Goal: Task Accomplishment & Management: Use online tool/utility

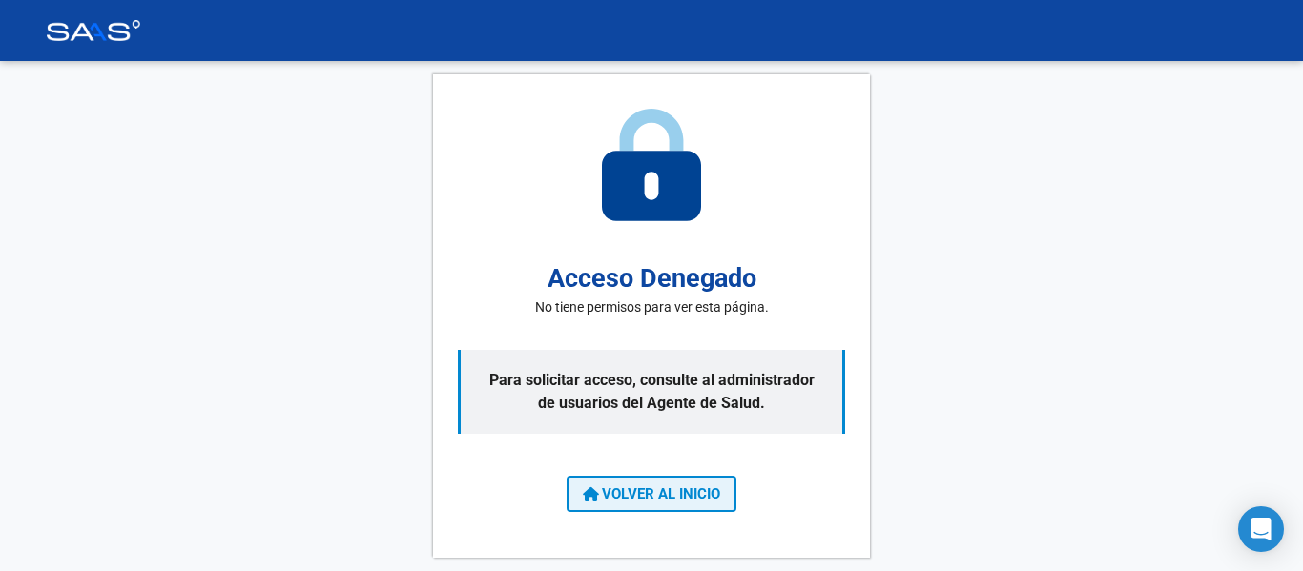
click at [622, 481] on button "VOLVER AL INICIO" at bounding box center [651, 494] width 170 height 36
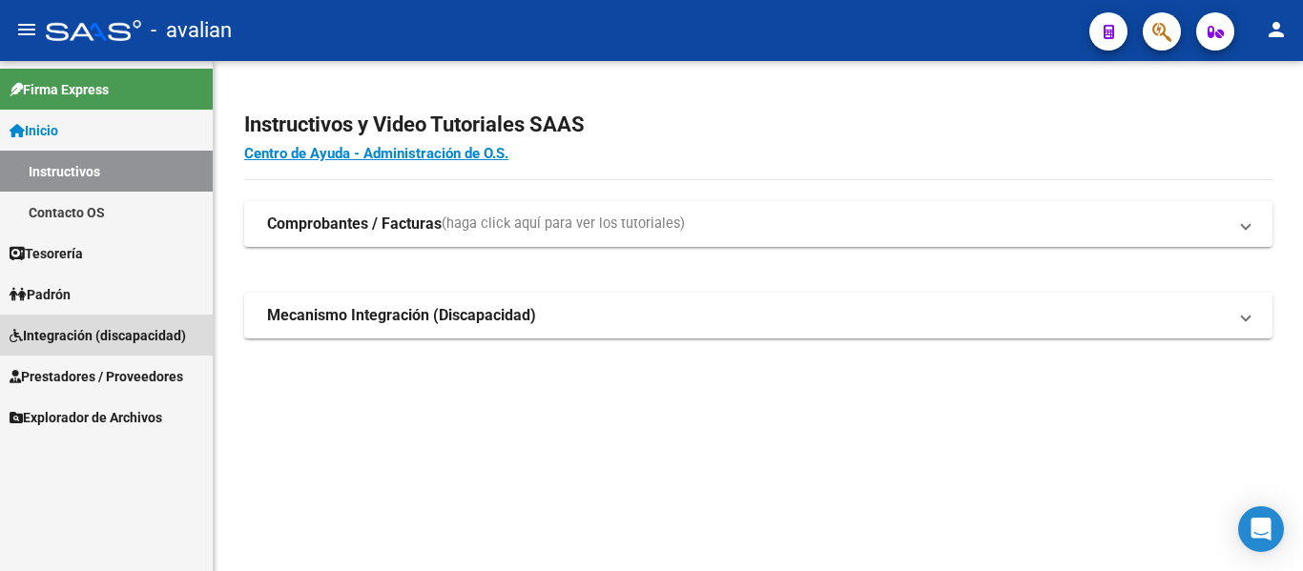
click at [94, 337] on span "Integración (discapacidad)" at bounding box center [98, 335] width 176 height 21
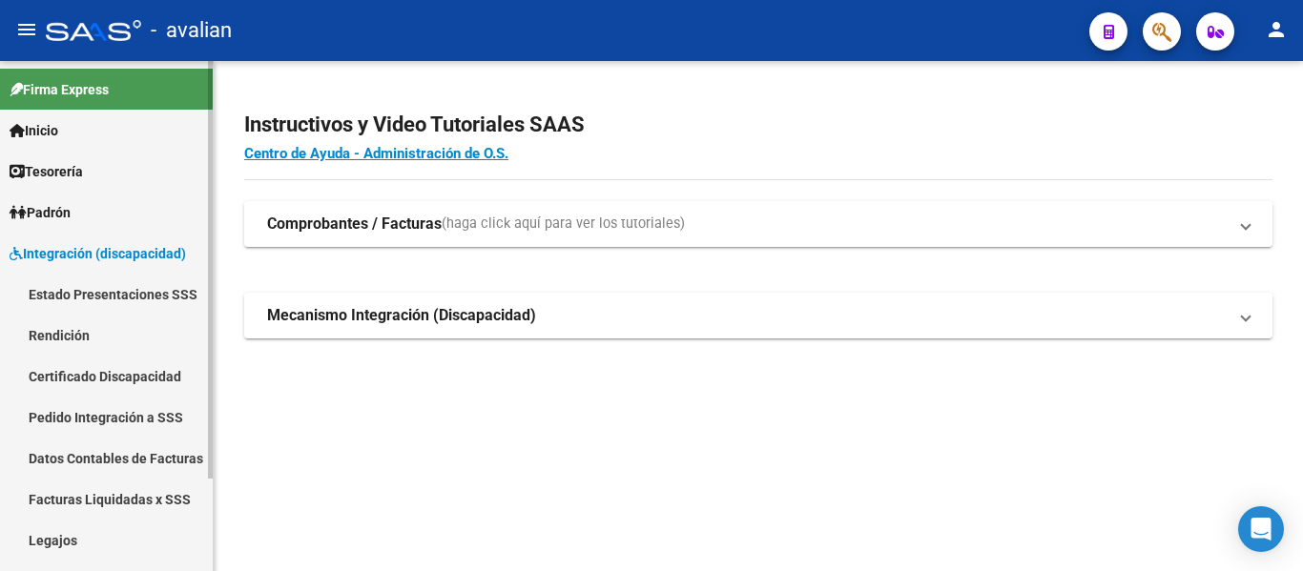
click at [79, 330] on link "Rendición" at bounding box center [106, 335] width 213 height 41
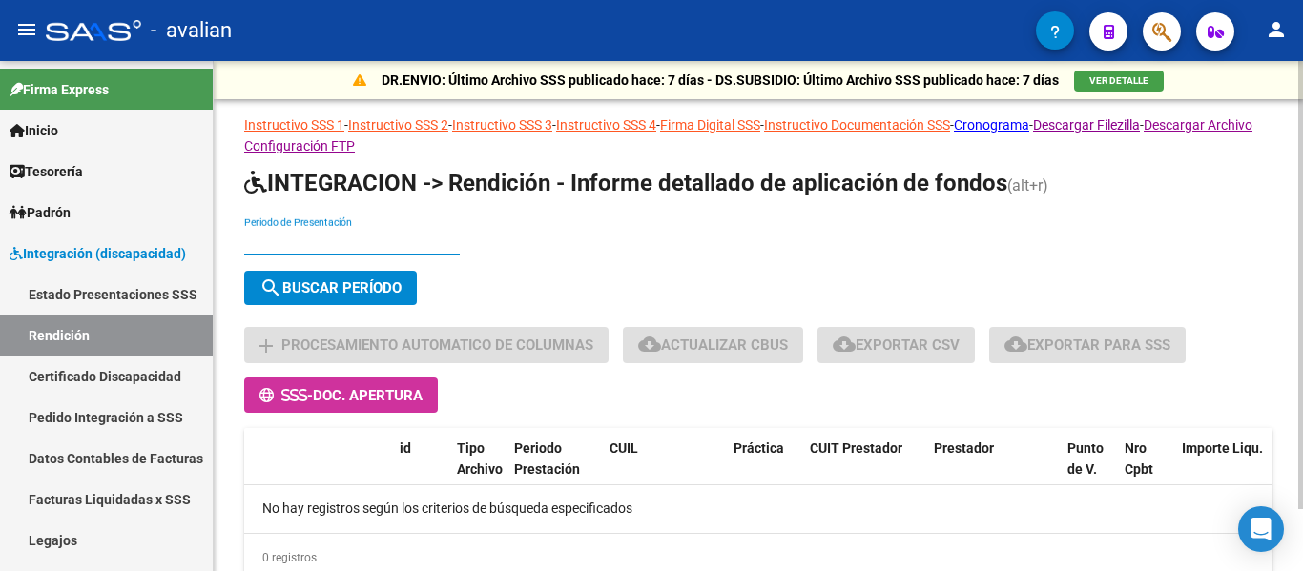
click at [290, 234] on input "Periodo de Presentación" at bounding box center [352, 242] width 216 height 16
type input "202505"
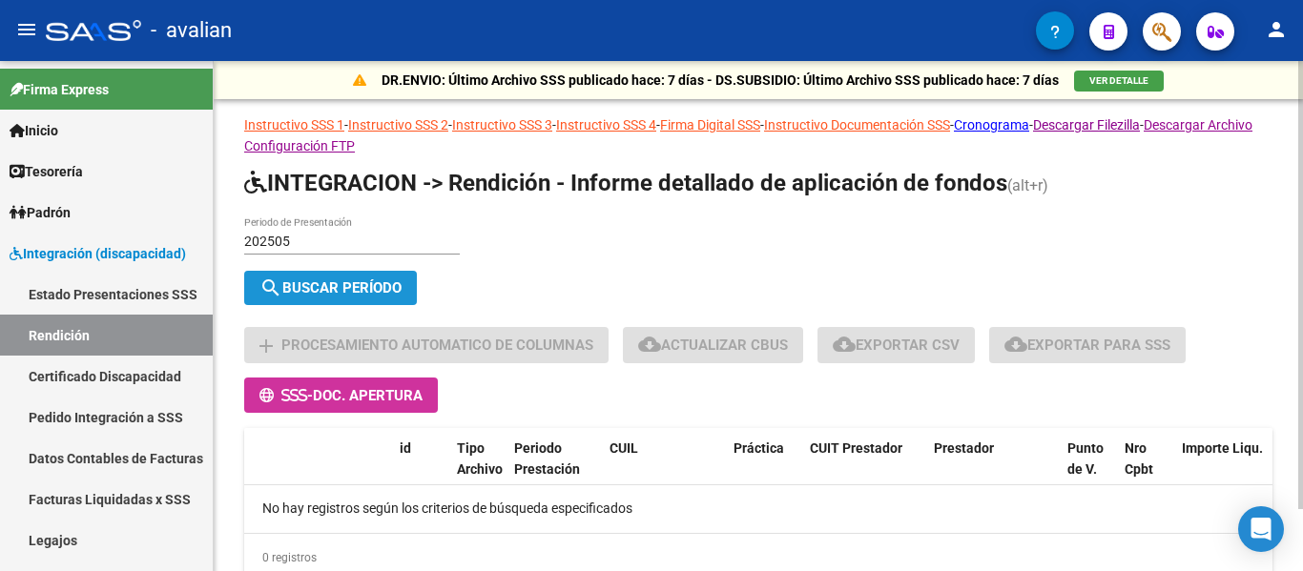
click at [289, 291] on span "search Buscar Período" at bounding box center [330, 287] width 142 height 17
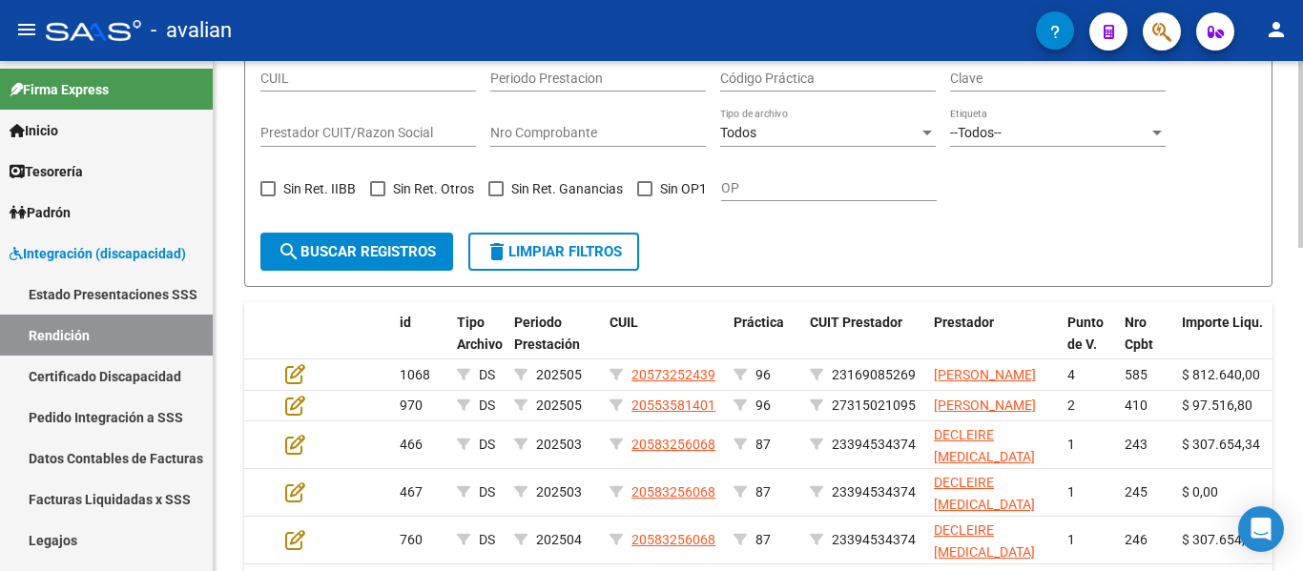
scroll to position [286, 0]
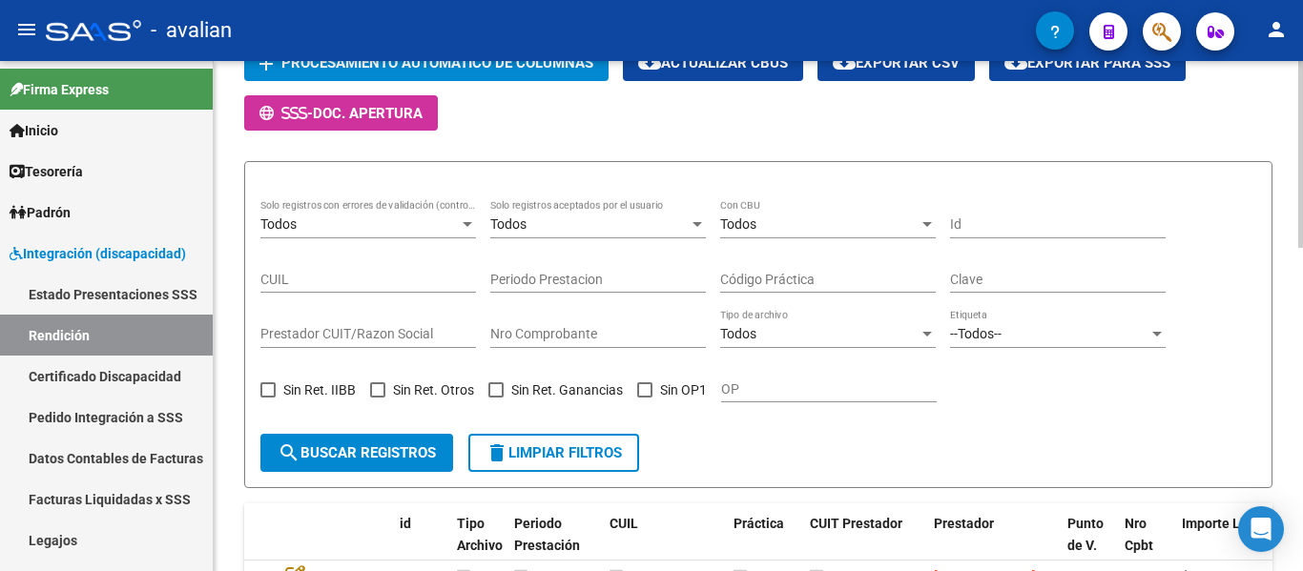
click at [312, 277] on input "CUIL" at bounding box center [368, 280] width 216 height 16
paste input "24306552402"
type input "24306552402"
click at [343, 455] on span "search Buscar registros" at bounding box center [357, 452] width 158 height 17
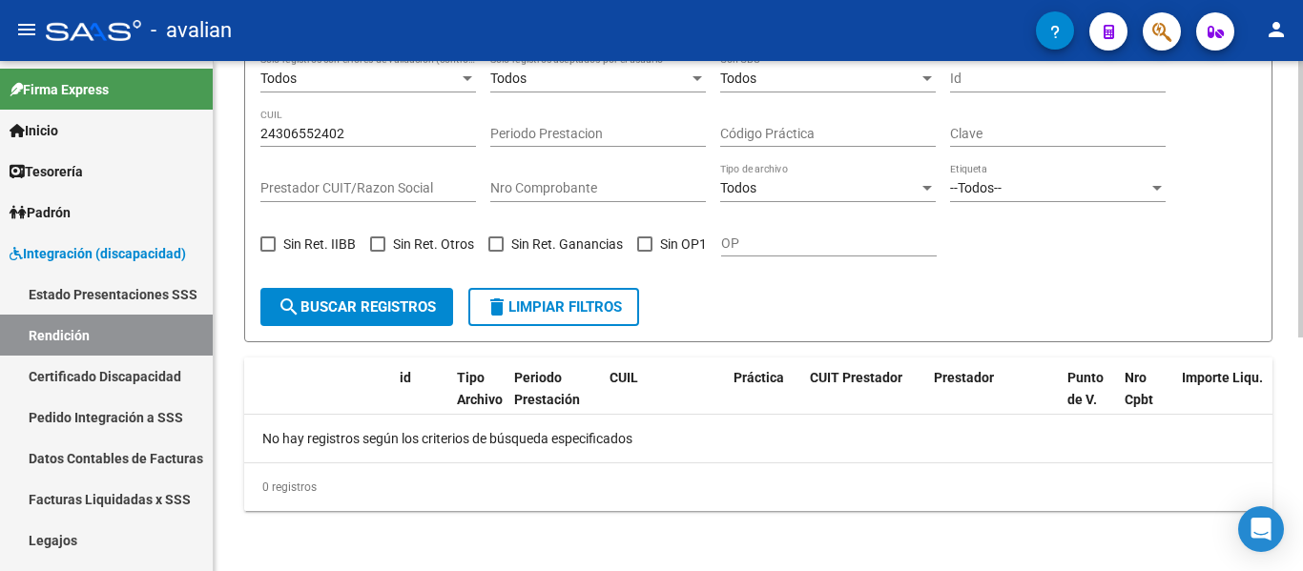
scroll to position [337, 0]
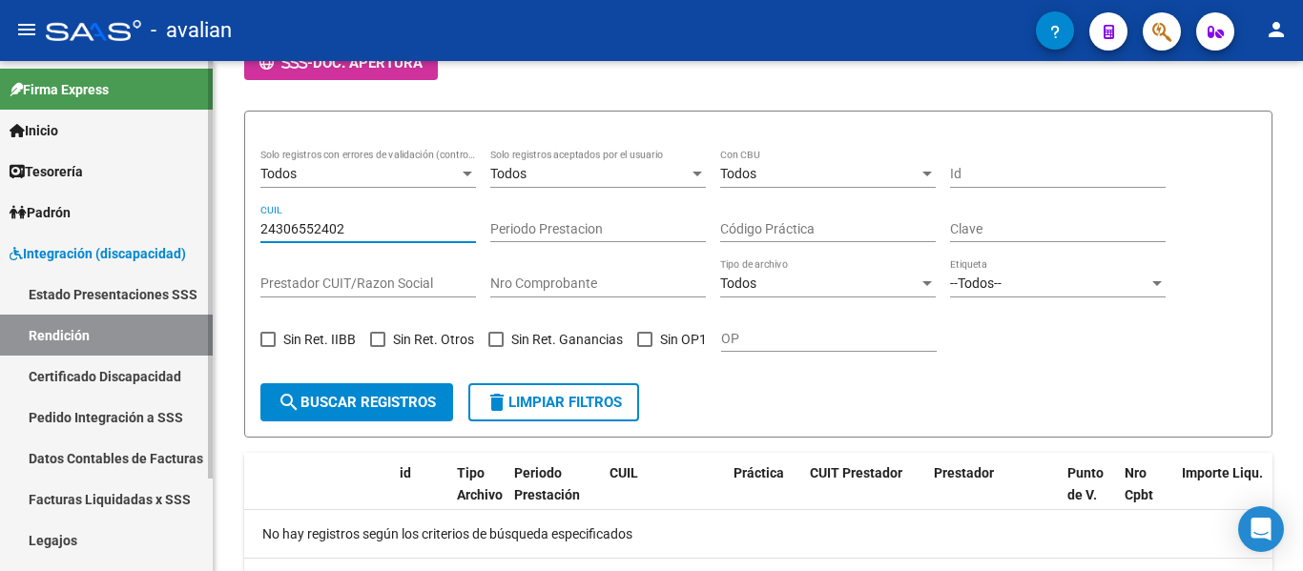
drag, startPoint x: 347, startPoint y: 226, endPoint x: 30, endPoint y: 185, distance: 320.2
click at [31, 184] on mat-sidenav-container "Firma Express Inicio Instructivos Contacto OS Tesorería Extractos Procesados (c…" at bounding box center [651, 316] width 1303 height 510
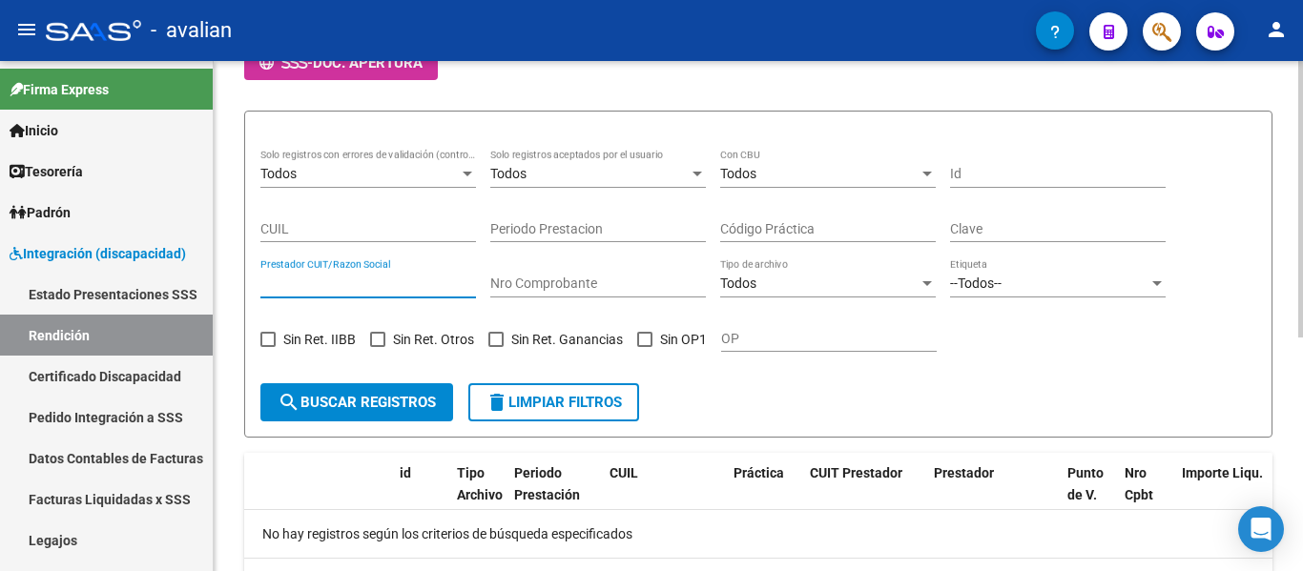
click at [292, 278] on input "Prestador CUIT/Razon Social" at bounding box center [368, 284] width 216 height 16
paste input "24306552402"
click at [396, 397] on span "search Buscar registros" at bounding box center [357, 402] width 158 height 17
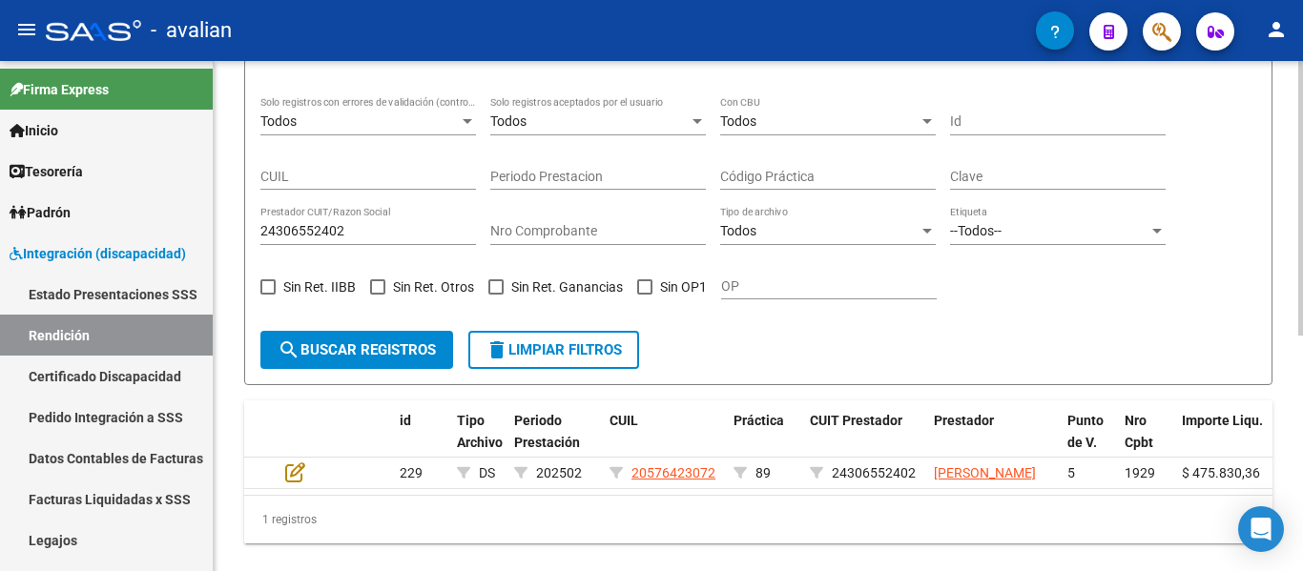
scroll to position [432, 0]
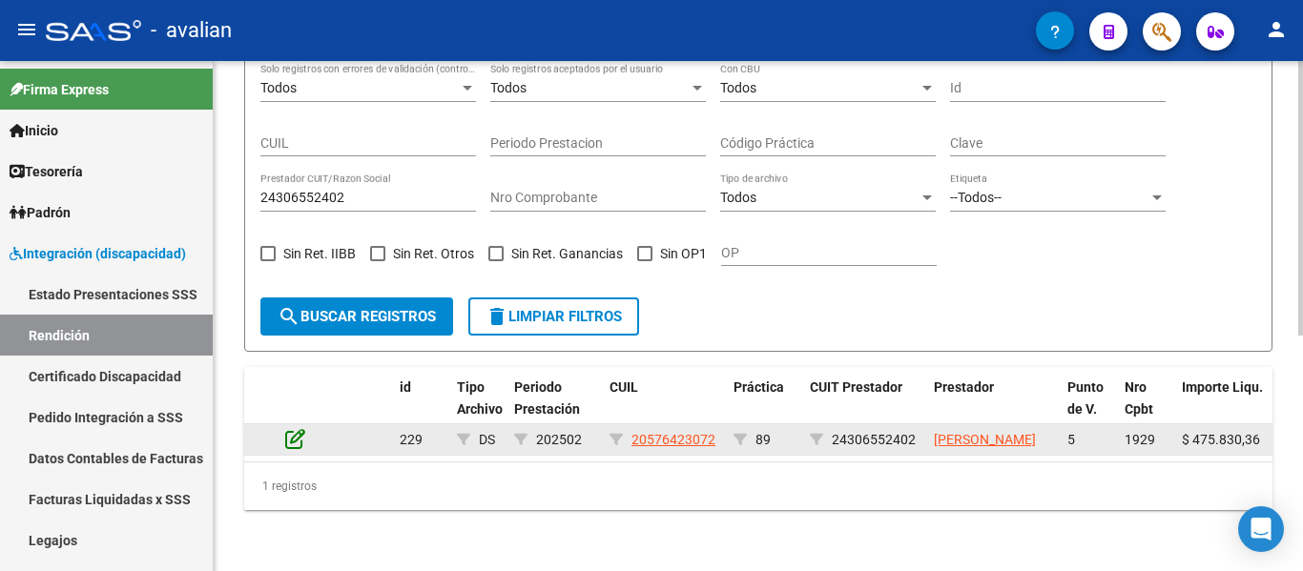
click at [292, 435] on icon at bounding box center [295, 438] width 20 height 21
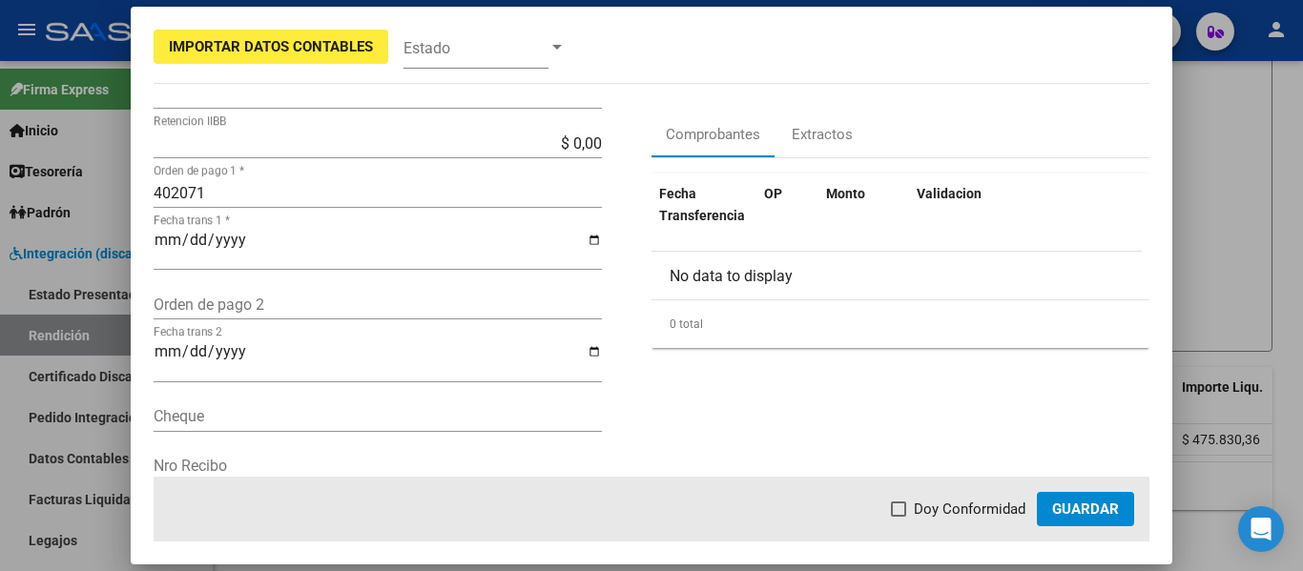
scroll to position [211, 0]
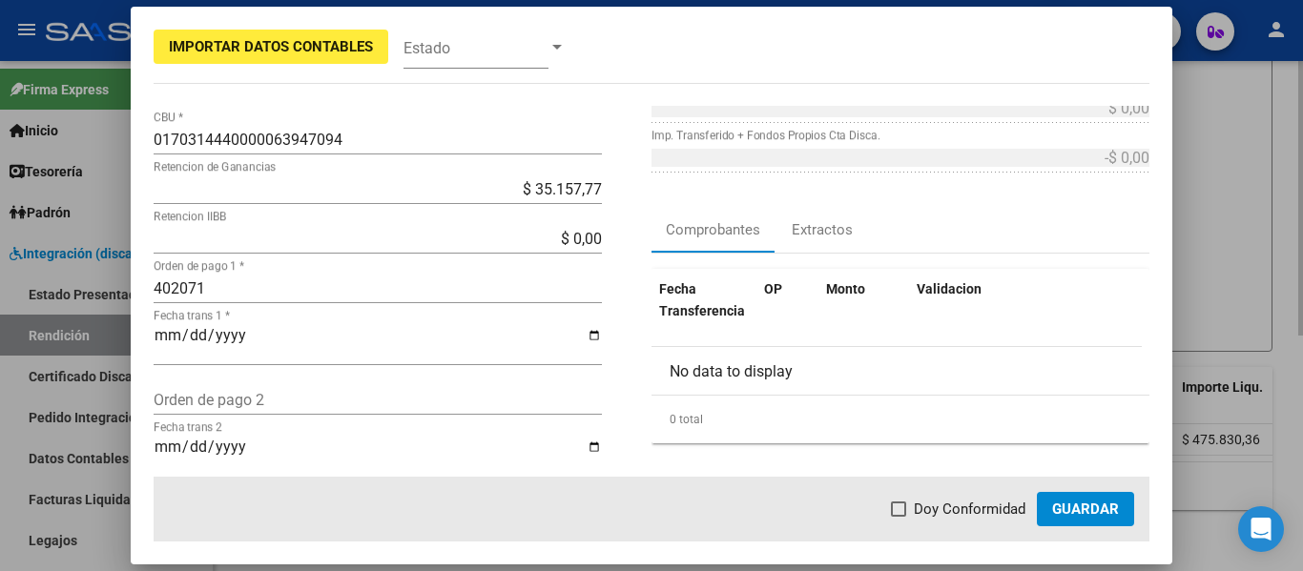
click at [1249, 255] on div at bounding box center [651, 285] width 1303 height 571
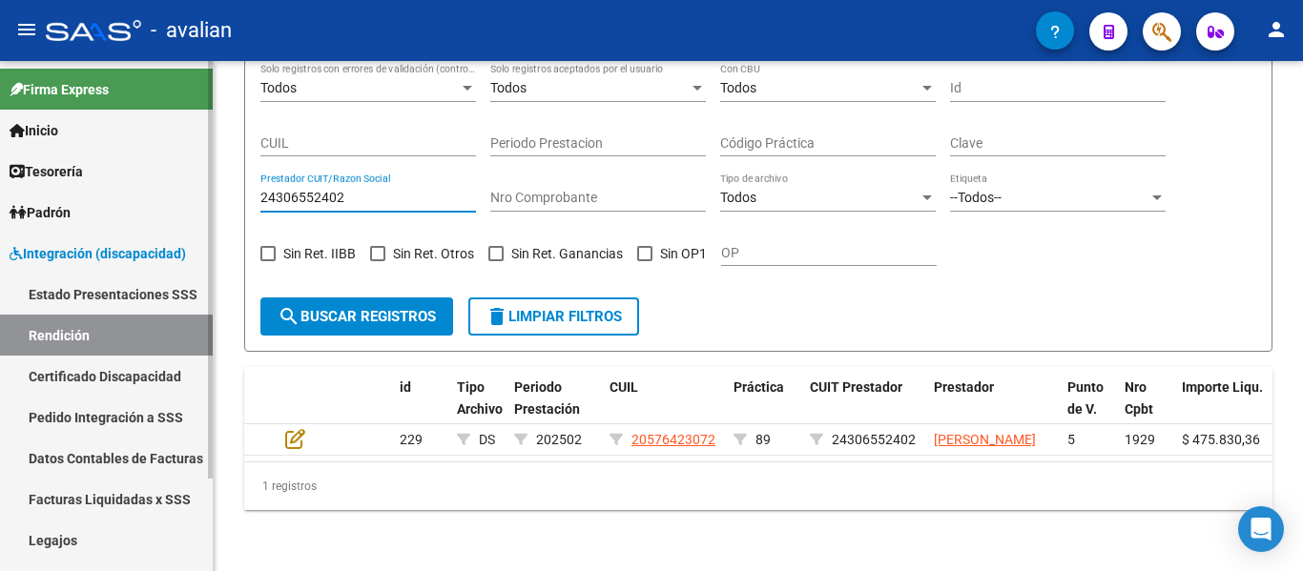
drag, startPoint x: 375, startPoint y: 184, endPoint x: 0, endPoint y: 190, distance: 374.8
click at [0, 188] on mat-sidenav-container "Firma Express Inicio Instructivos Contacto OS Tesorería Extractos Procesados (c…" at bounding box center [651, 316] width 1303 height 510
paste input "7376205679"
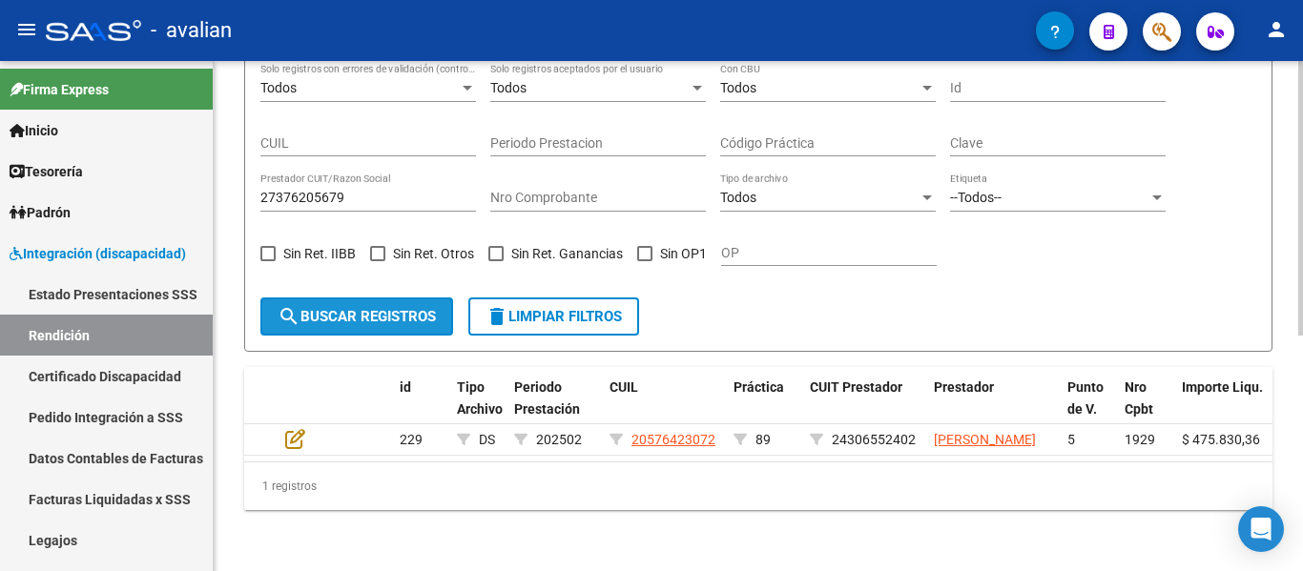
click at [335, 298] on button "search Buscar registros" at bounding box center [356, 317] width 193 height 38
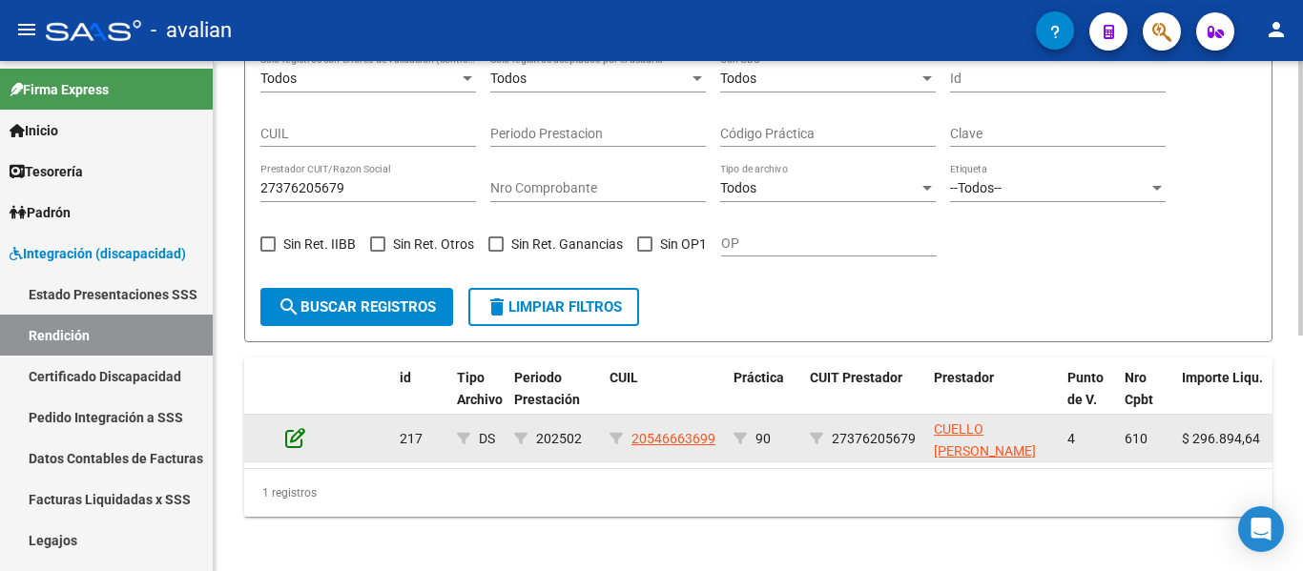
click at [294, 427] on icon at bounding box center [295, 437] width 20 height 21
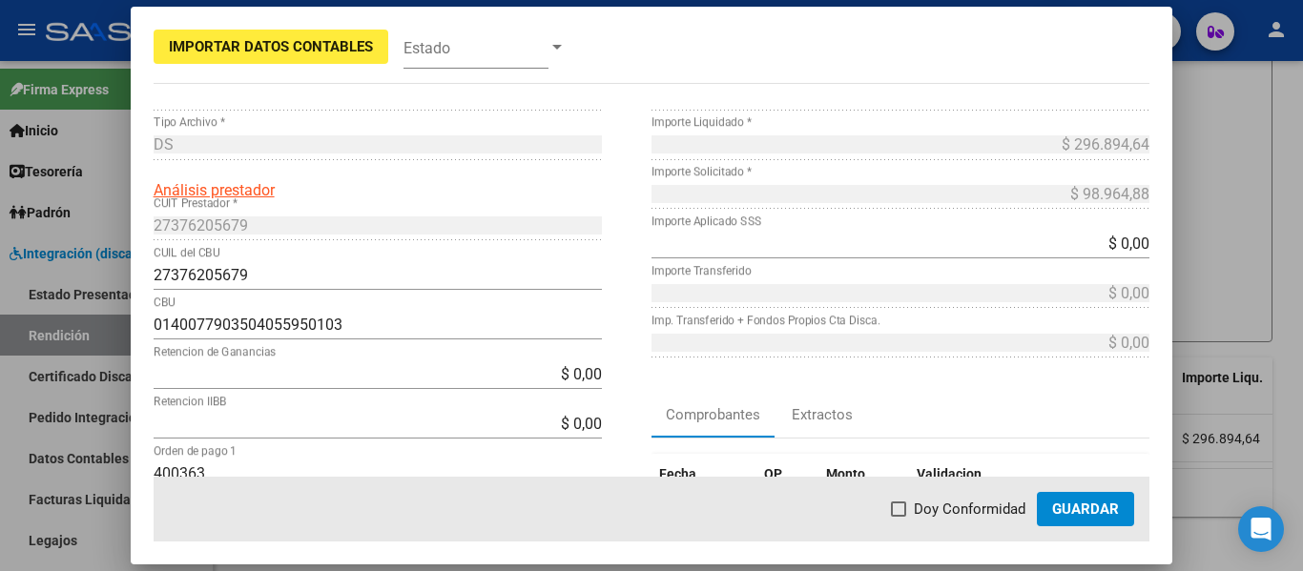
scroll to position [0, 0]
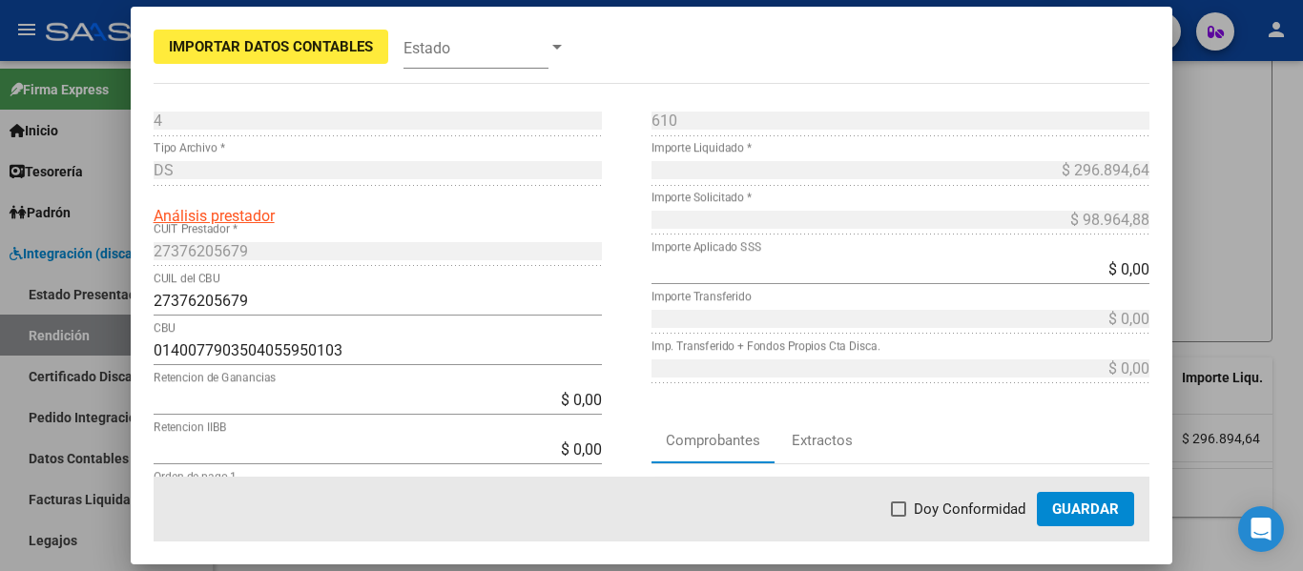
click at [1203, 72] on div at bounding box center [651, 285] width 1303 height 571
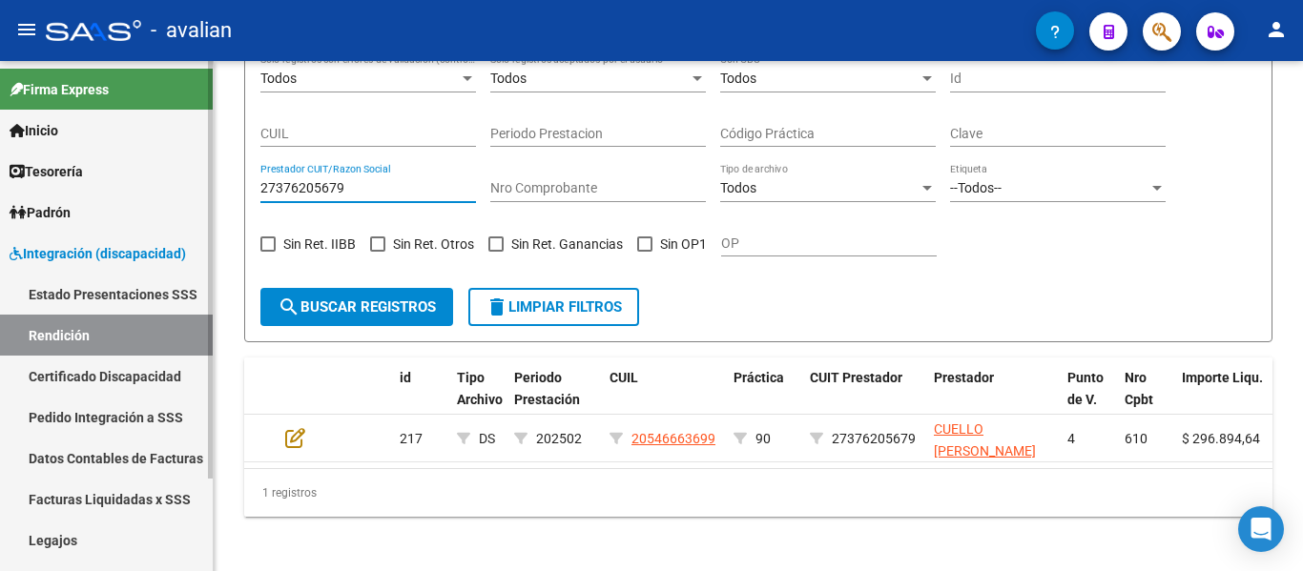
drag, startPoint x: 362, startPoint y: 189, endPoint x: 78, endPoint y: 191, distance: 284.2
click at [80, 191] on mat-sidenav-container "Firma Express Inicio Instructivos Contacto OS Tesorería Extractos Procesados (c…" at bounding box center [651, 316] width 1303 height 510
paste input "224930084"
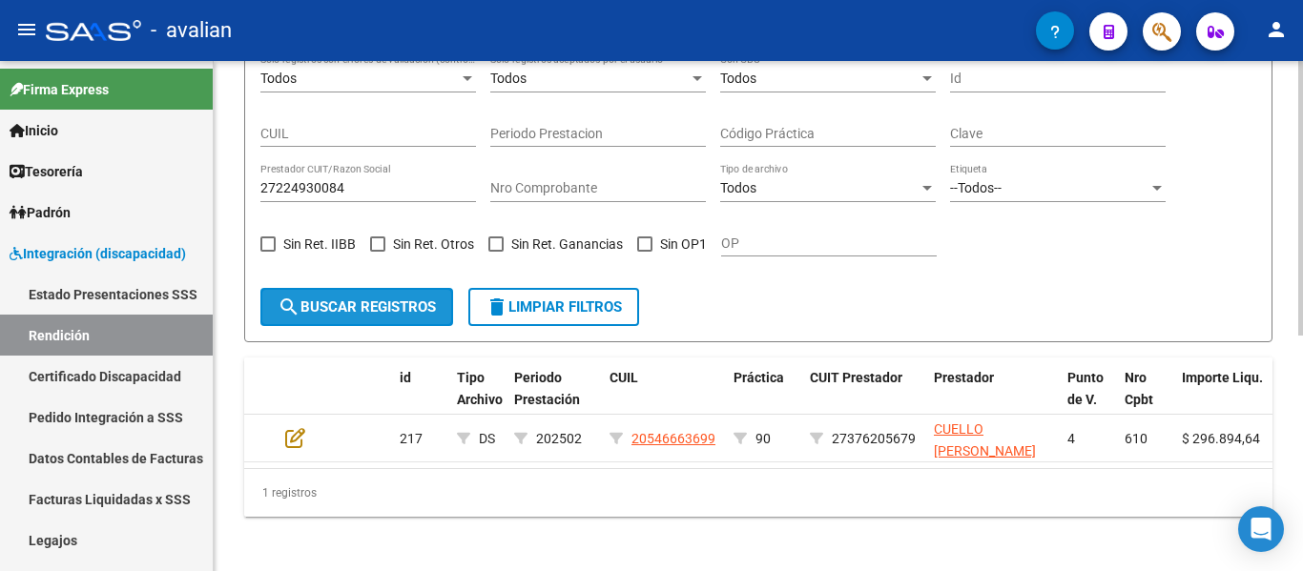
click at [409, 306] on span "search Buscar registros" at bounding box center [357, 307] width 158 height 17
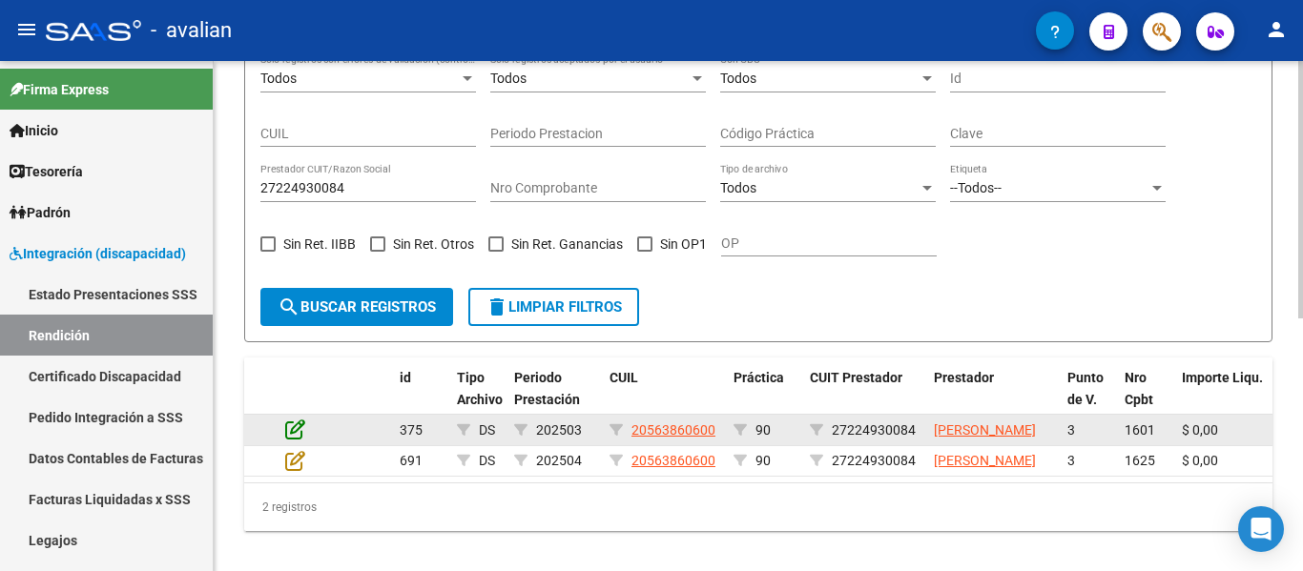
click at [299, 440] on icon at bounding box center [295, 429] width 20 height 21
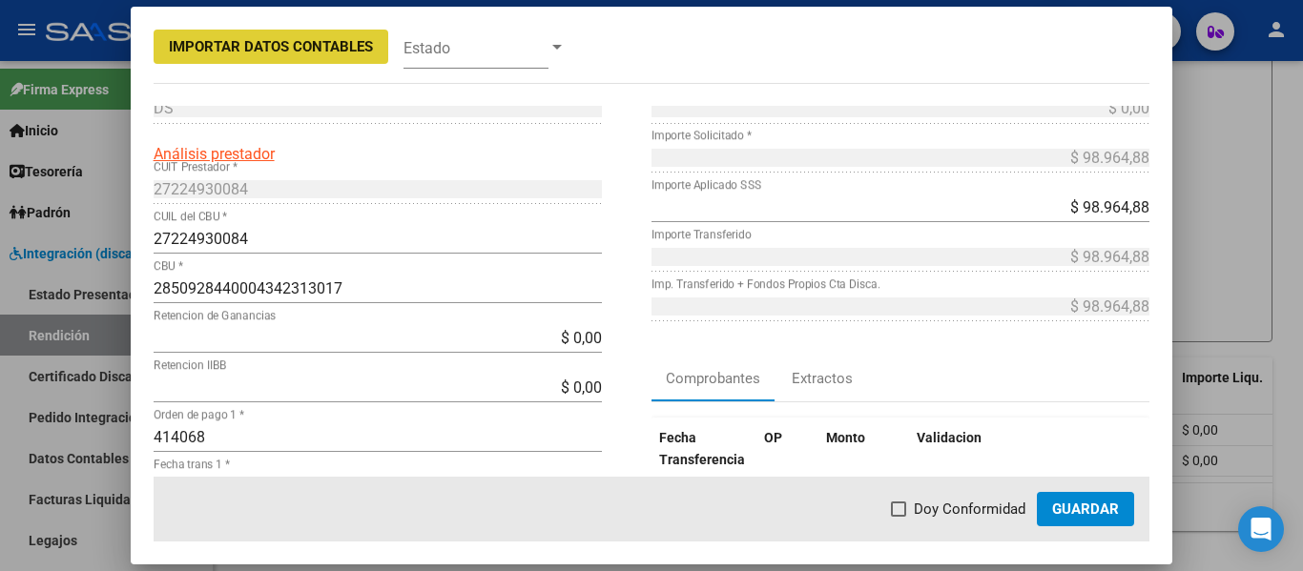
scroll to position [95, 0]
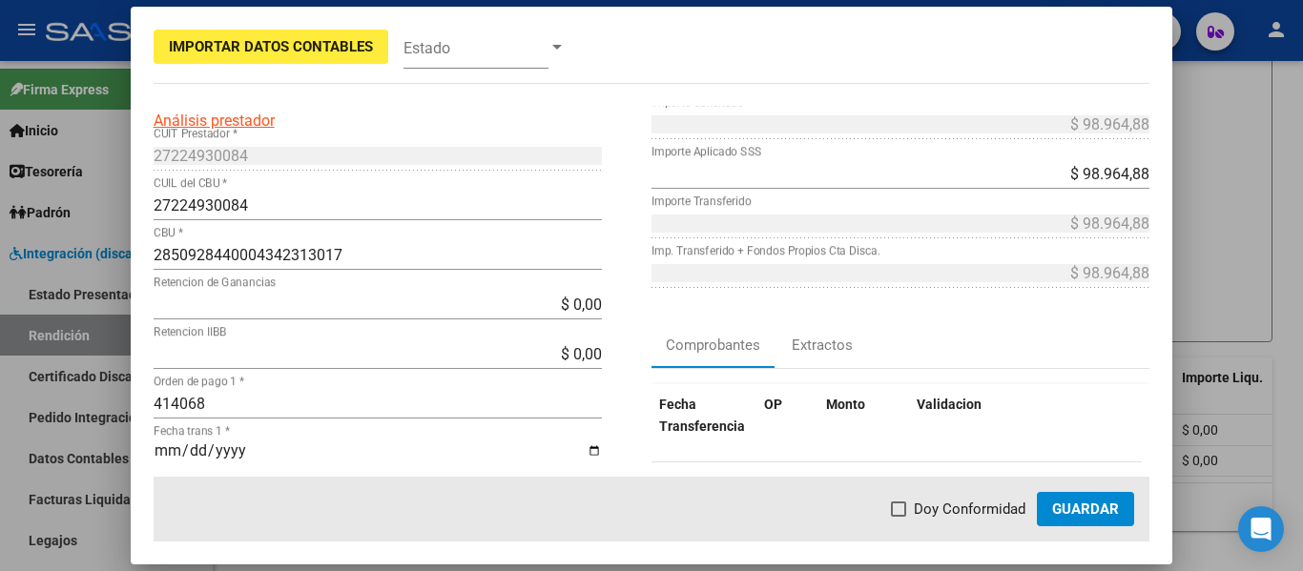
click at [1225, 168] on div at bounding box center [651, 285] width 1303 height 571
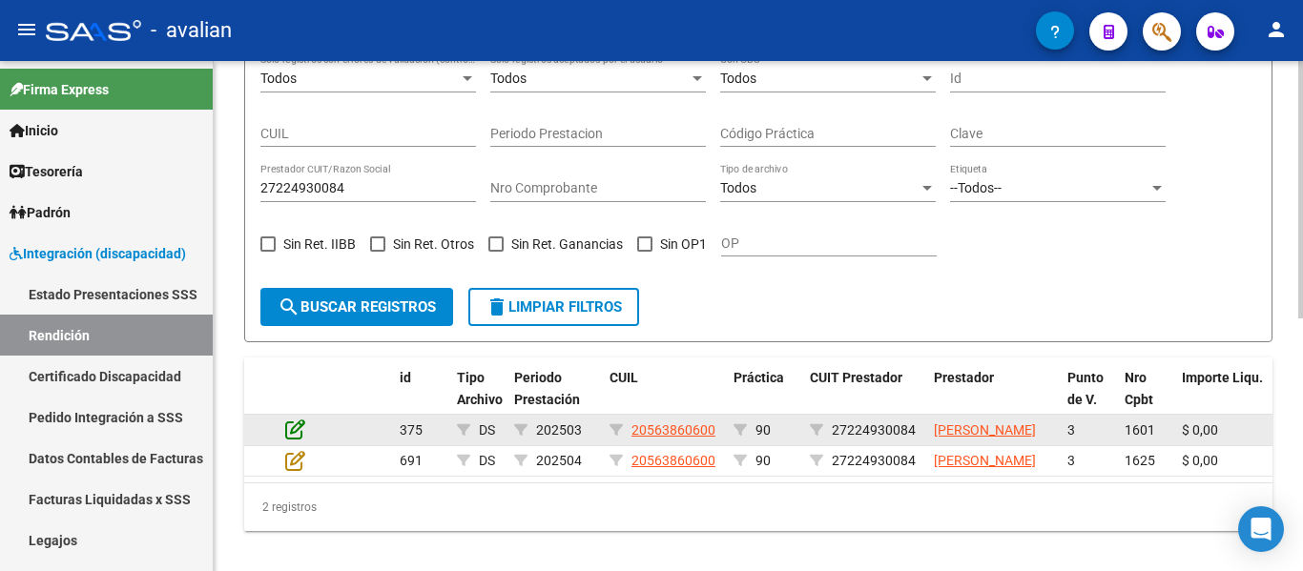
click at [291, 440] on icon at bounding box center [295, 429] width 20 height 21
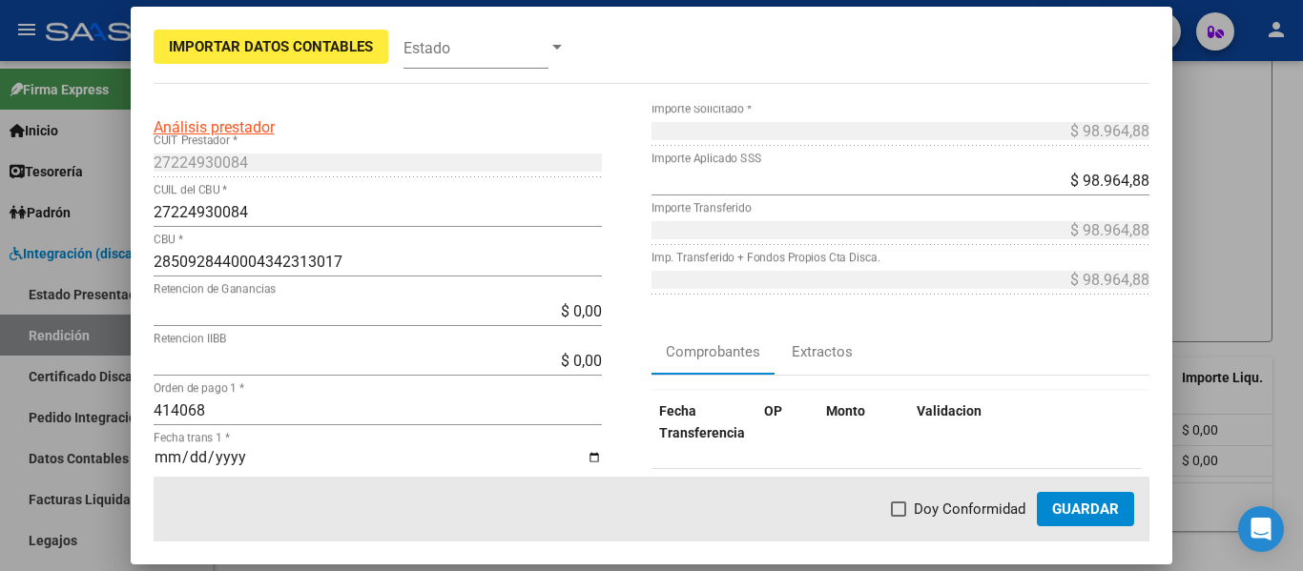
scroll to position [70, 0]
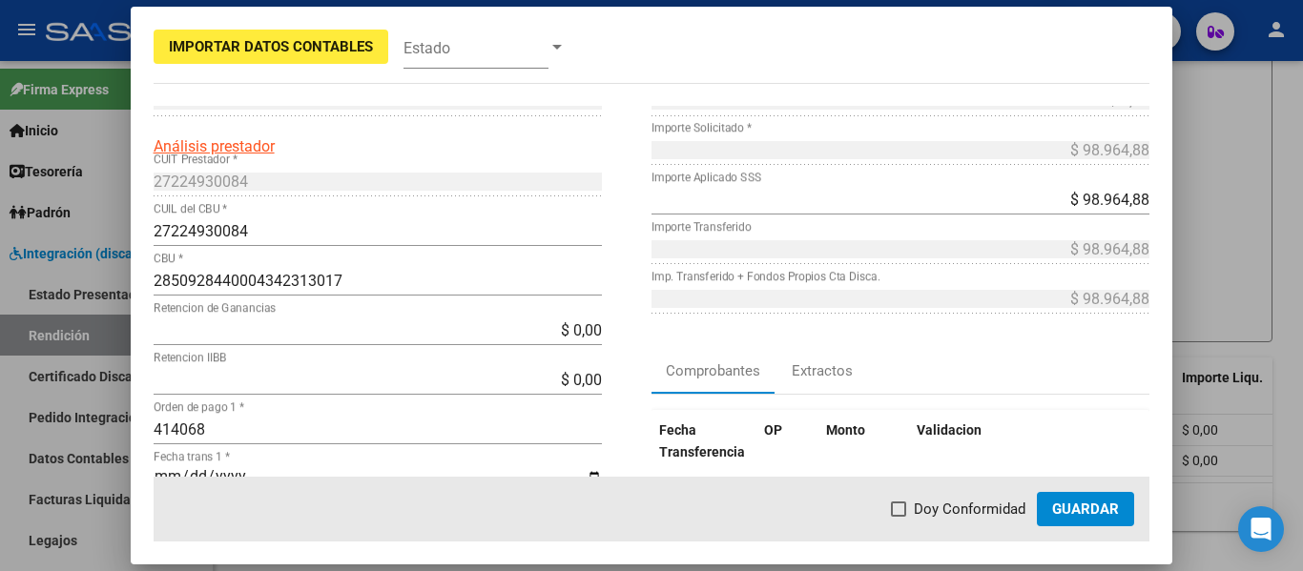
click at [1259, 197] on div at bounding box center [651, 285] width 1303 height 571
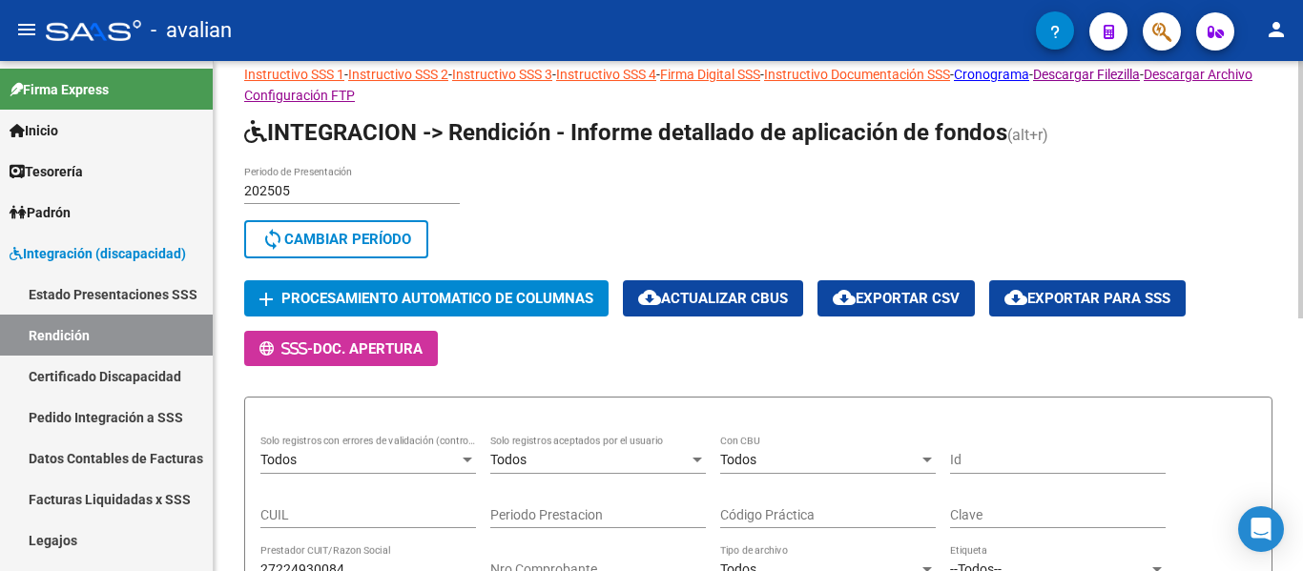
scroll to position [241, 0]
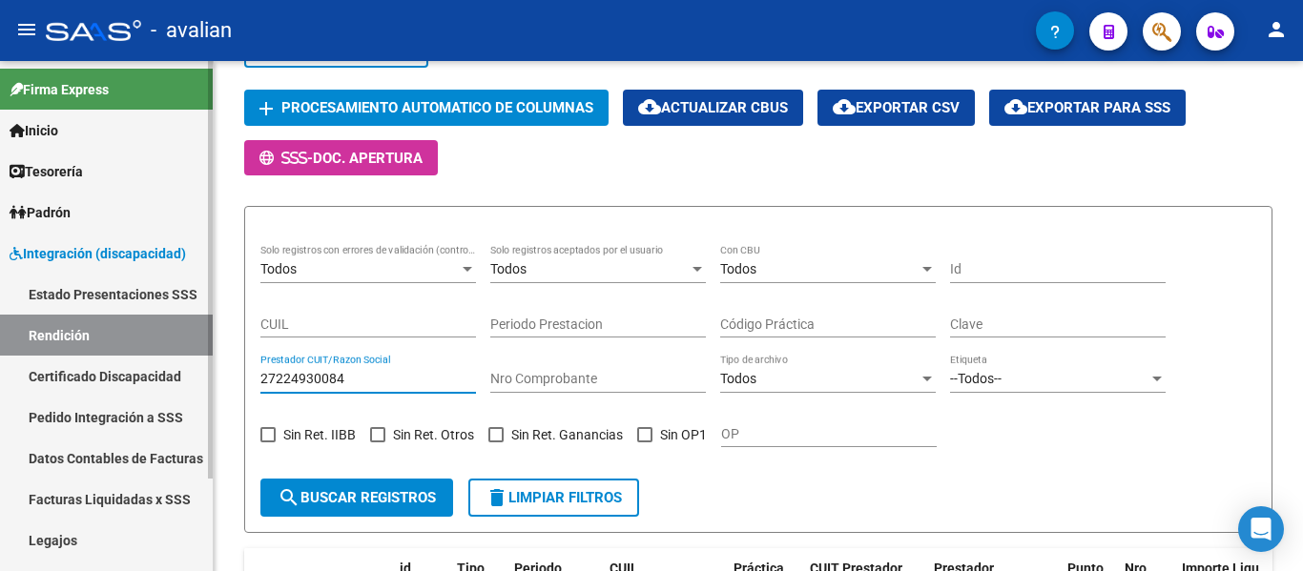
drag, startPoint x: 362, startPoint y: 370, endPoint x: 0, endPoint y: 344, distance: 363.3
click at [0, 344] on mat-sidenav-container "Firma Express Inicio Instructivos Contacto OS Tesorería Extractos Procesados (c…" at bounding box center [651, 316] width 1303 height 510
paste input "320630792"
type input "27320630792"
click at [340, 486] on button "search Buscar registros" at bounding box center [356, 498] width 193 height 38
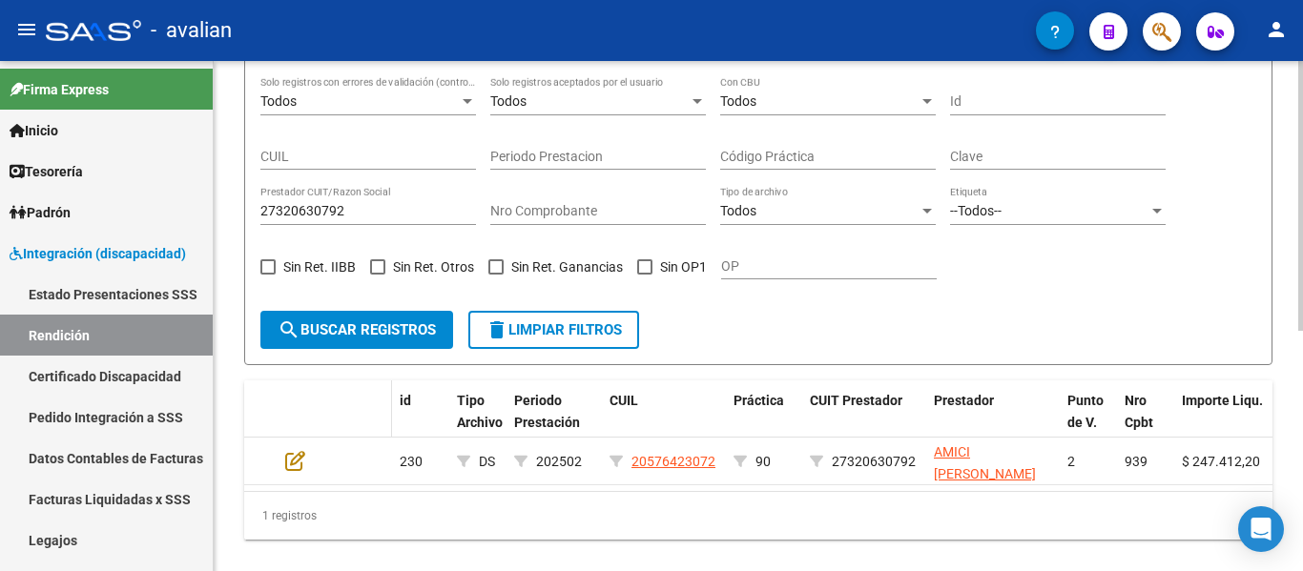
scroll to position [453, 0]
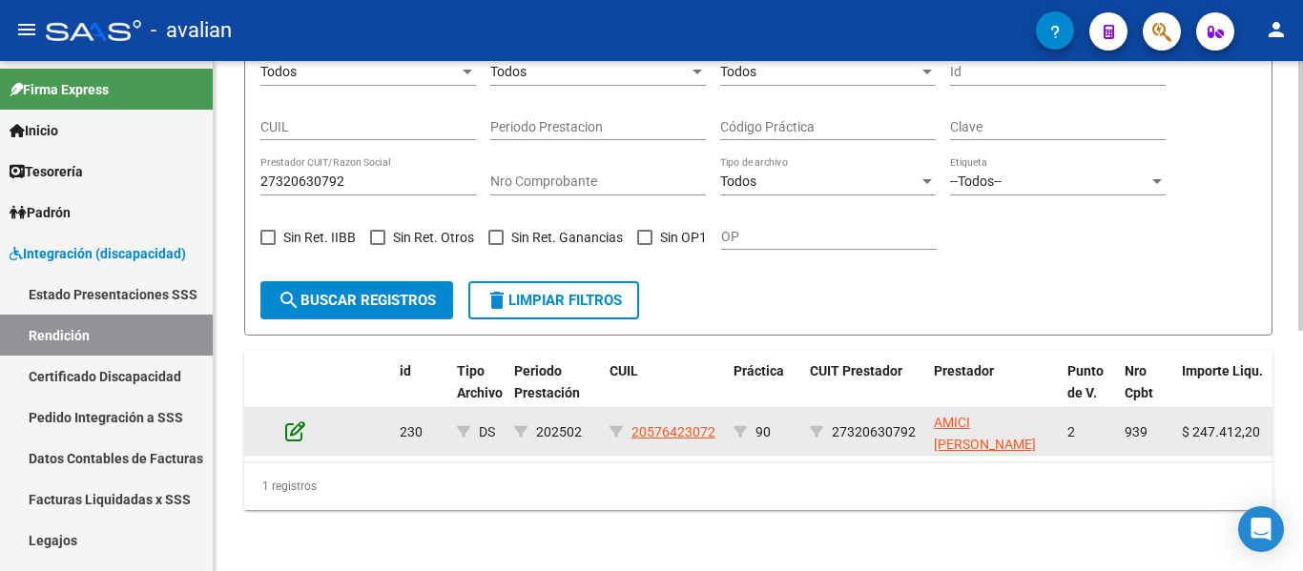
click at [292, 421] on icon at bounding box center [295, 431] width 20 height 21
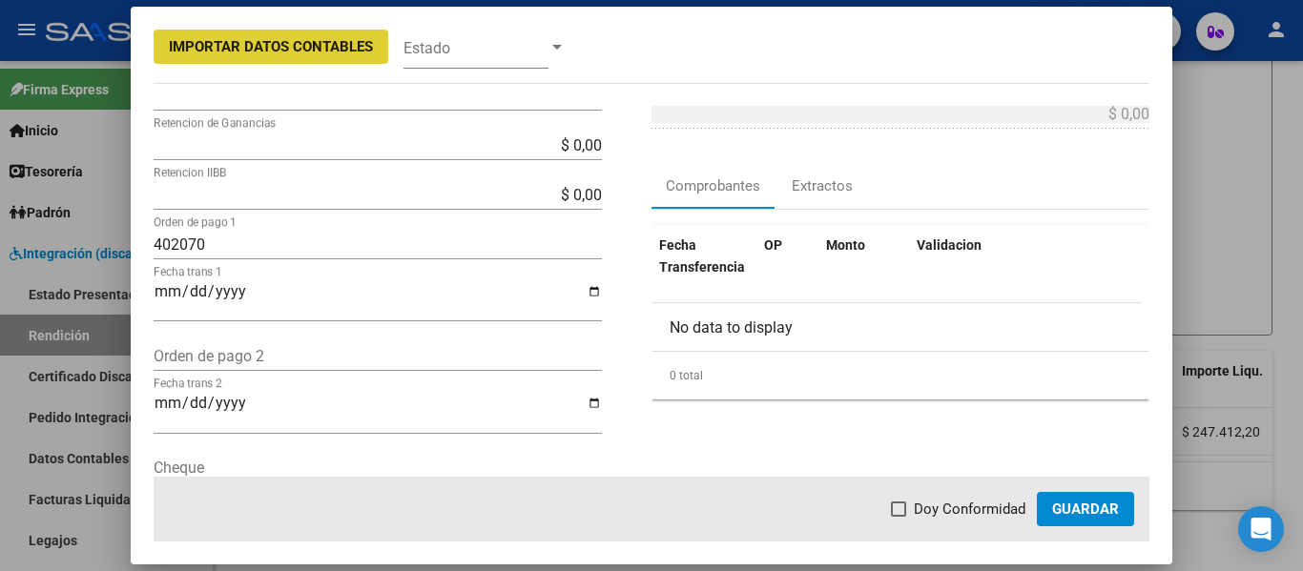
scroll to position [572, 0]
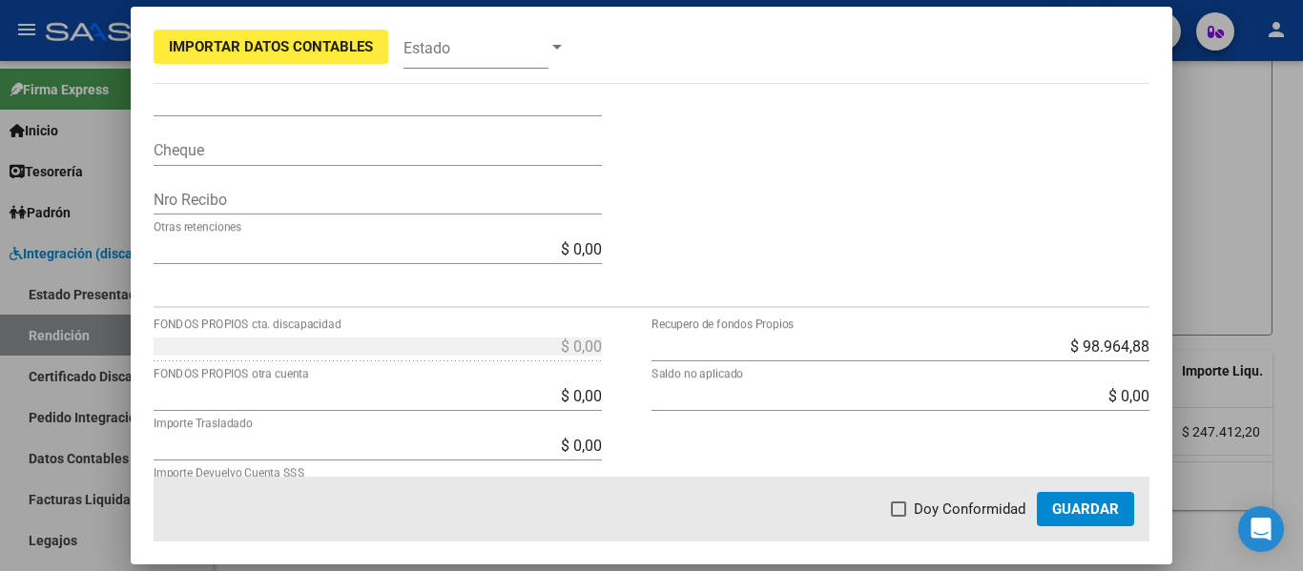
drag, startPoint x: 1243, startPoint y: 204, endPoint x: 1232, endPoint y: 199, distance: 11.5
click at [1242, 204] on div at bounding box center [651, 285] width 1303 height 571
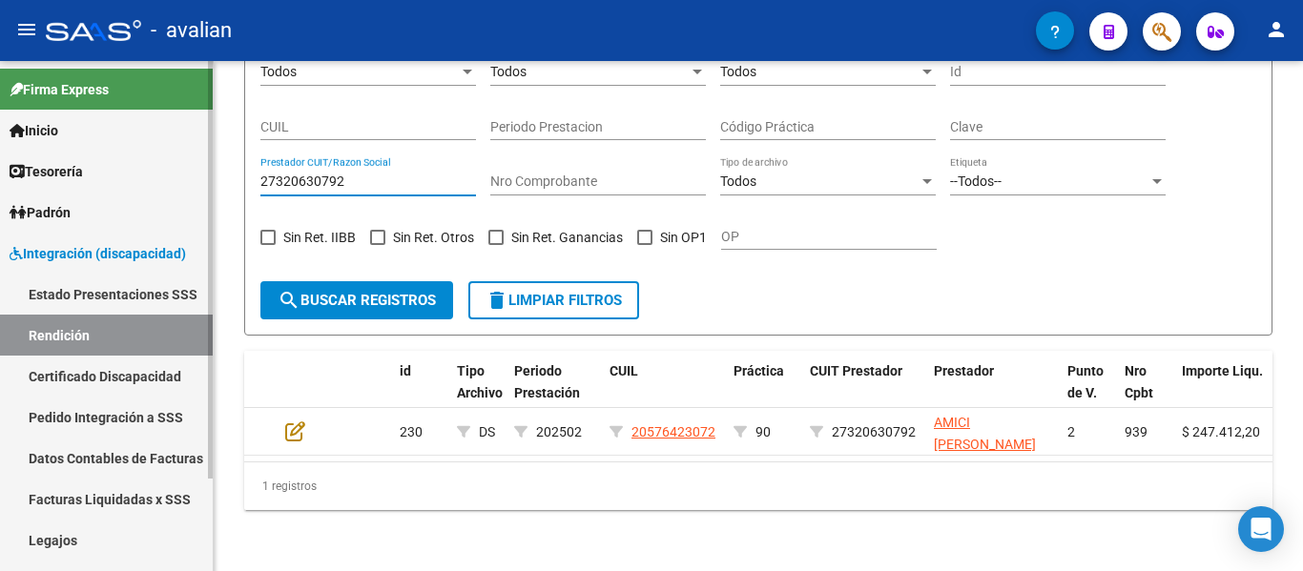
drag, startPoint x: 403, startPoint y: 170, endPoint x: 78, endPoint y: 132, distance: 327.4
click at [78, 131] on mat-sidenav-container "Firma Express Inicio Instructivos Contacto OS Tesorería Extractos Procesados (c…" at bounding box center [651, 316] width 1303 height 510
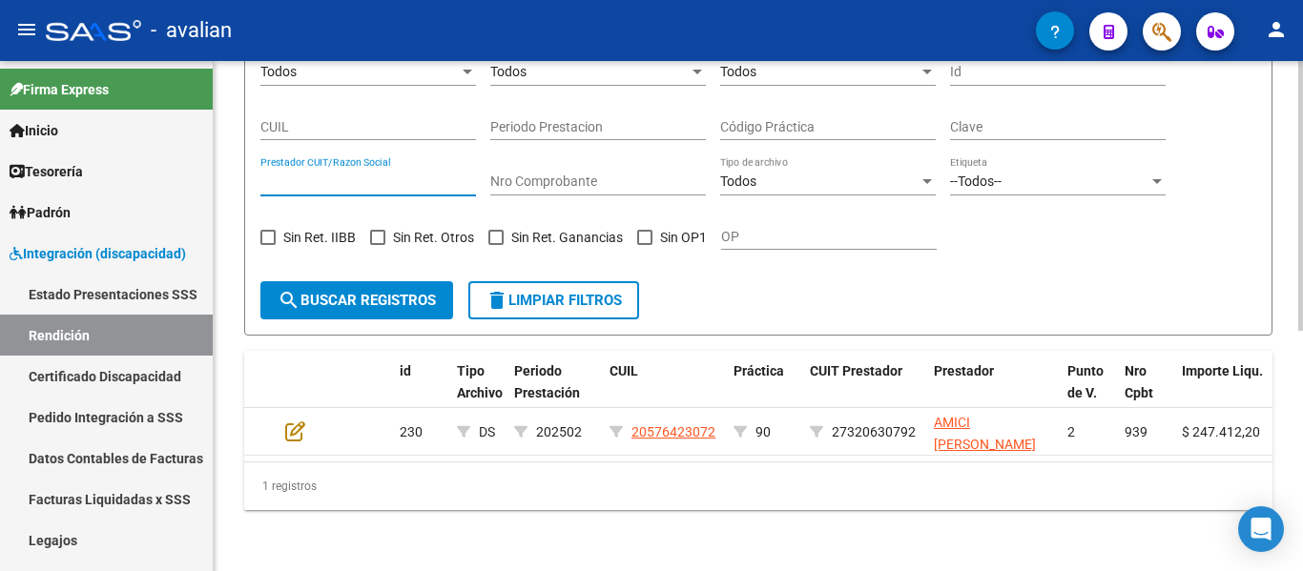
click at [365, 292] on span "search Buscar registros" at bounding box center [357, 300] width 158 height 17
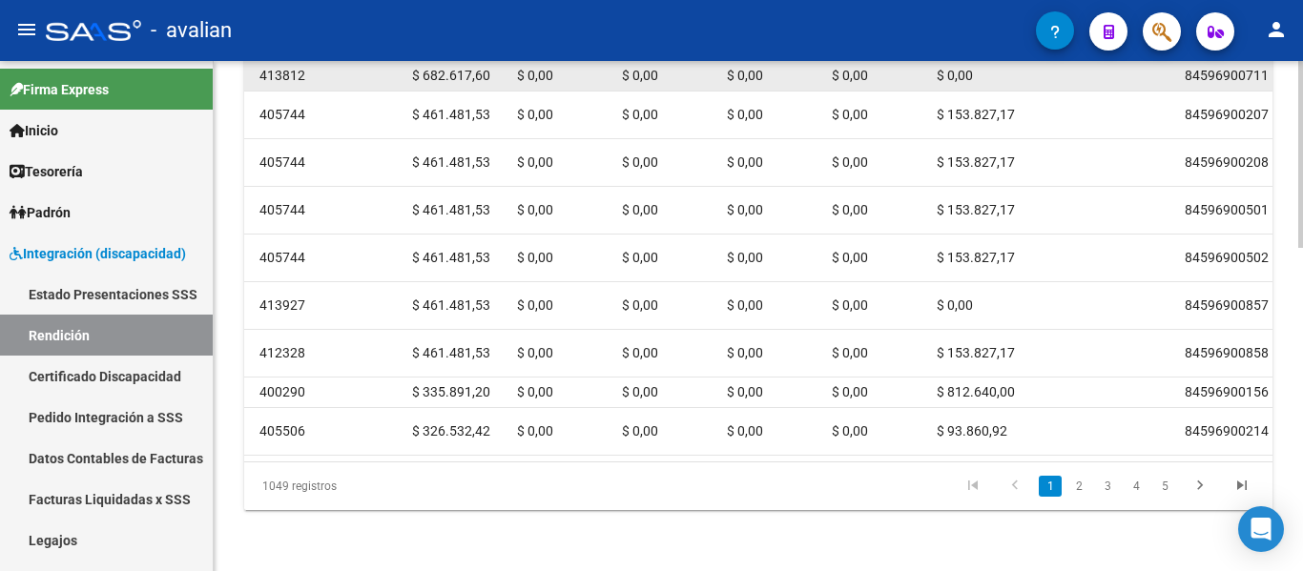
scroll to position [882, 0]
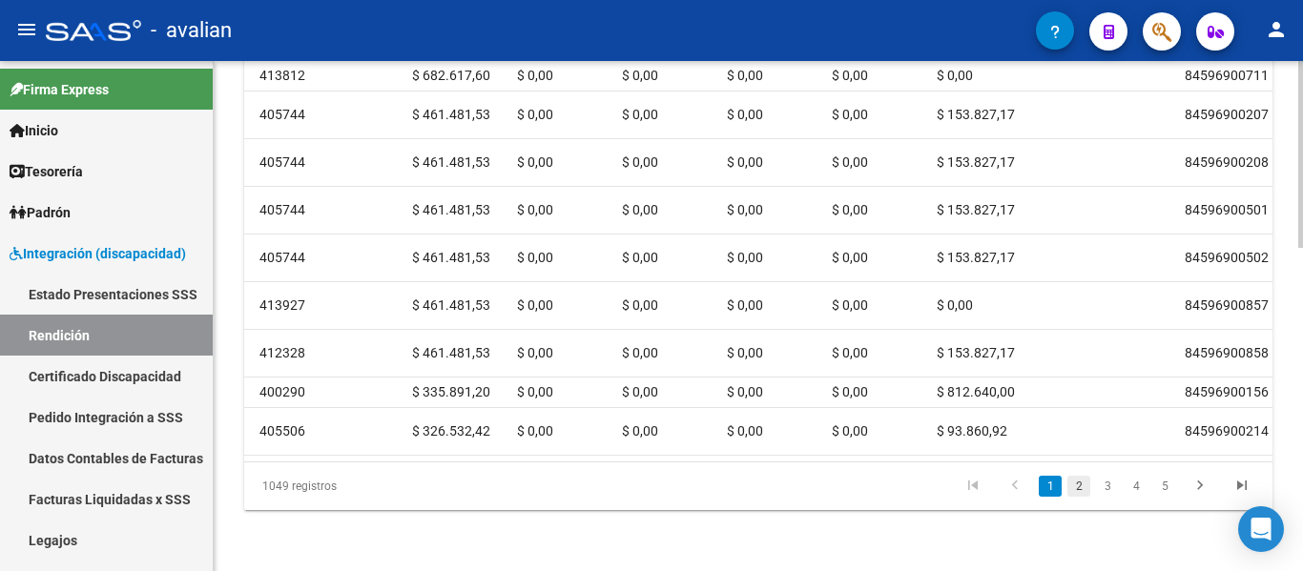
click at [1074, 485] on link "2" at bounding box center [1078, 486] width 23 height 21
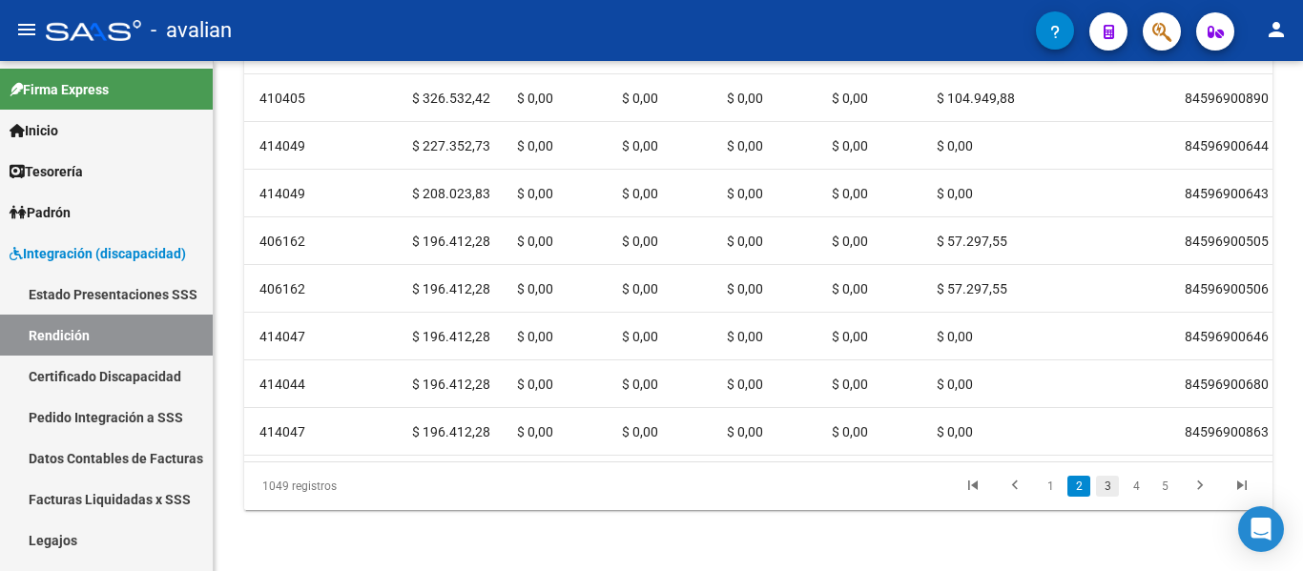
click at [1111, 486] on link "3" at bounding box center [1107, 486] width 23 height 21
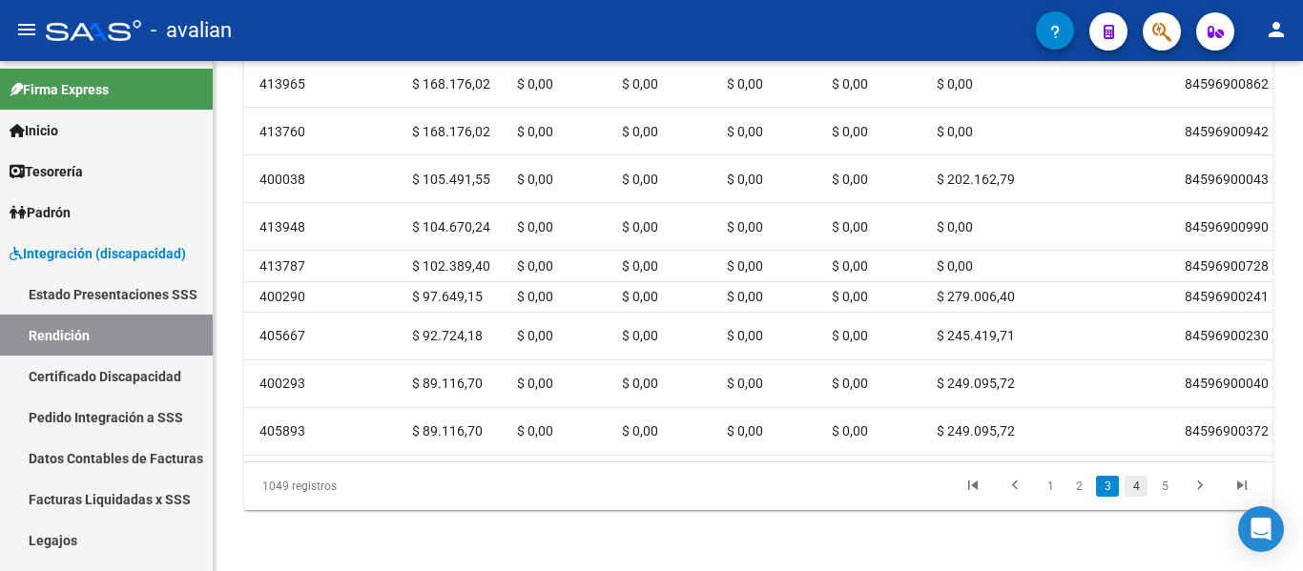
click at [1140, 488] on link "4" at bounding box center [1135, 486] width 23 height 21
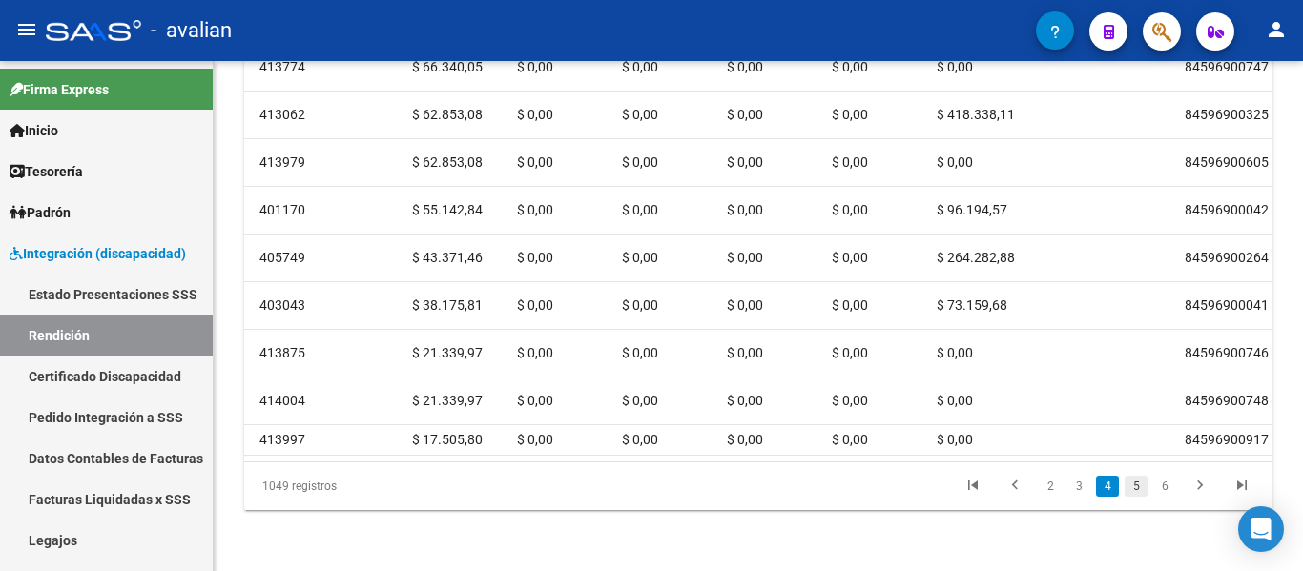
click at [1137, 489] on link "5" at bounding box center [1135, 486] width 23 height 21
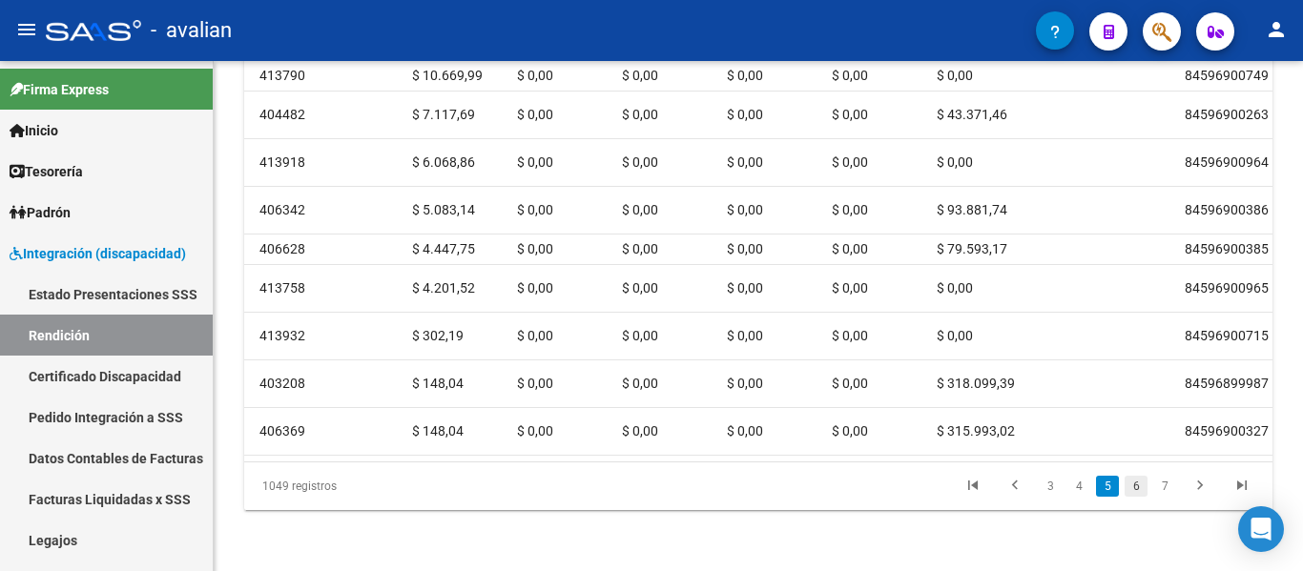
scroll to position [867, 0]
click at [1143, 485] on link "6" at bounding box center [1135, 486] width 23 height 21
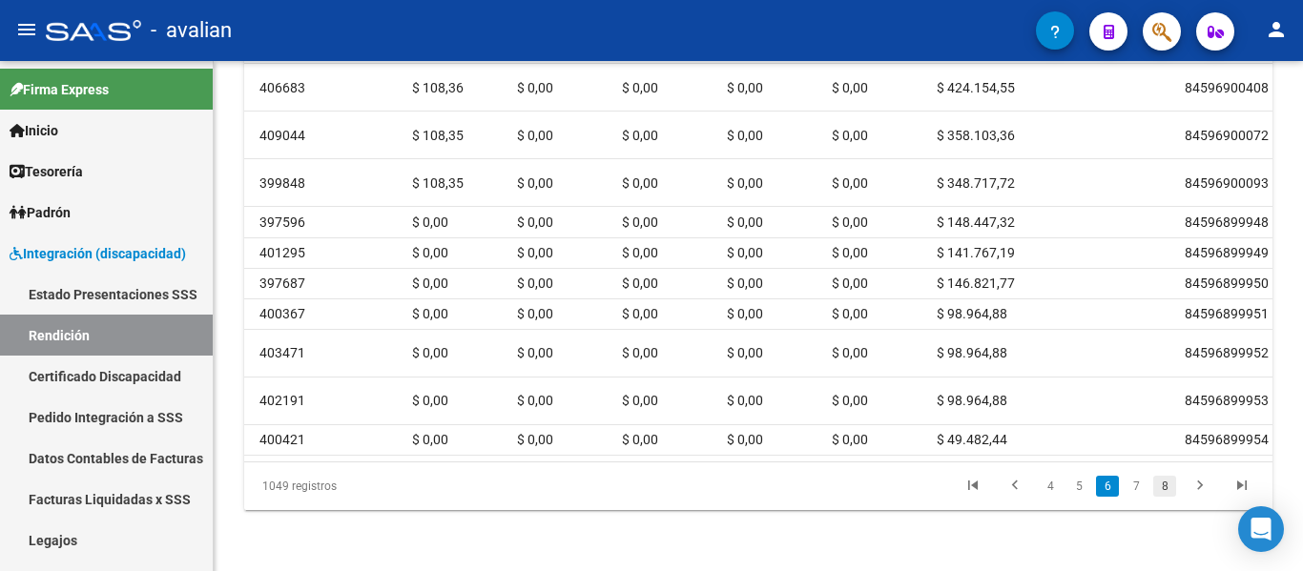
click at [1157, 488] on link "8" at bounding box center [1164, 486] width 23 height 21
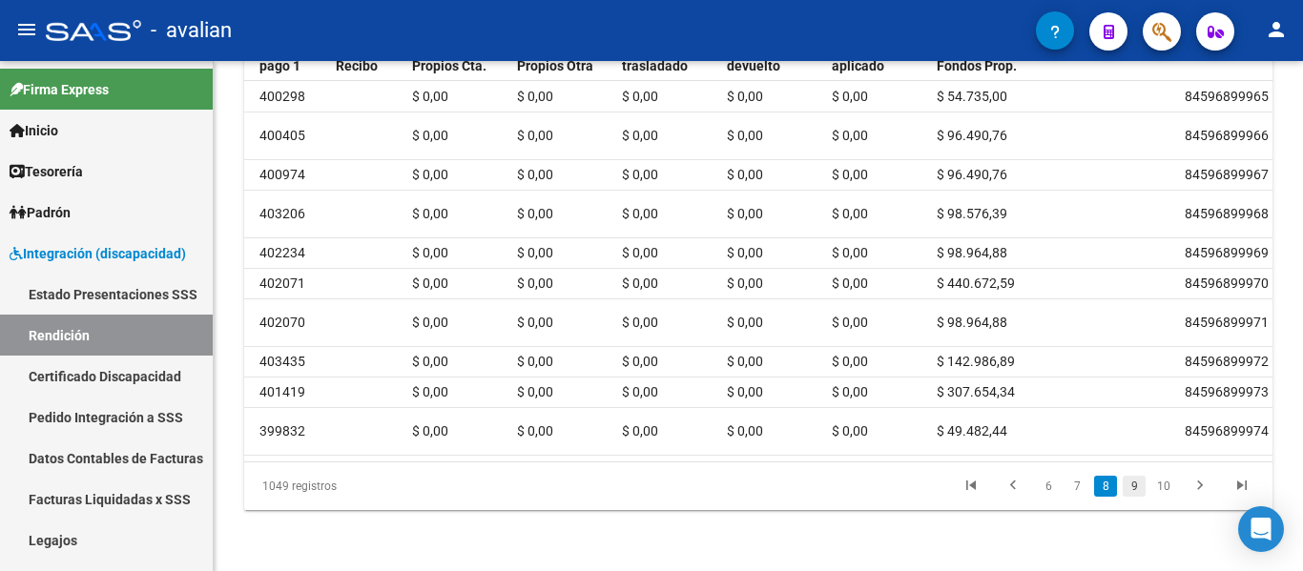
click at [1134, 487] on link "9" at bounding box center [1133, 486] width 23 height 21
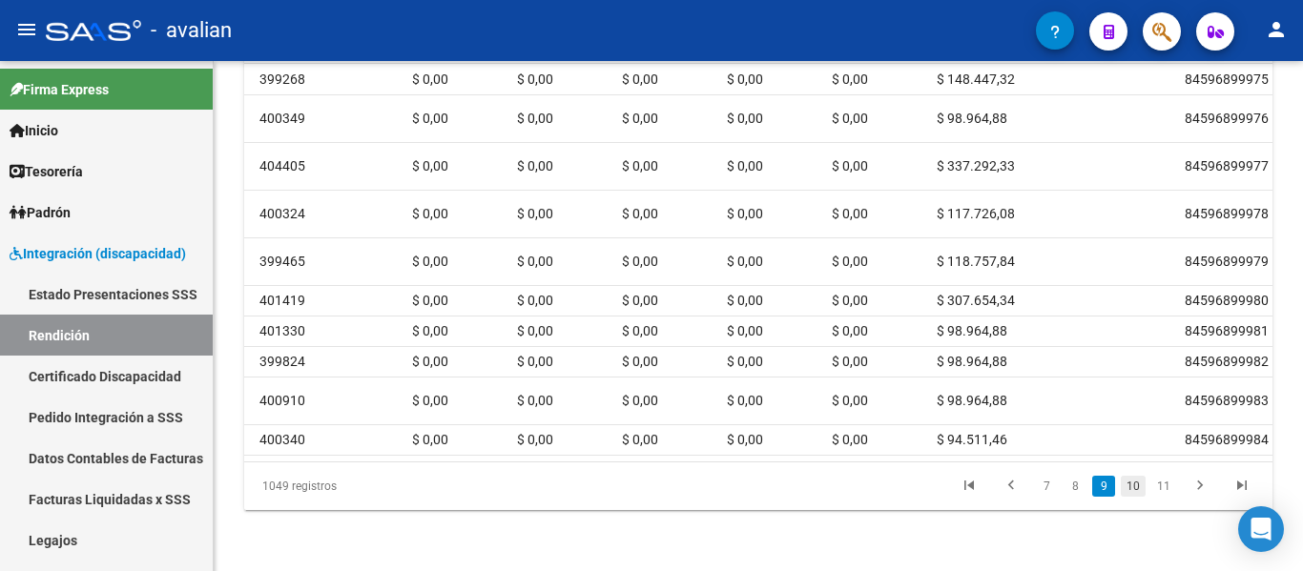
click at [1129, 482] on link "10" at bounding box center [1133, 486] width 25 height 21
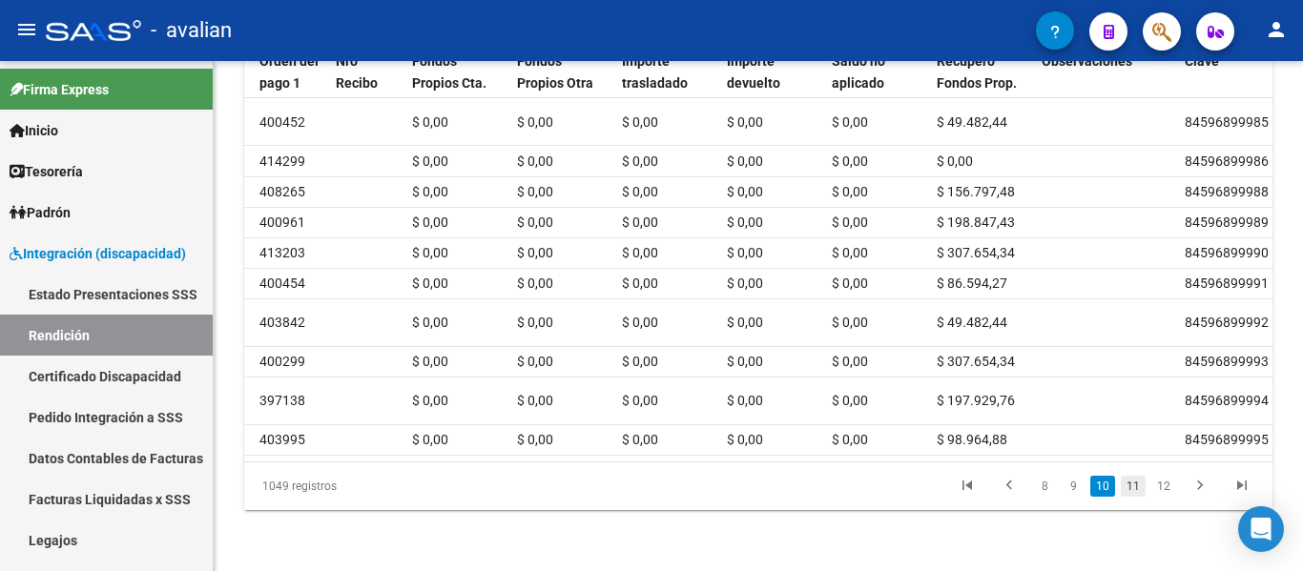
click at [1141, 497] on link "11" at bounding box center [1133, 486] width 25 height 21
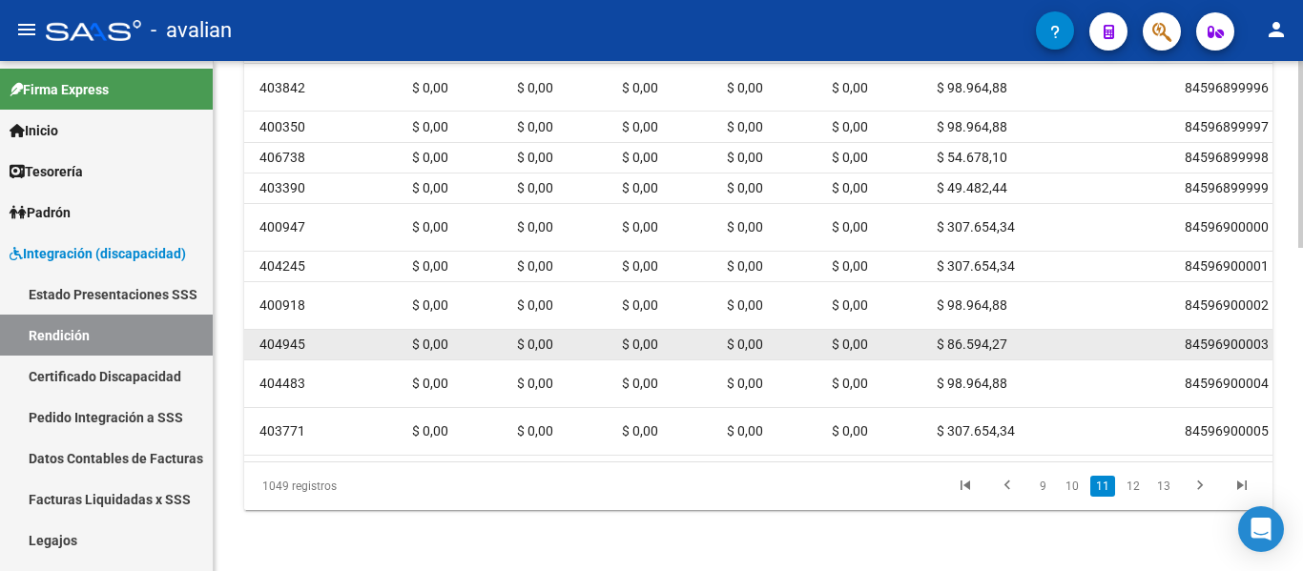
scroll to position [882, 0]
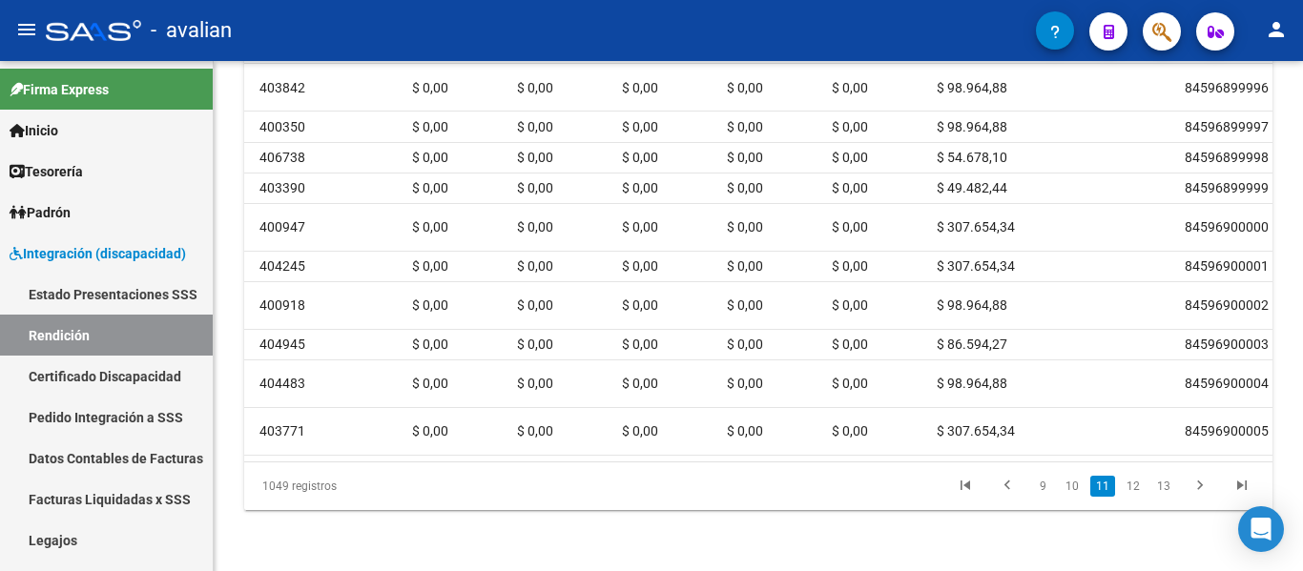
click at [1133, 485] on link "12" at bounding box center [1133, 486] width 25 height 21
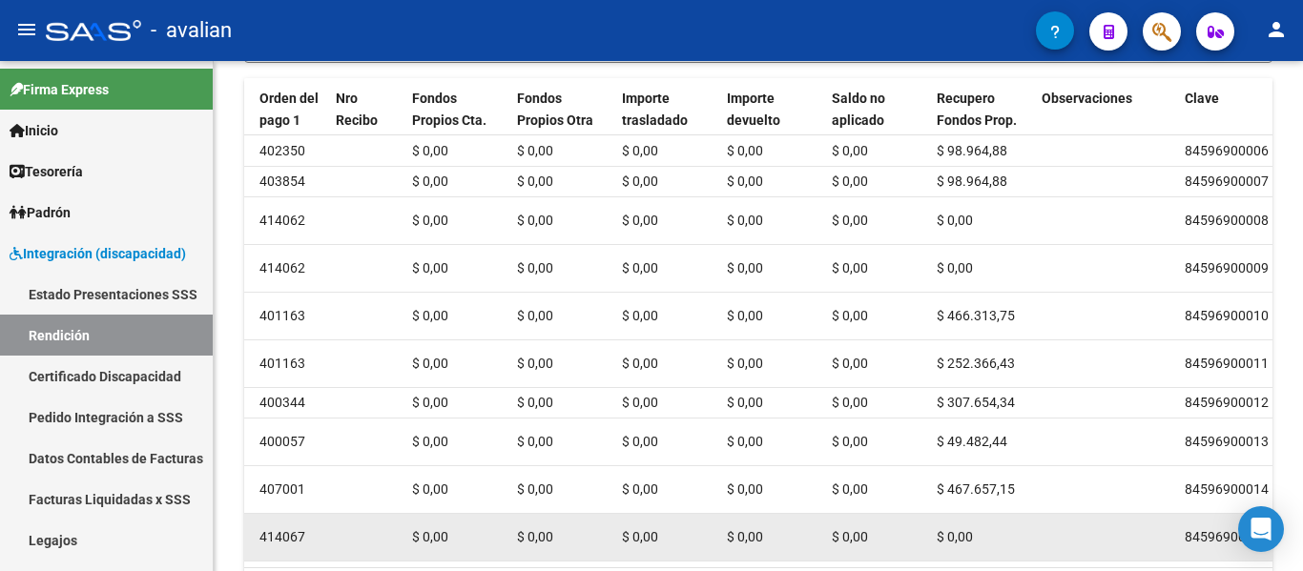
scroll to position [834, 0]
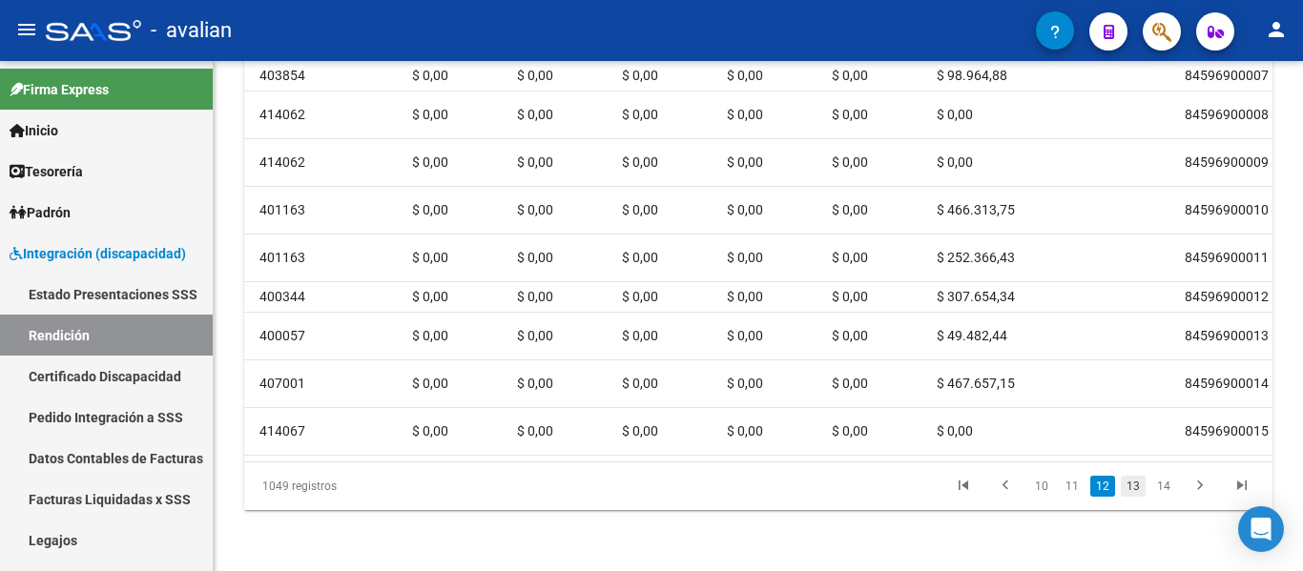
click at [1133, 485] on link "13" at bounding box center [1133, 486] width 25 height 21
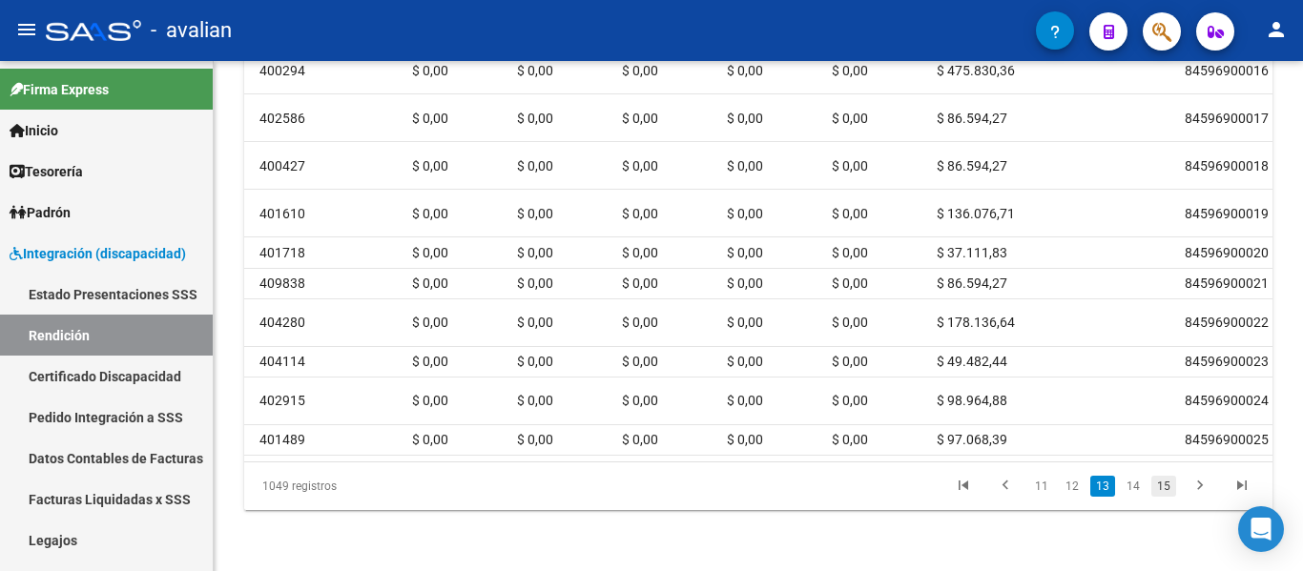
click at [1169, 491] on link "15" at bounding box center [1163, 486] width 25 height 21
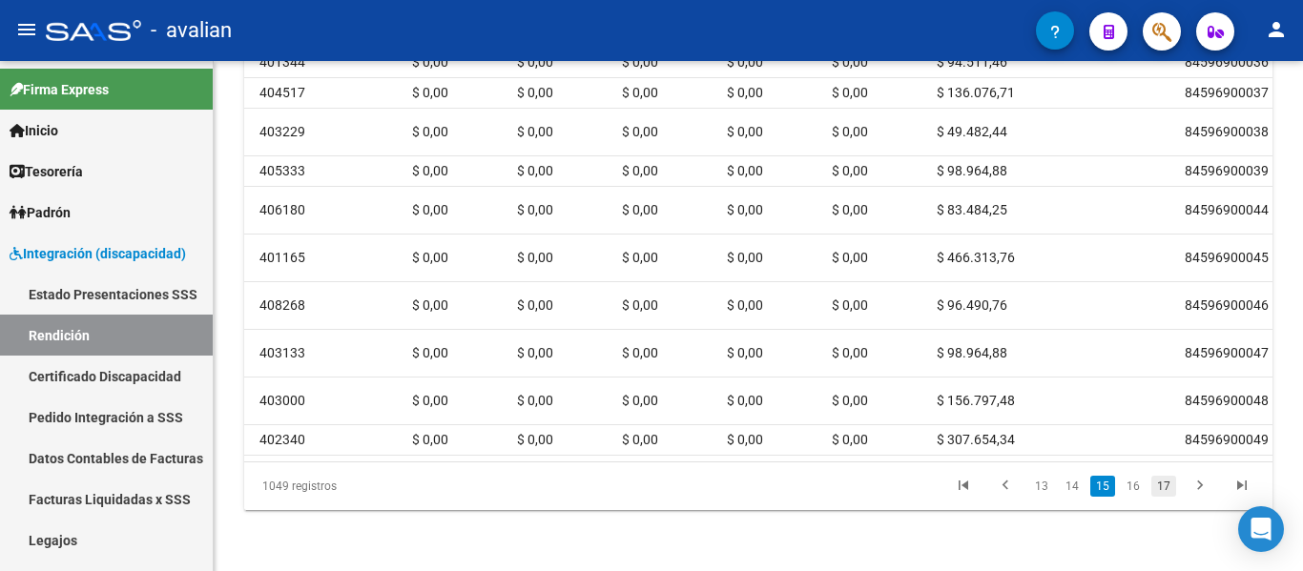
click at [1172, 497] on link "17" at bounding box center [1163, 486] width 25 height 21
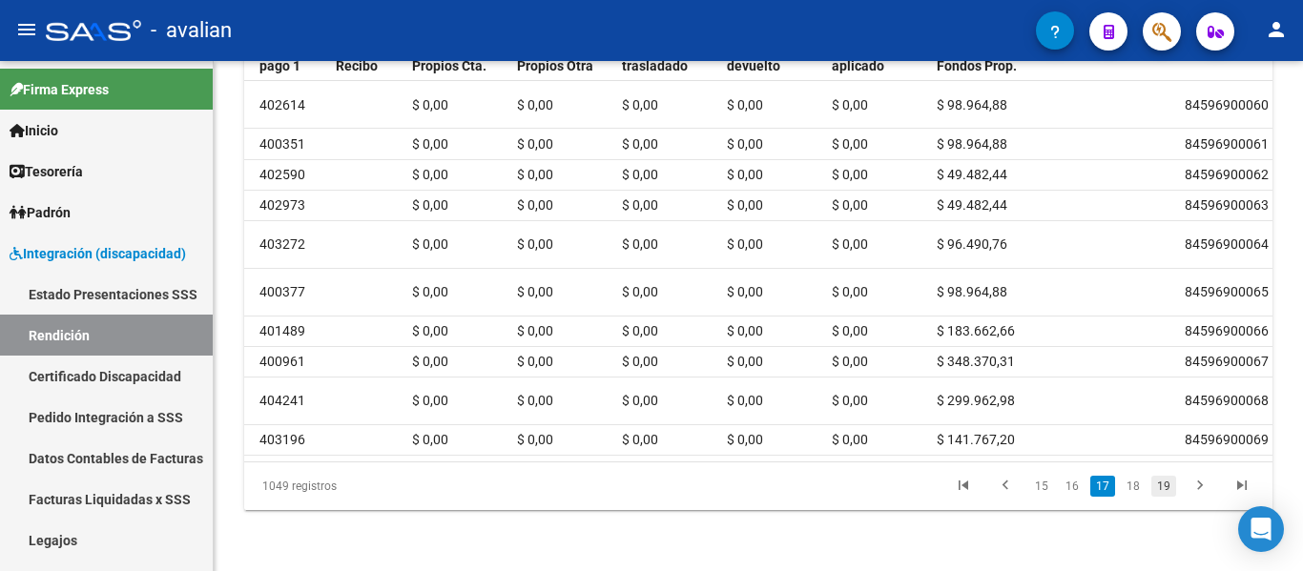
click at [1161, 497] on link "19" at bounding box center [1163, 486] width 25 height 21
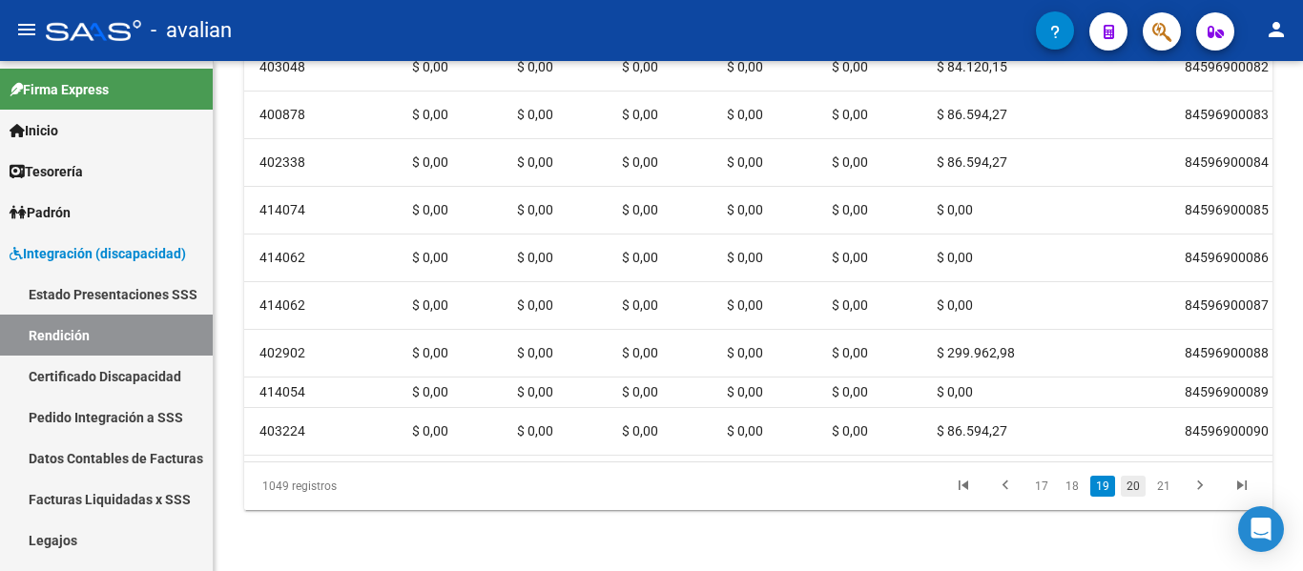
click at [1135, 497] on link "20" at bounding box center [1133, 486] width 25 height 21
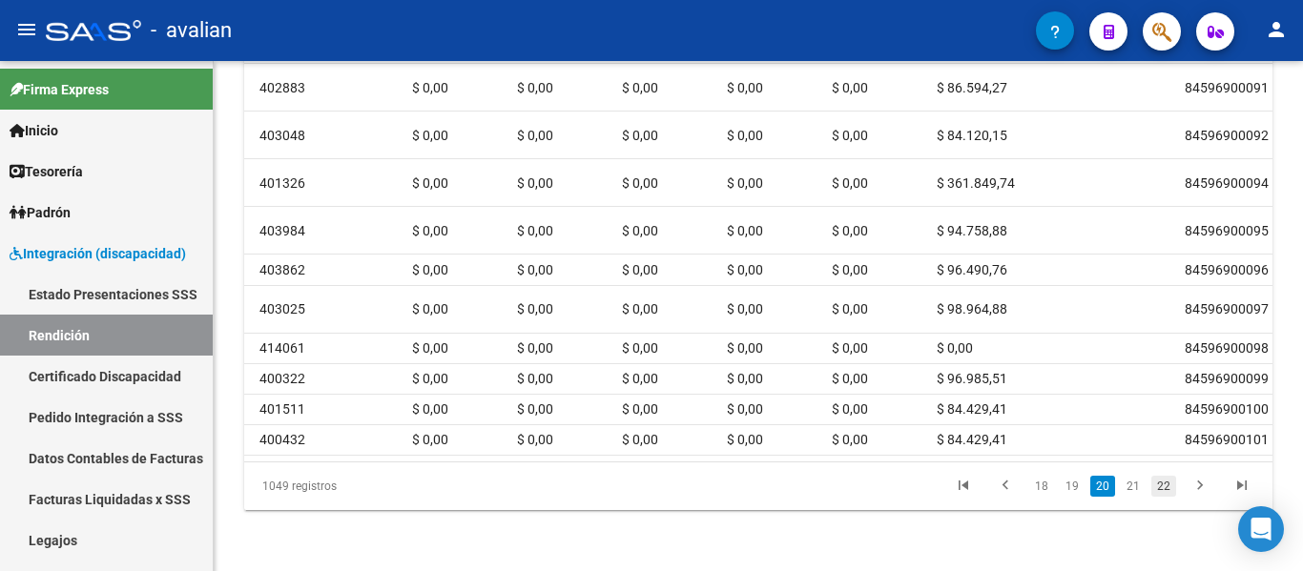
click at [1158, 497] on link "22" at bounding box center [1163, 486] width 25 height 21
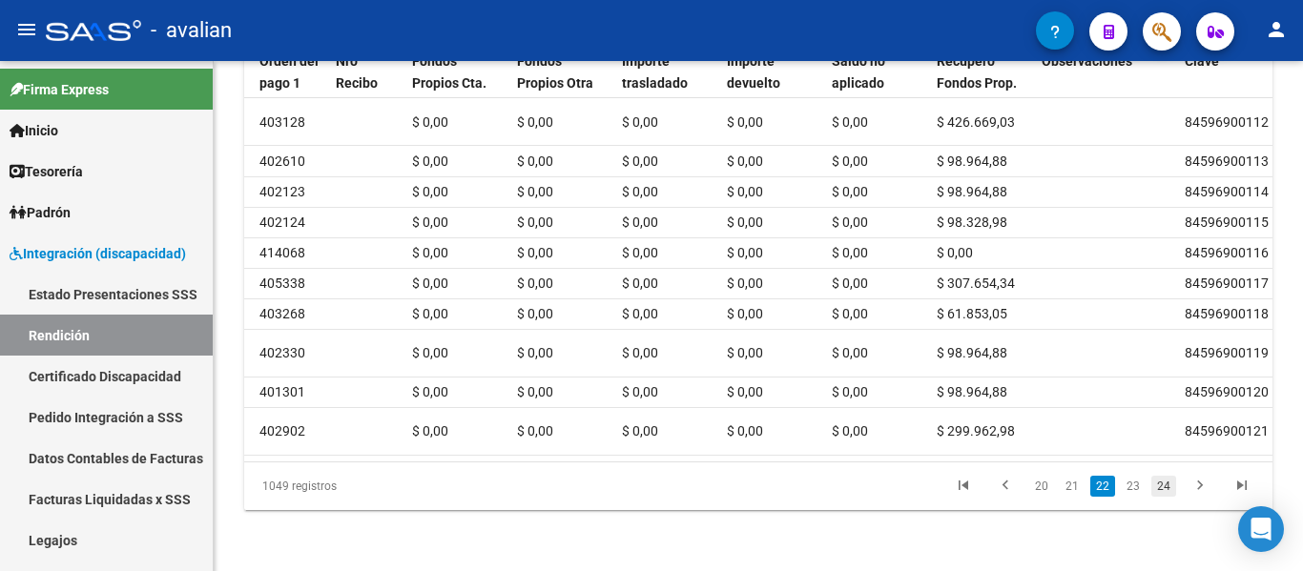
click at [1164, 497] on link "24" at bounding box center [1163, 486] width 25 height 21
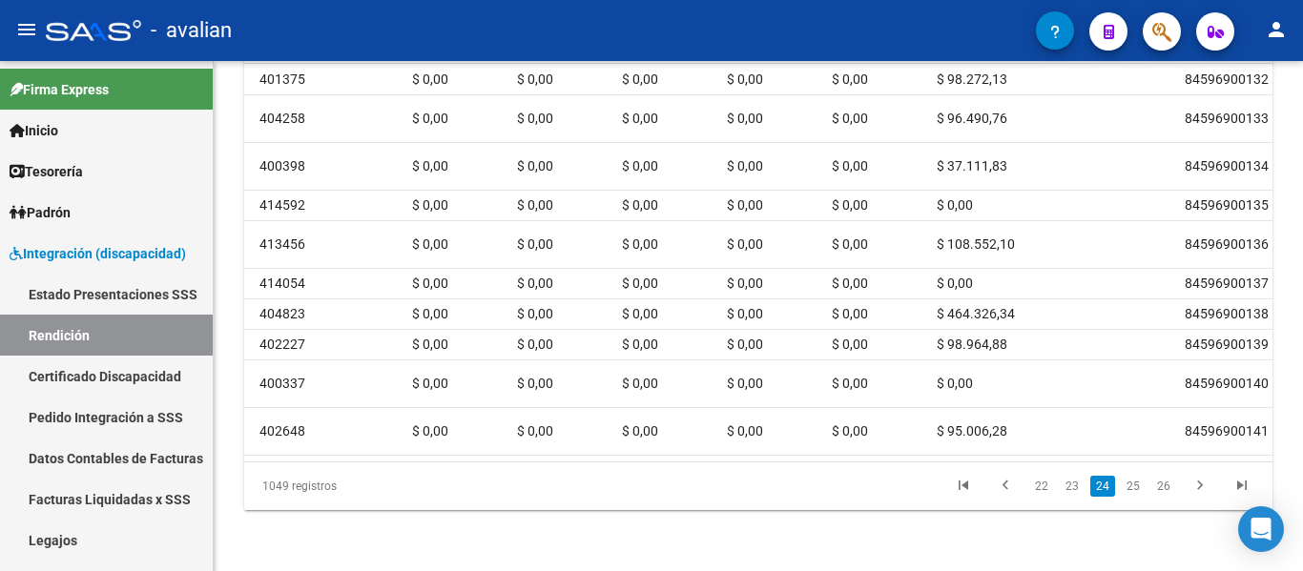
click at [1162, 483] on link "26" at bounding box center [1163, 486] width 25 height 21
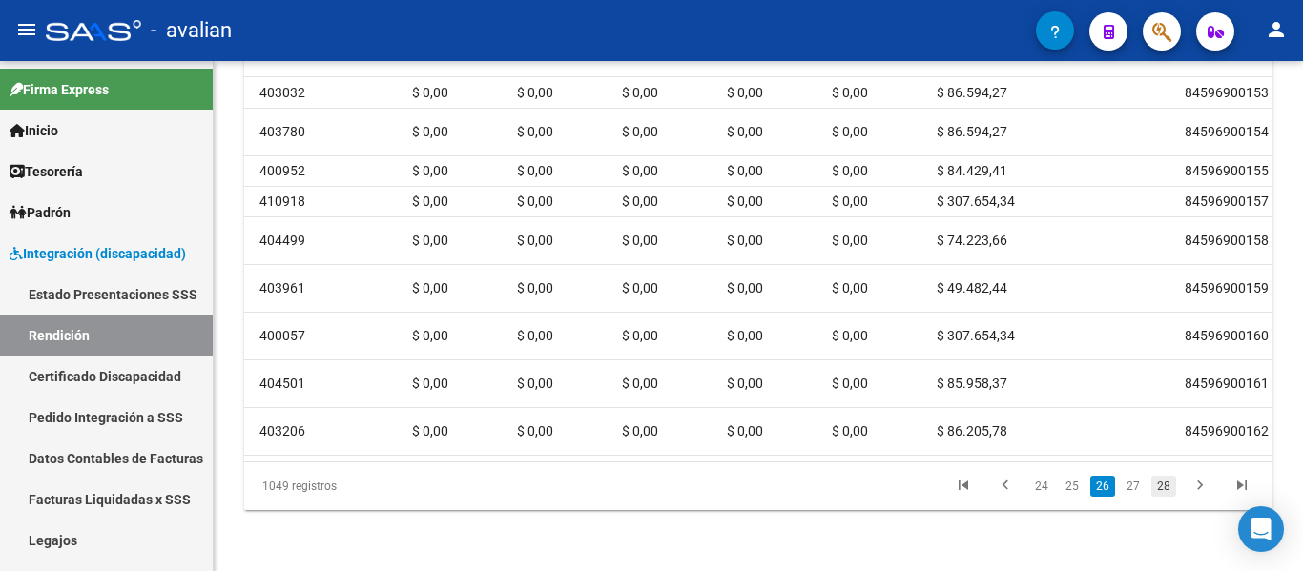
click at [1162, 497] on link "28" at bounding box center [1163, 486] width 25 height 21
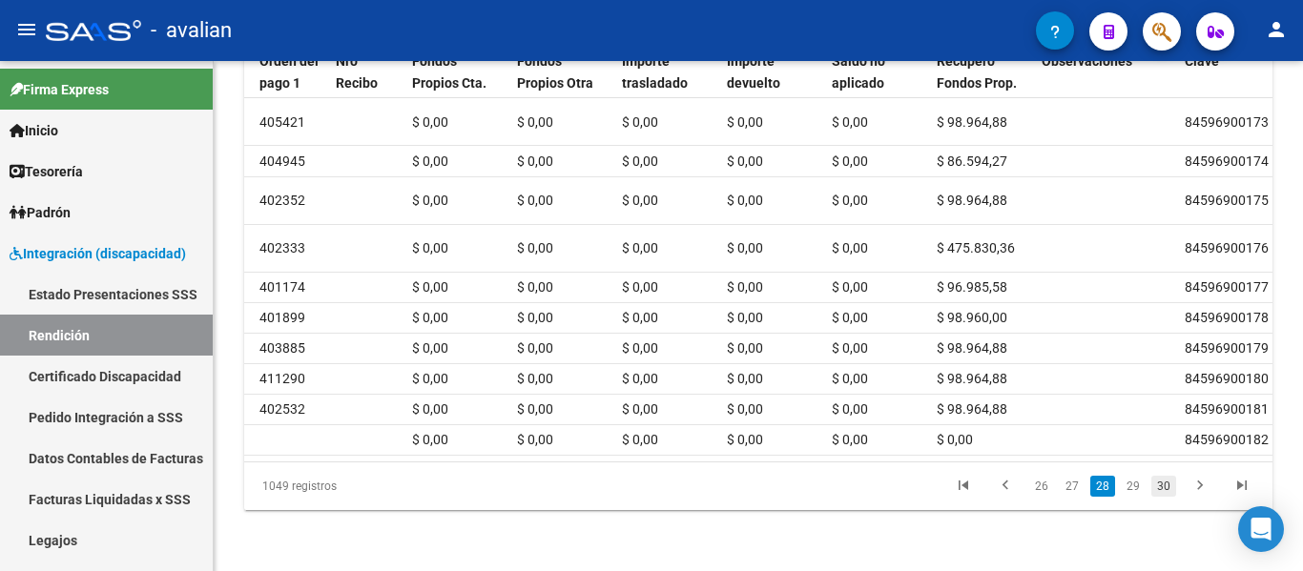
click at [1163, 485] on link "30" at bounding box center [1163, 486] width 25 height 21
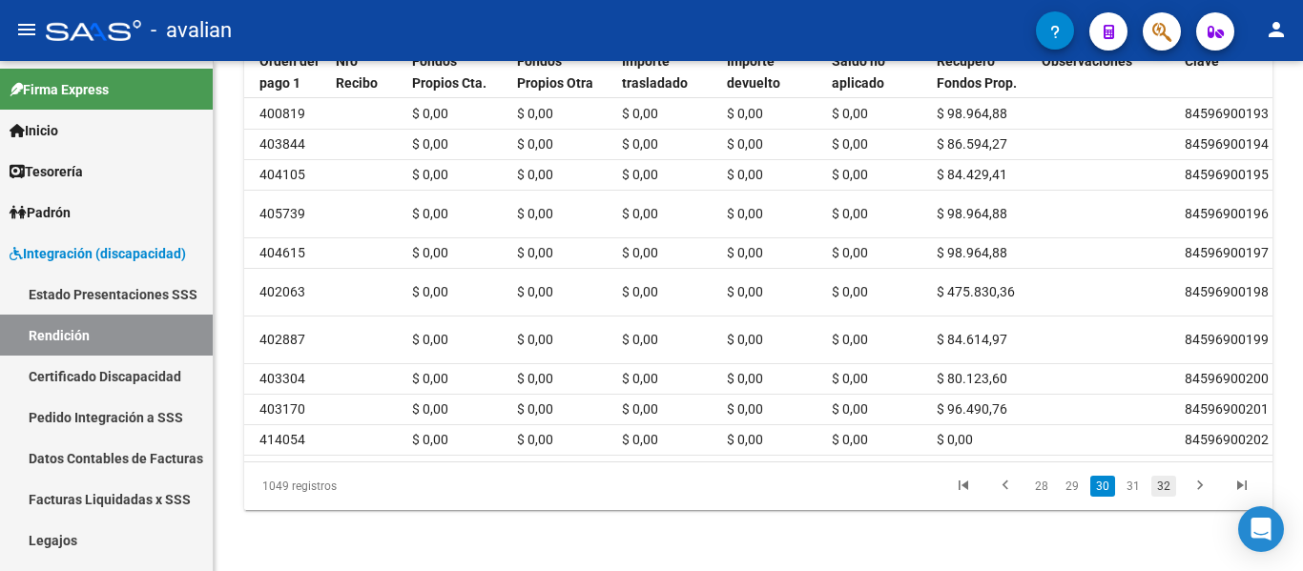
click at [1163, 497] on link "32" at bounding box center [1163, 486] width 25 height 21
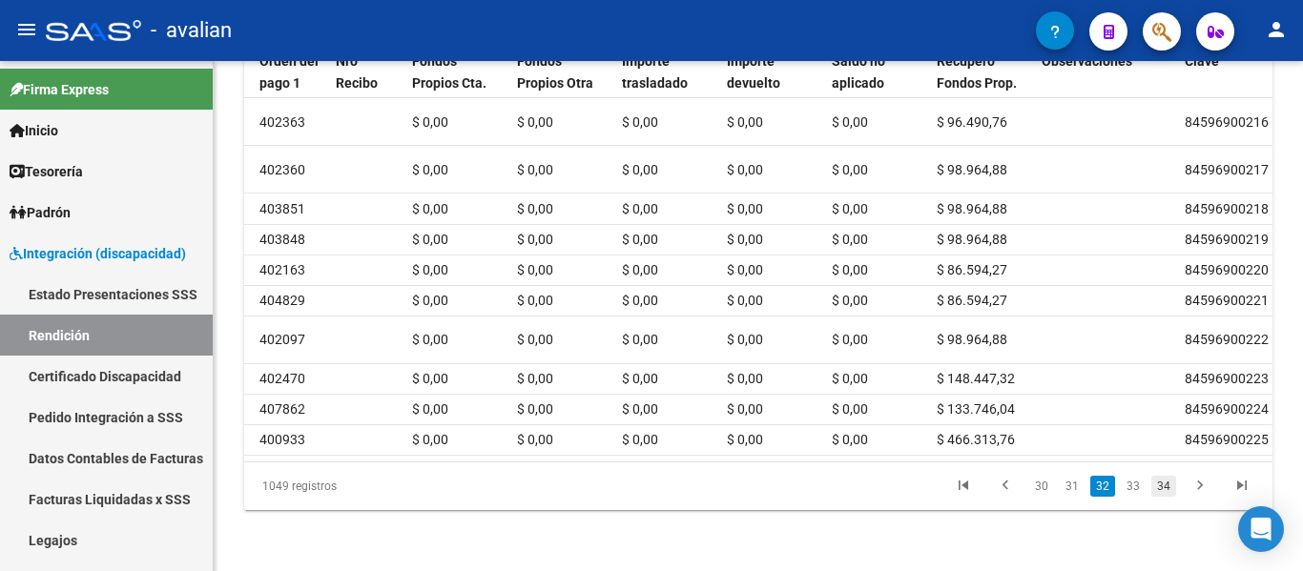
click at [1164, 497] on link "34" at bounding box center [1163, 486] width 25 height 21
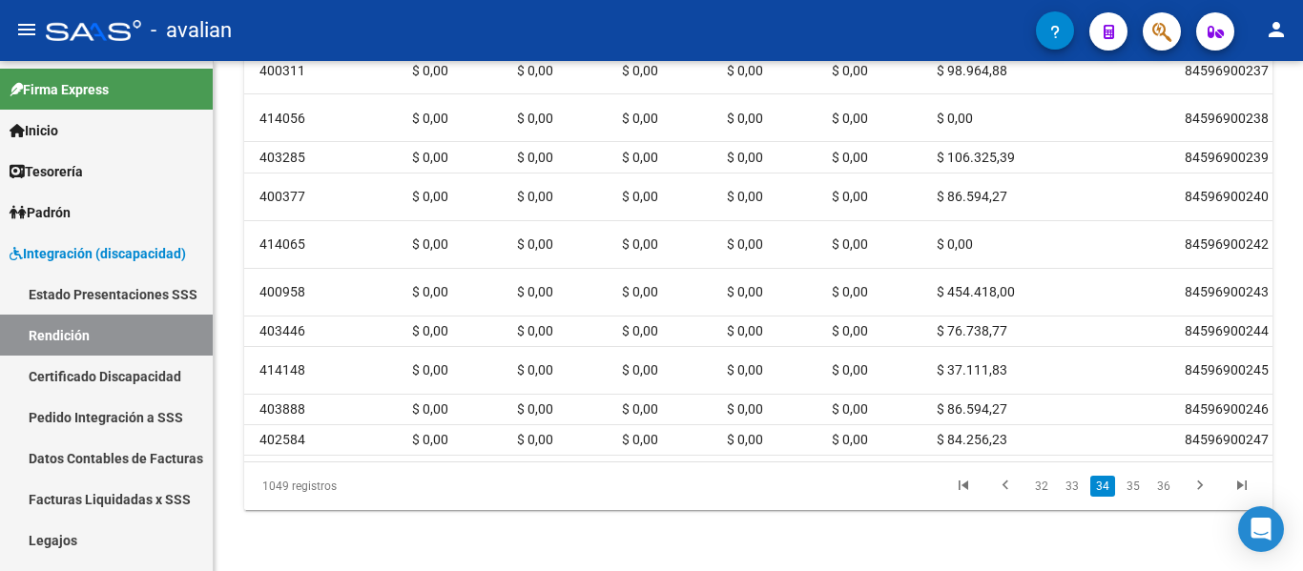
scroll to position [851, 0]
click at [1207, 483] on icon "go to next page" at bounding box center [1199, 488] width 25 height 23
click at [1206, 482] on div "1049 registros 33 34 35 36 37" at bounding box center [758, 487] width 1028 height 48
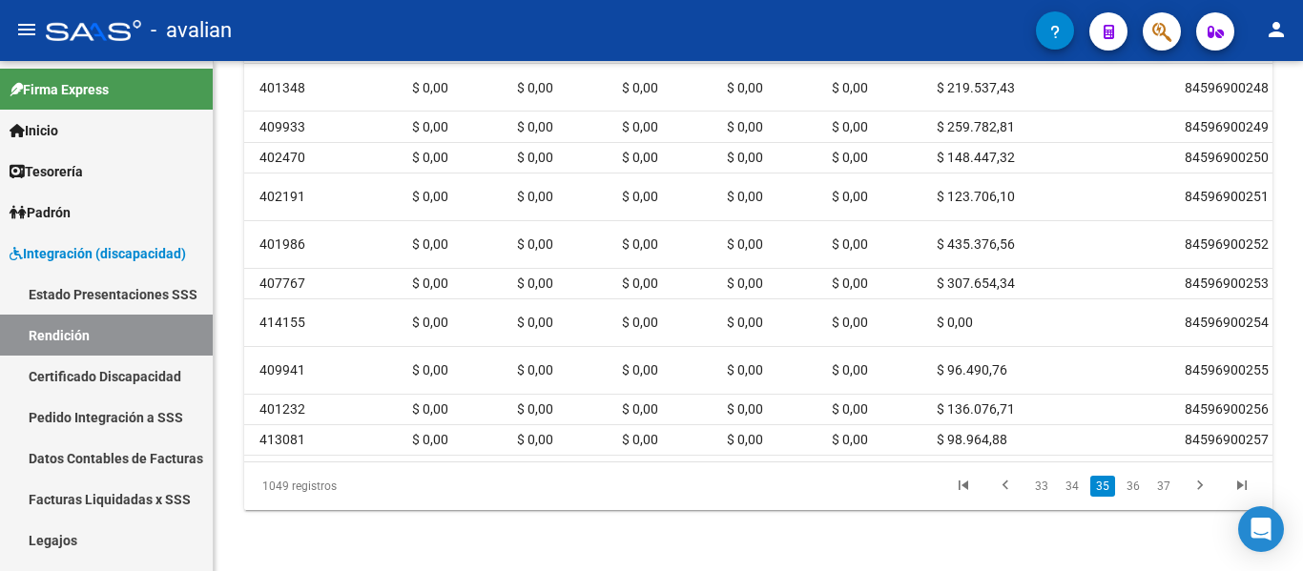
scroll to position [0, 2214]
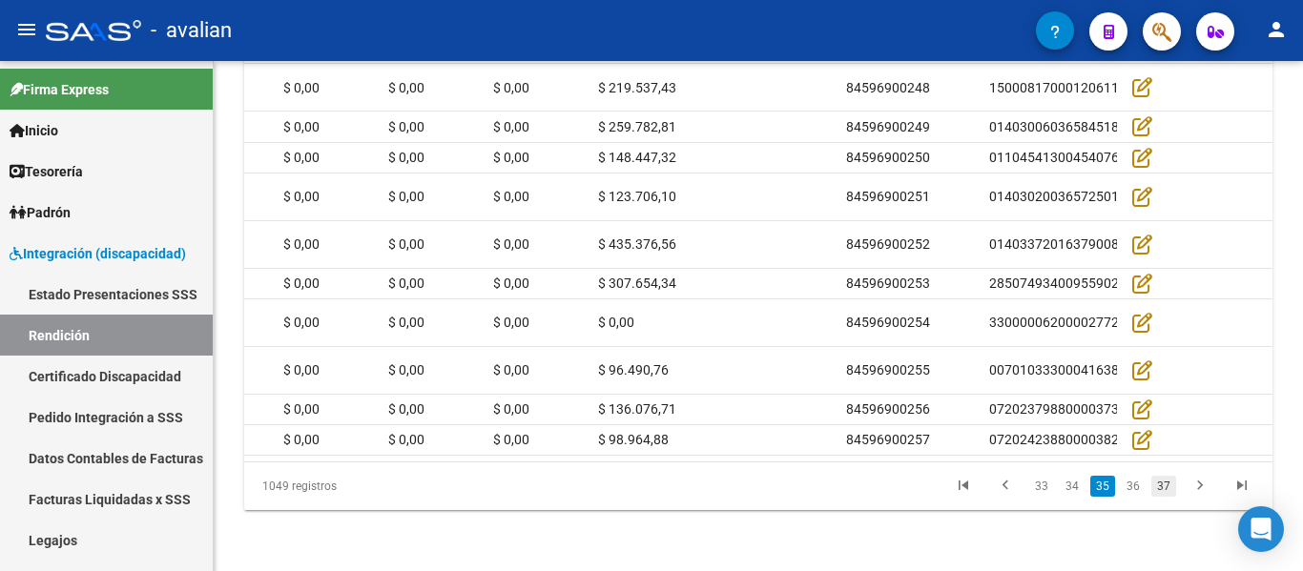
click at [1172, 497] on link "37" at bounding box center [1163, 486] width 25 height 21
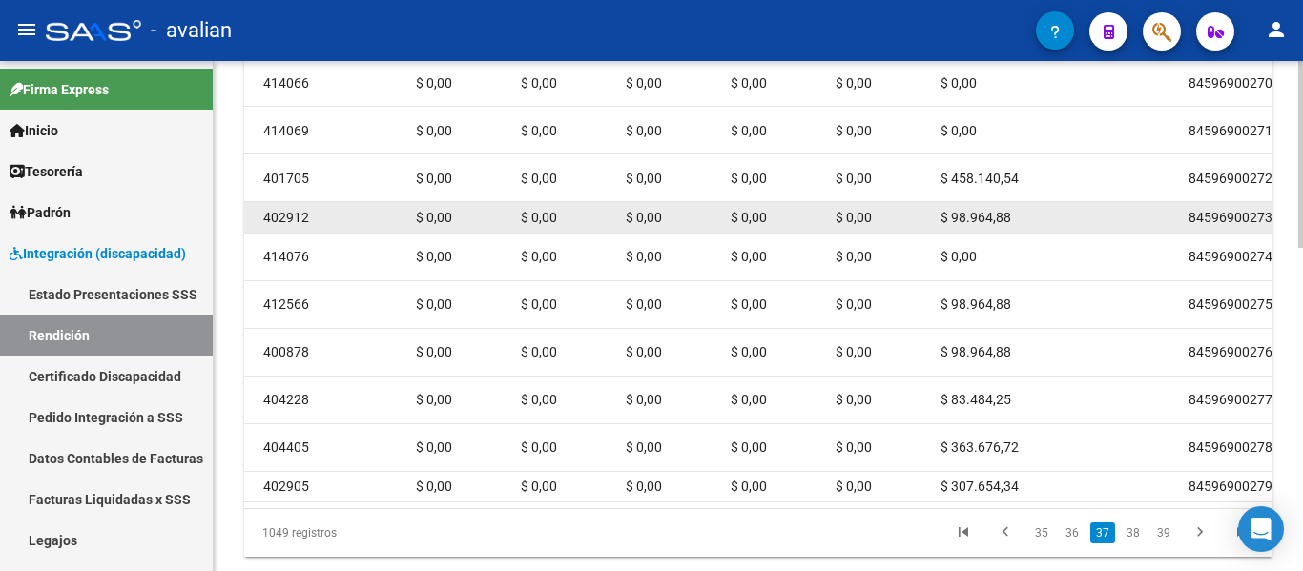
scroll to position [882, 0]
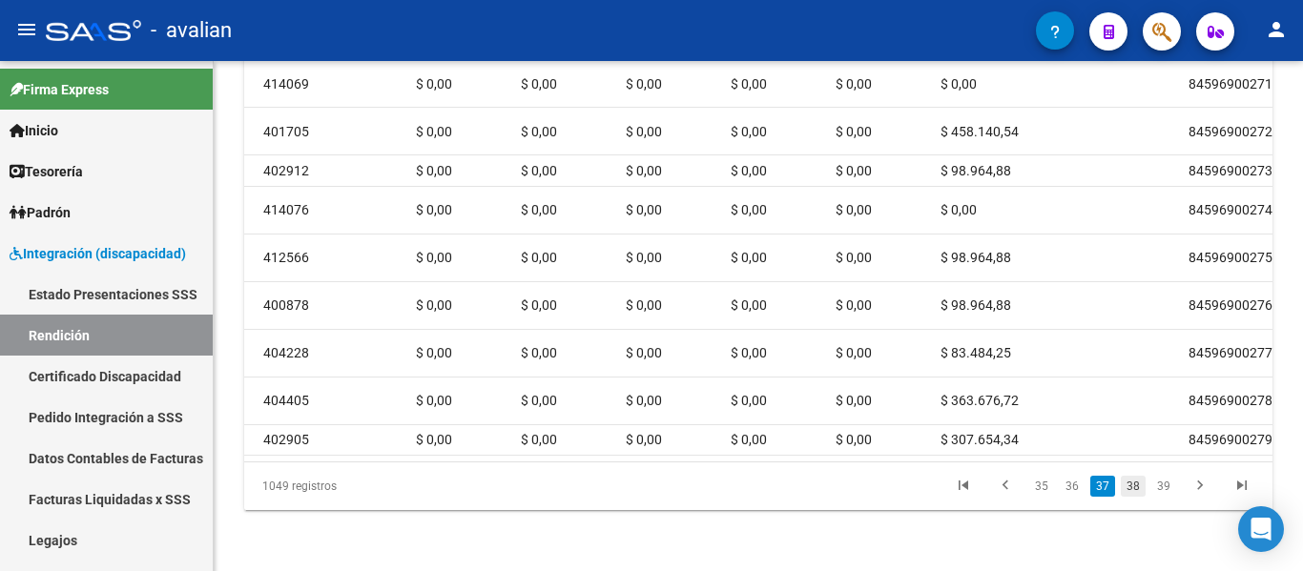
click at [1130, 482] on link "38" at bounding box center [1133, 486] width 25 height 21
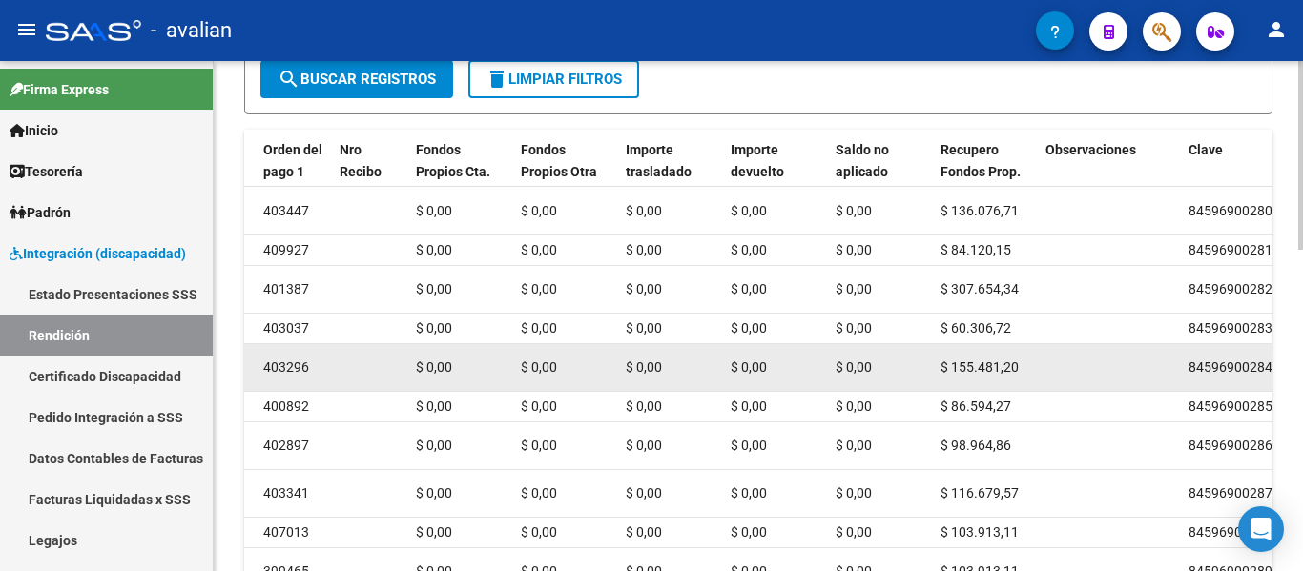
scroll to position [867, 0]
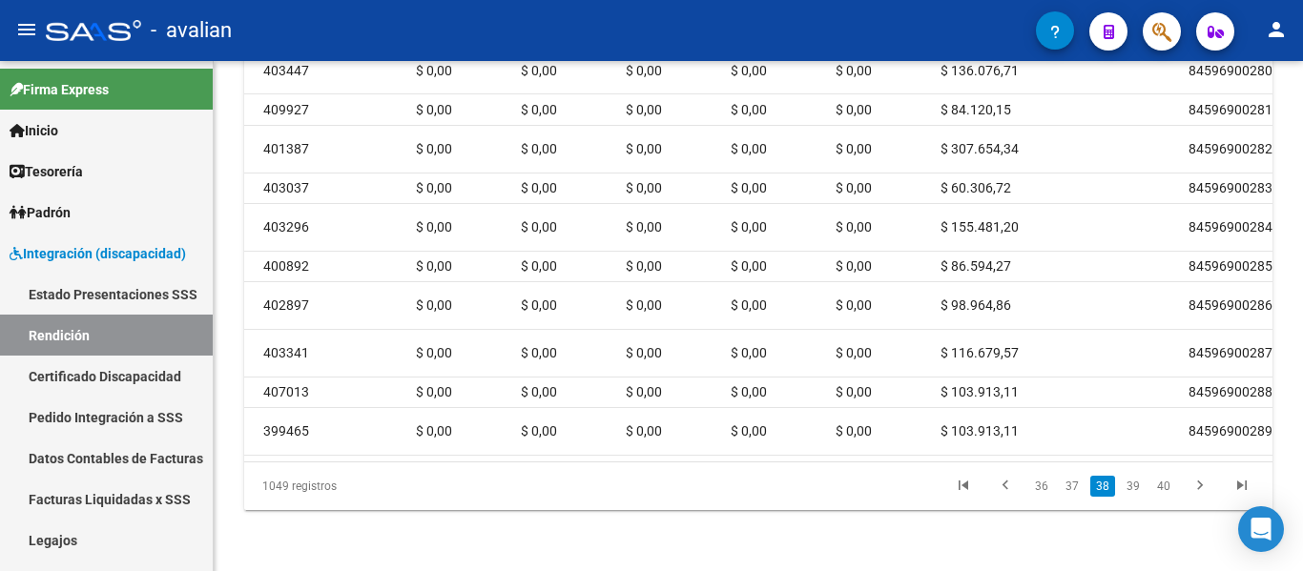
click at [1137, 485] on link "39" at bounding box center [1133, 486] width 25 height 21
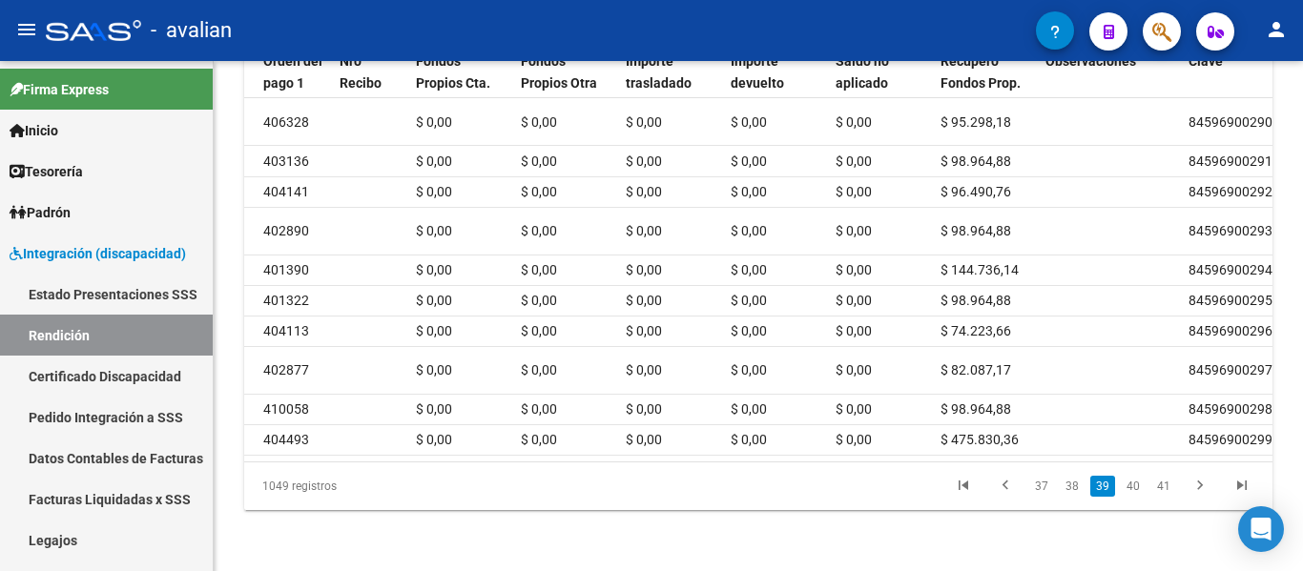
scroll to position [851, 0]
click at [1133, 488] on link "40" at bounding box center [1133, 486] width 25 height 21
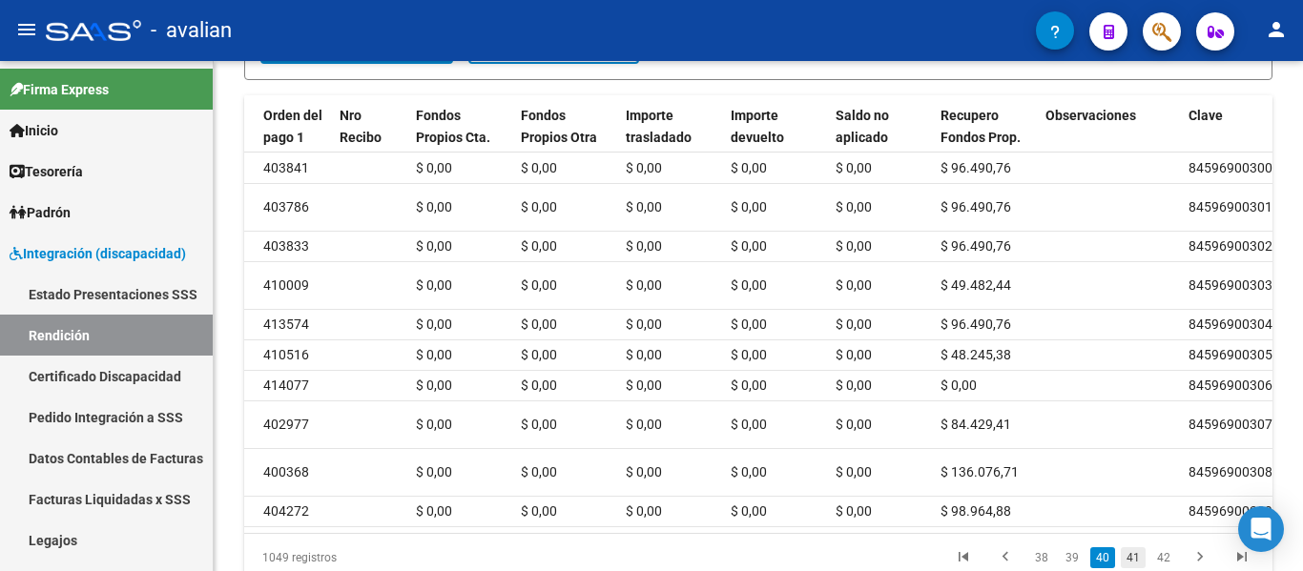
scroll to position [882, 0]
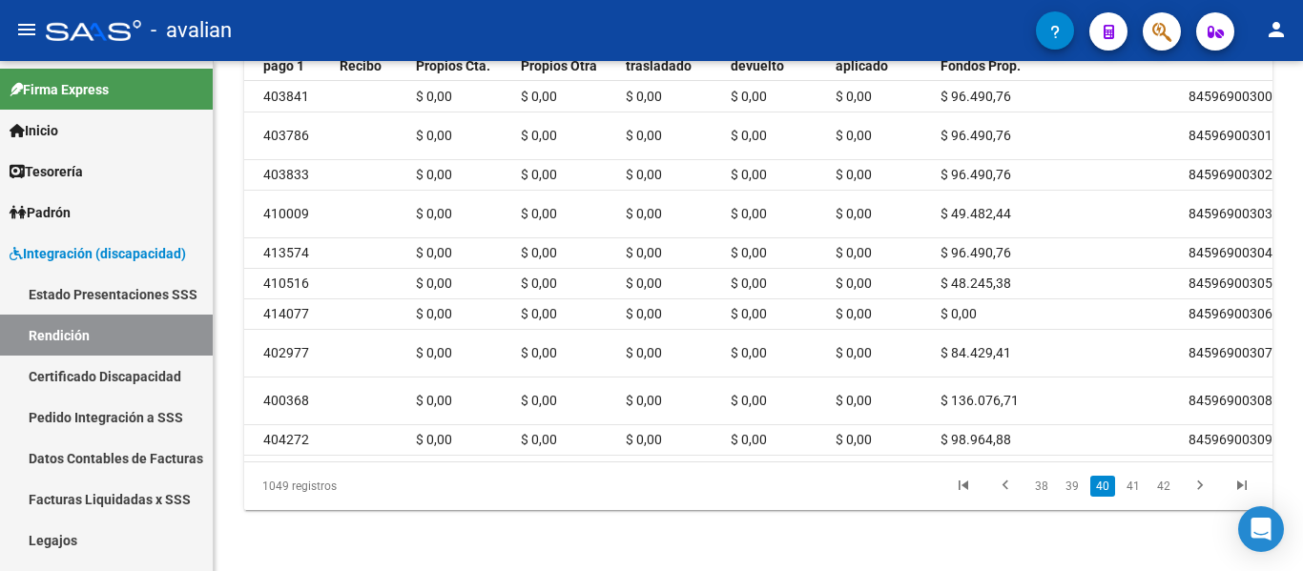
click at [1169, 488] on link "42" at bounding box center [1163, 486] width 25 height 21
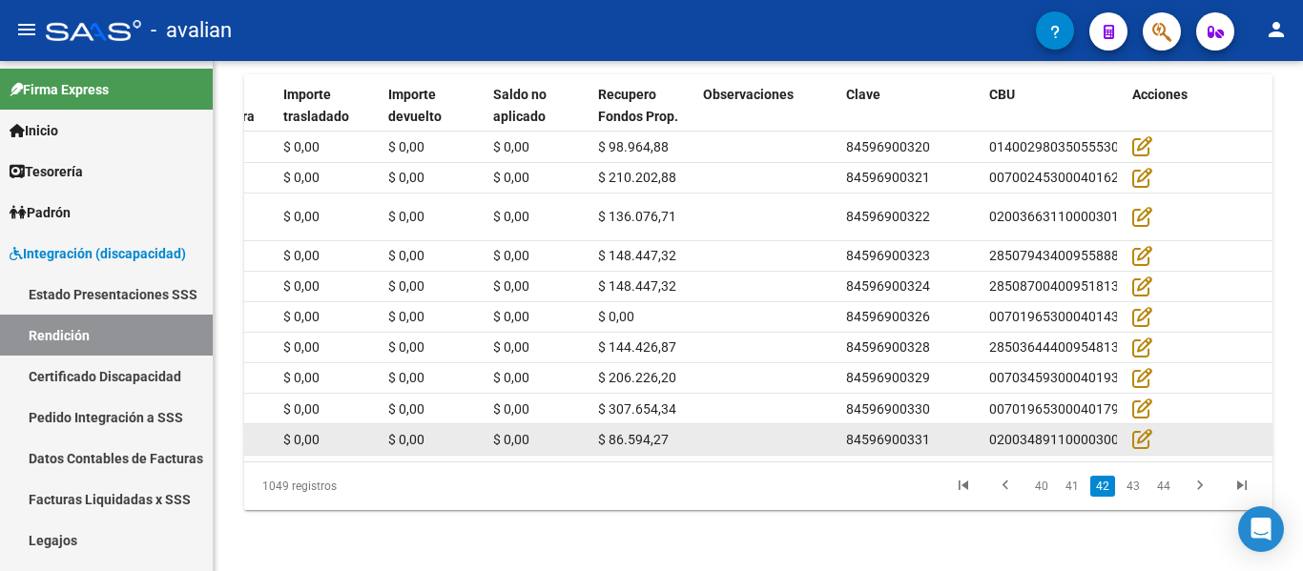
scroll to position [851, 0]
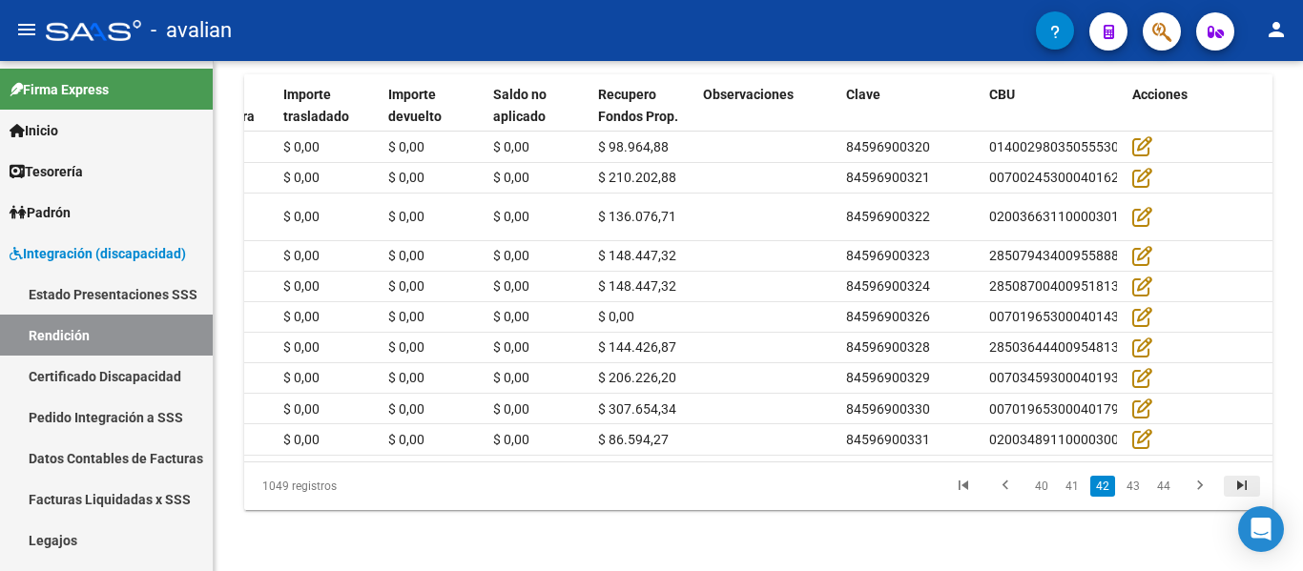
click at [1246, 487] on icon "go to last page" at bounding box center [1241, 488] width 25 height 23
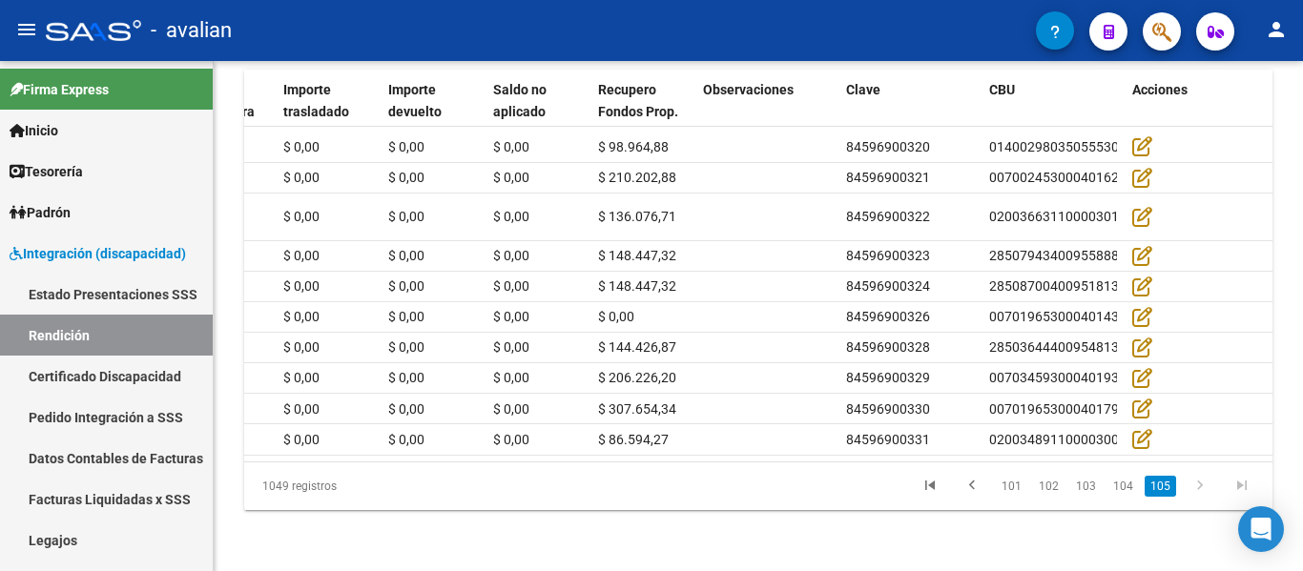
click at [1246, 487] on div "1049 registros 101 102 103 104 105" at bounding box center [758, 487] width 1028 height 48
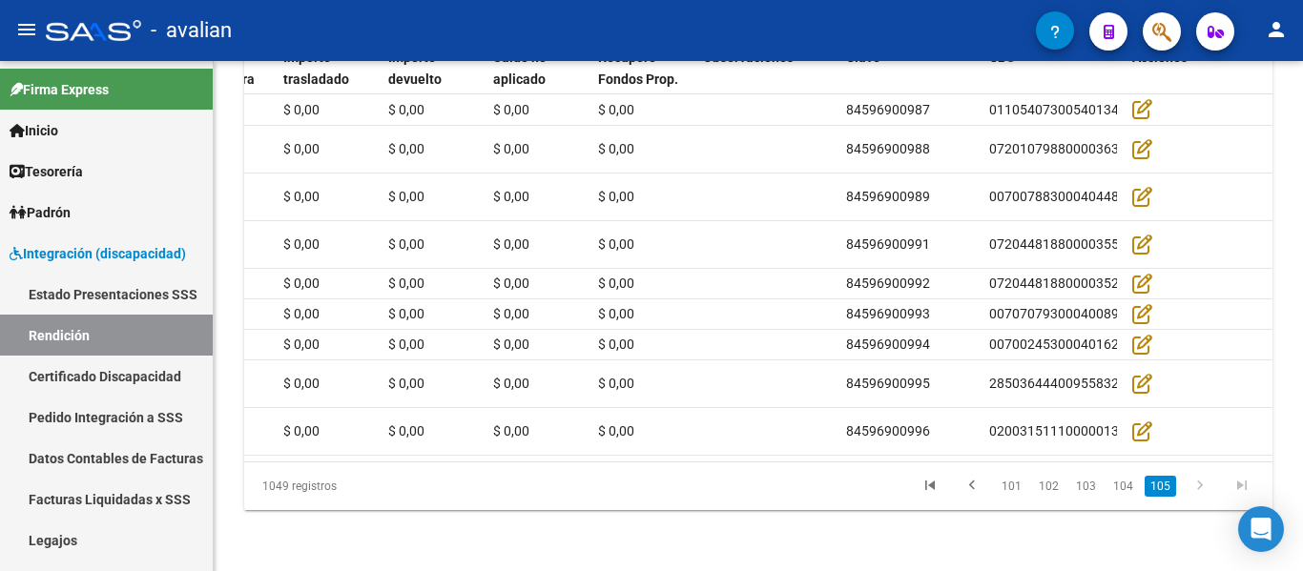
scroll to position [819, 0]
click at [1131, 490] on link "104" at bounding box center [1122, 486] width 31 height 21
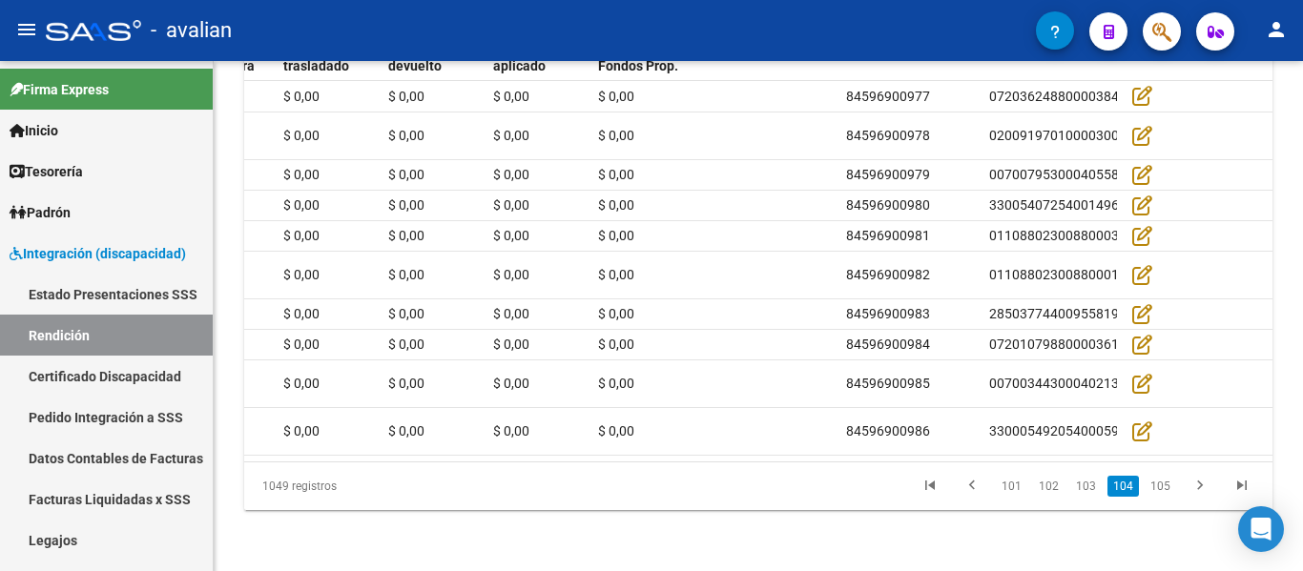
click at [751, 503] on datatable-pager "101 102 103 104 105" at bounding box center [859, 486] width 807 height 32
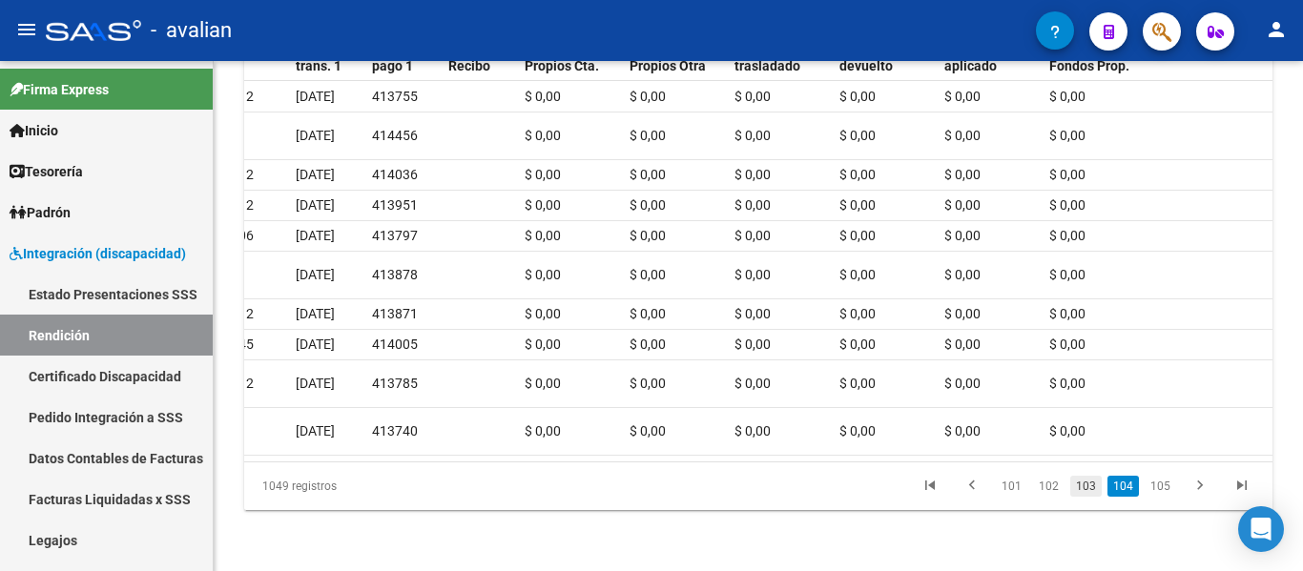
click at [1090, 497] on link "103" at bounding box center [1085, 486] width 31 height 21
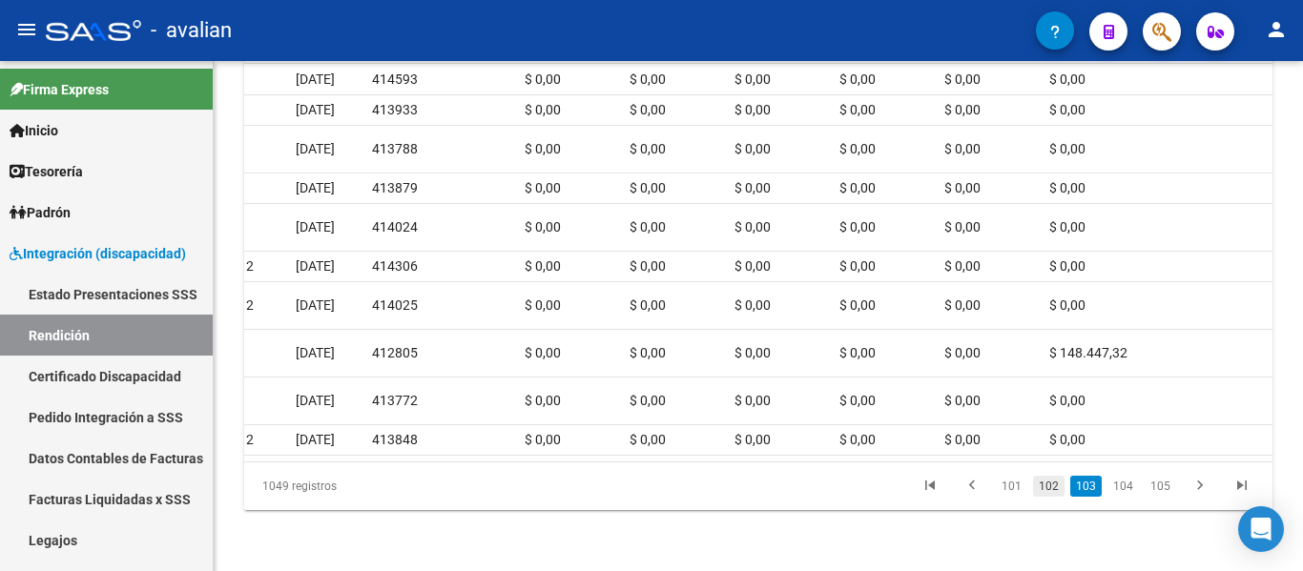
click at [1050, 497] on link "102" at bounding box center [1048, 486] width 31 height 21
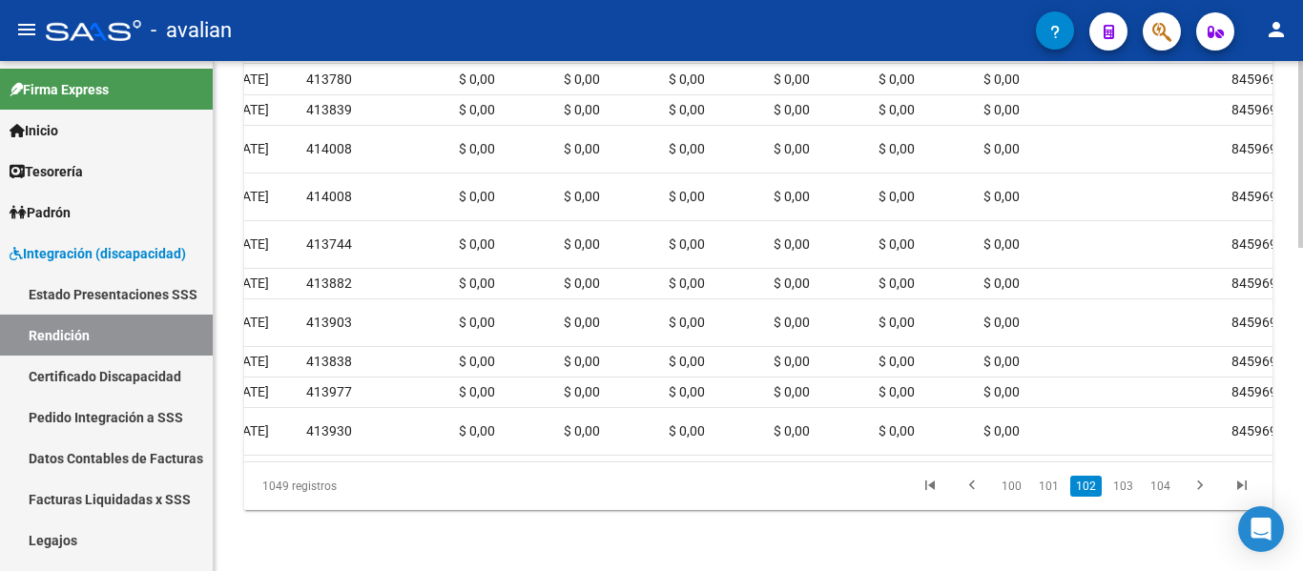
scroll to position [0, 1773]
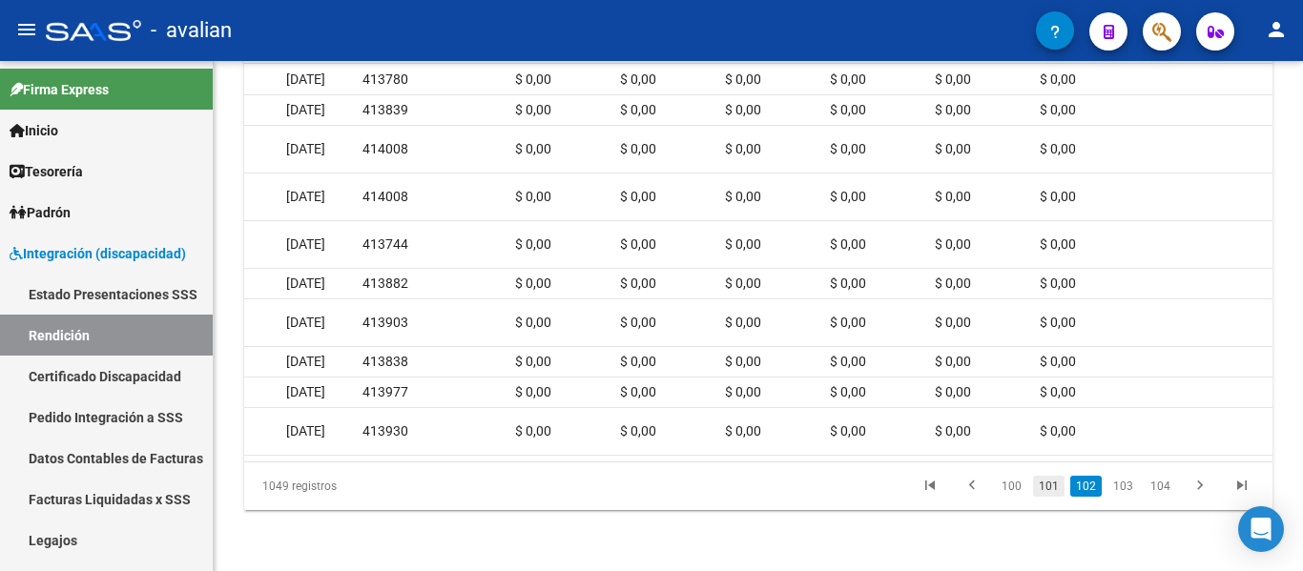
click at [1056, 497] on link "101" at bounding box center [1048, 486] width 31 height 21
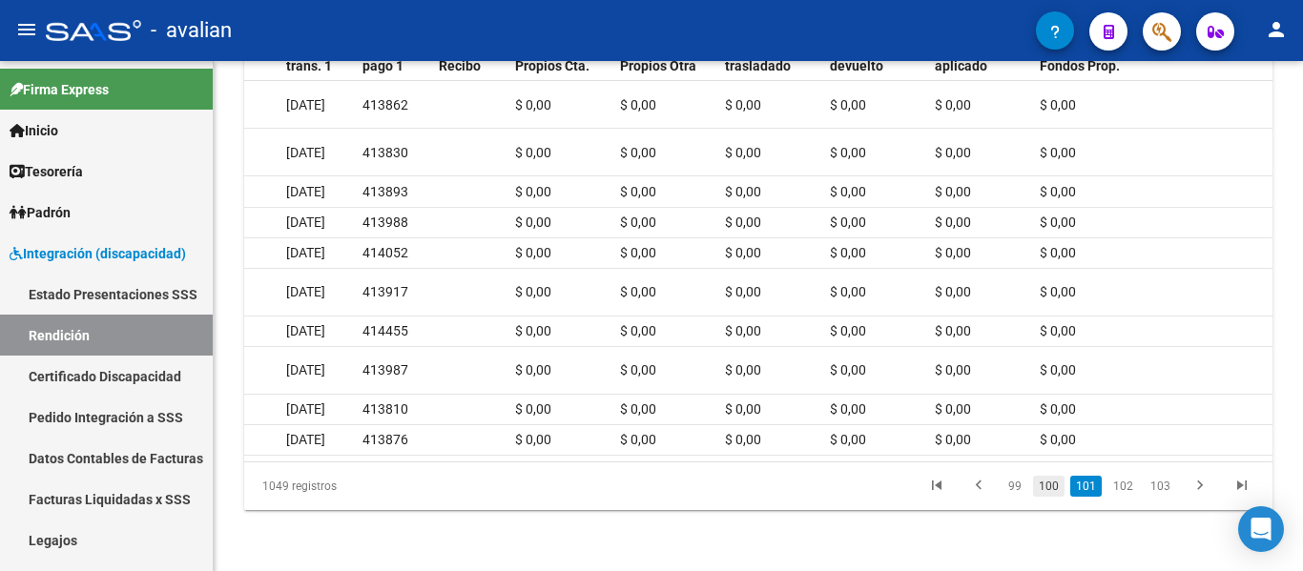
click at [1044, 497] on link "100" at bounding box center [1048, 486] width 31 height 21
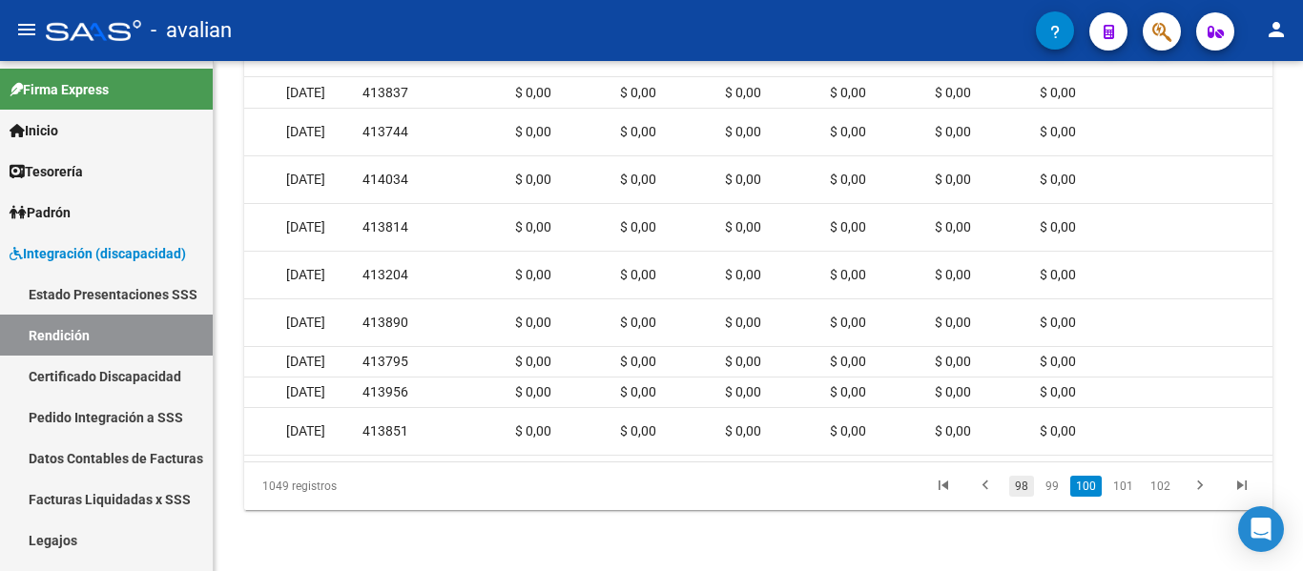
click at [1032, 497] on link "98" at bounding box center [1021, 486] width 25 height 21
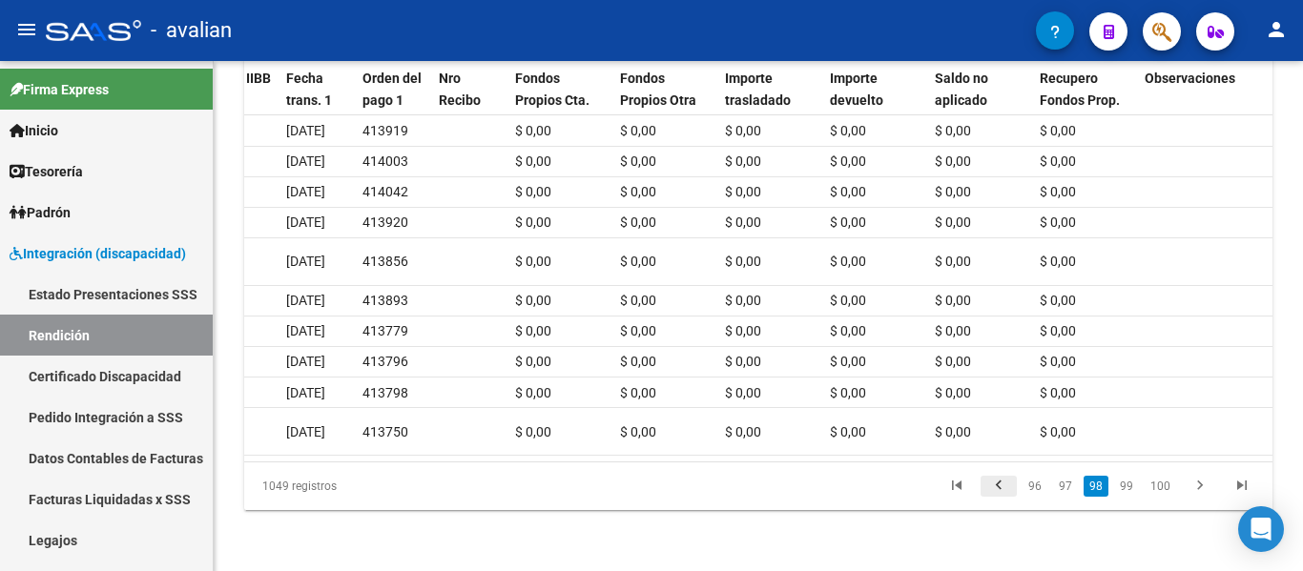
scroll to position [819, 0]
click at [1011, 500] on icon "go to previous page" at bounding box center [998, 488] width 25 height 23
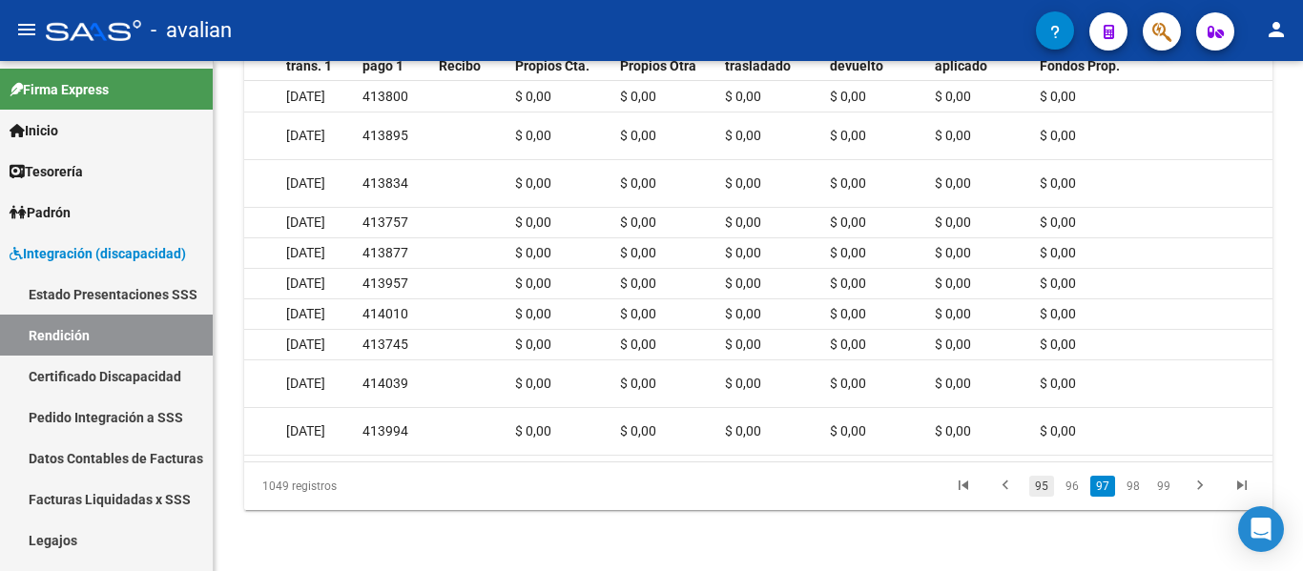
click at [1044, 497] on link "95" at bounding box center [1041, 486] width 25 height 21
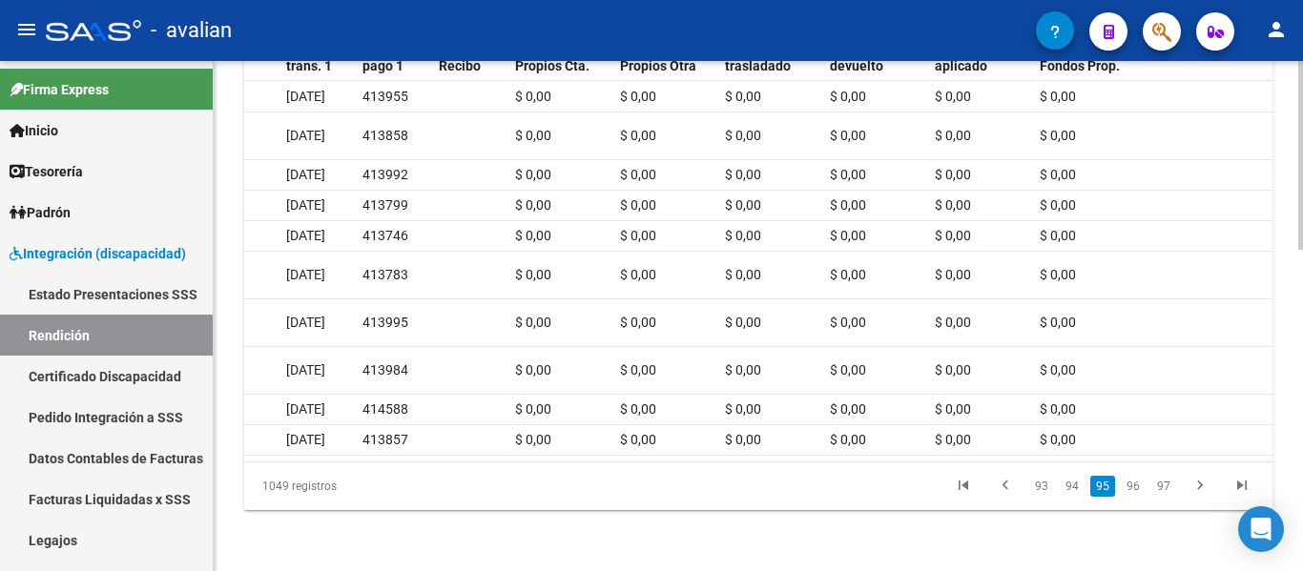
scroll to position [867, 0]
click at [1045, 489] on link "93" at bounding box center [1041, 486] width 25 height 21
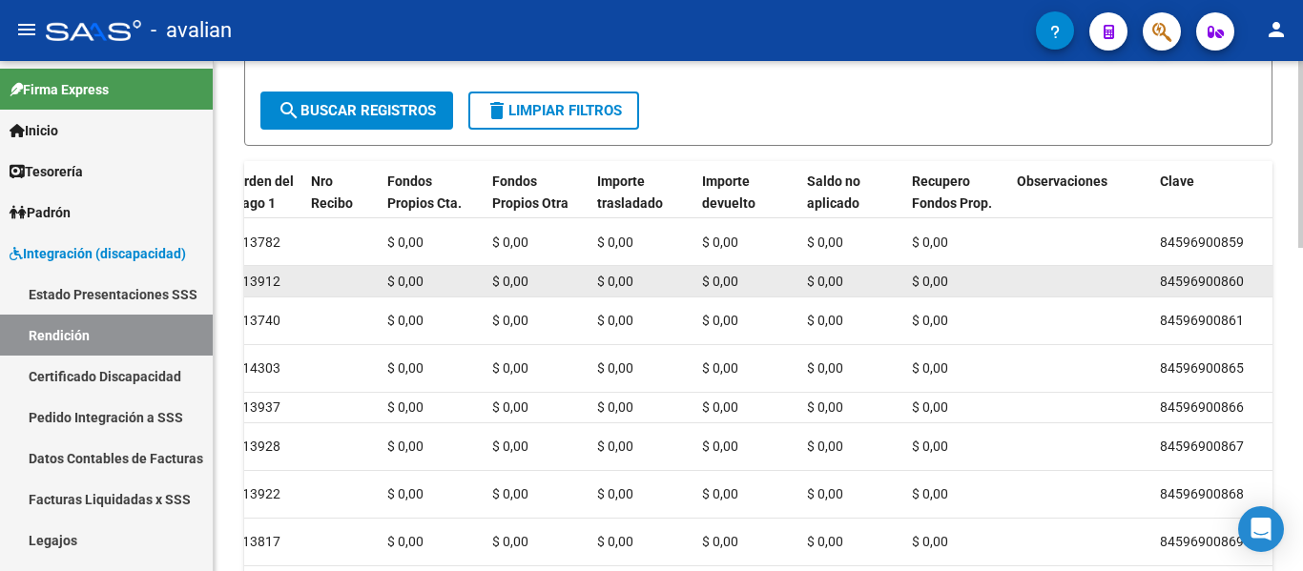
scroll to position [581, 0]
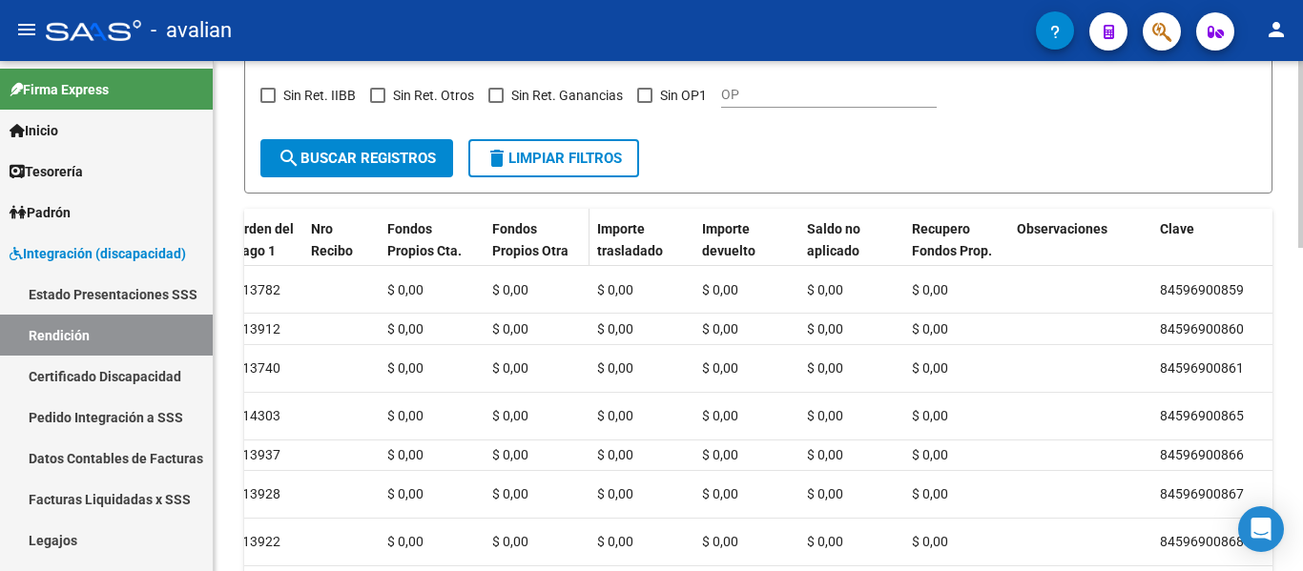
click at [517, 251] on span "Fondos Propios Otra Cta." at bounding box center [530, 250] width 76 height 59
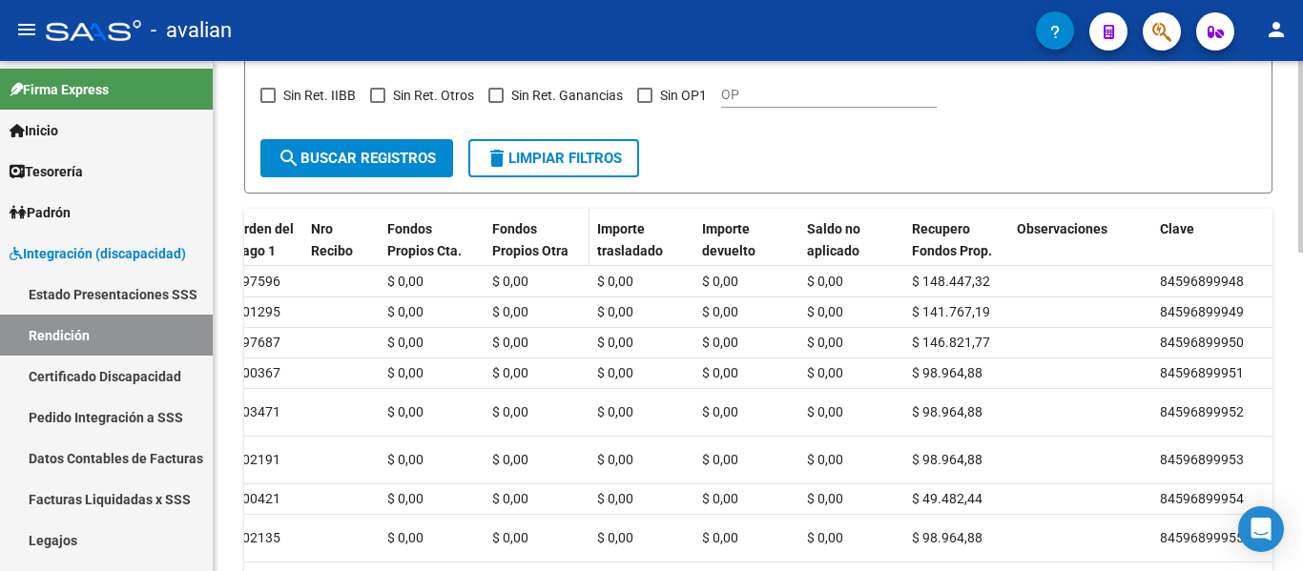
click at [518, 247] on span "Fondos Propios Otra Cta." at bounding box center [530, 250] width 76 height 59
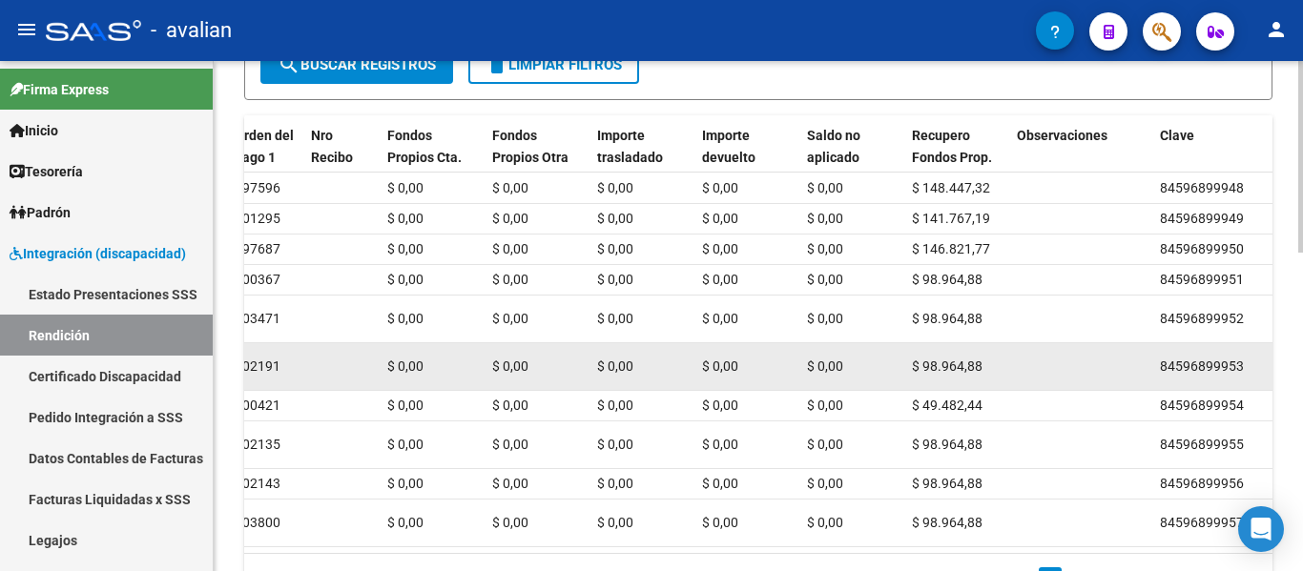
scroll to position [565, 0]
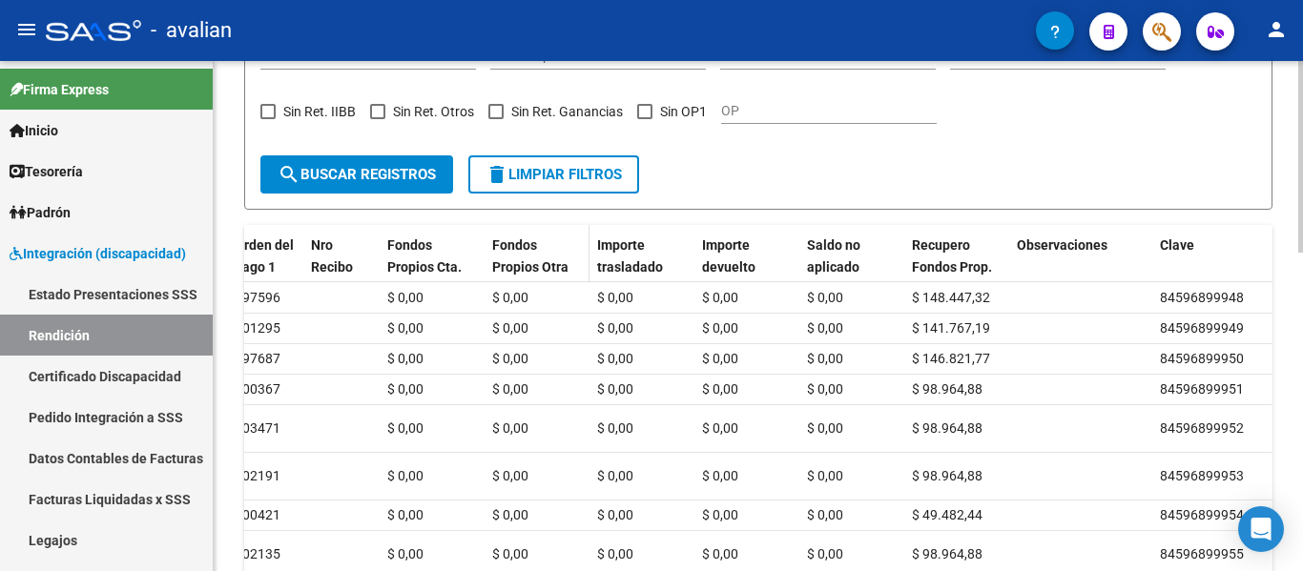
click at [518, 251] on span "Fondos Propios Otra Cta." at bounding box center [530, 266] width 76 height 59
click at [928, 252] on span "Recupero Fondos Prop." at bounding box center [952, 255] width 80 height 37
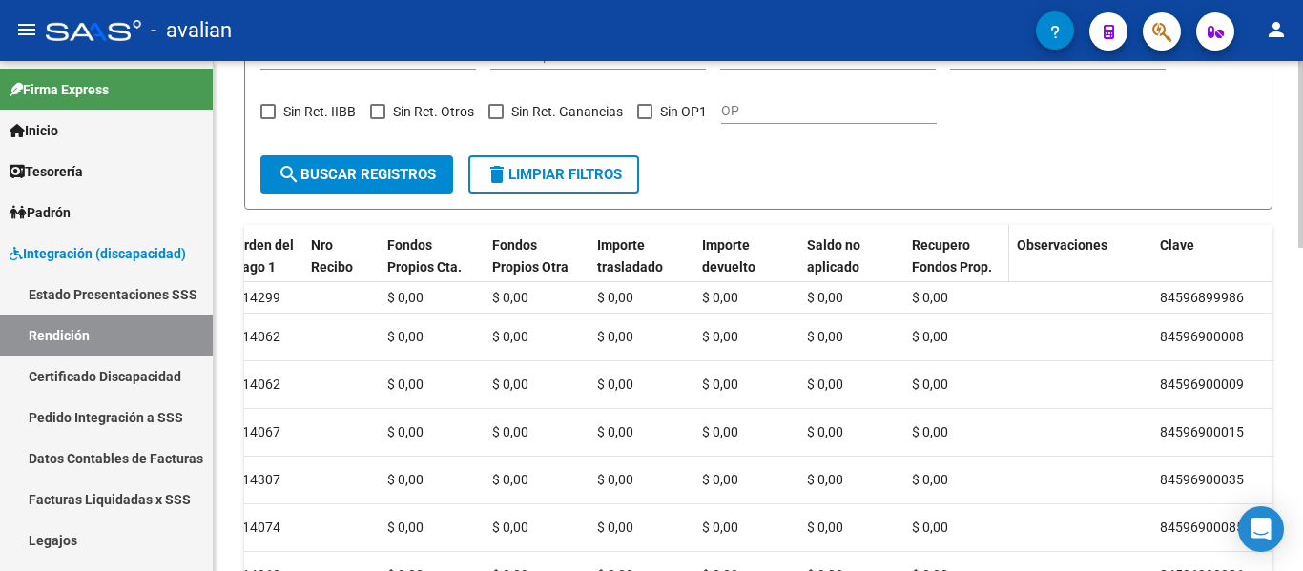
click at [937, 252] on span "Recupero Fondos Prop." at bounding box center [952, 255] width 80 height 37
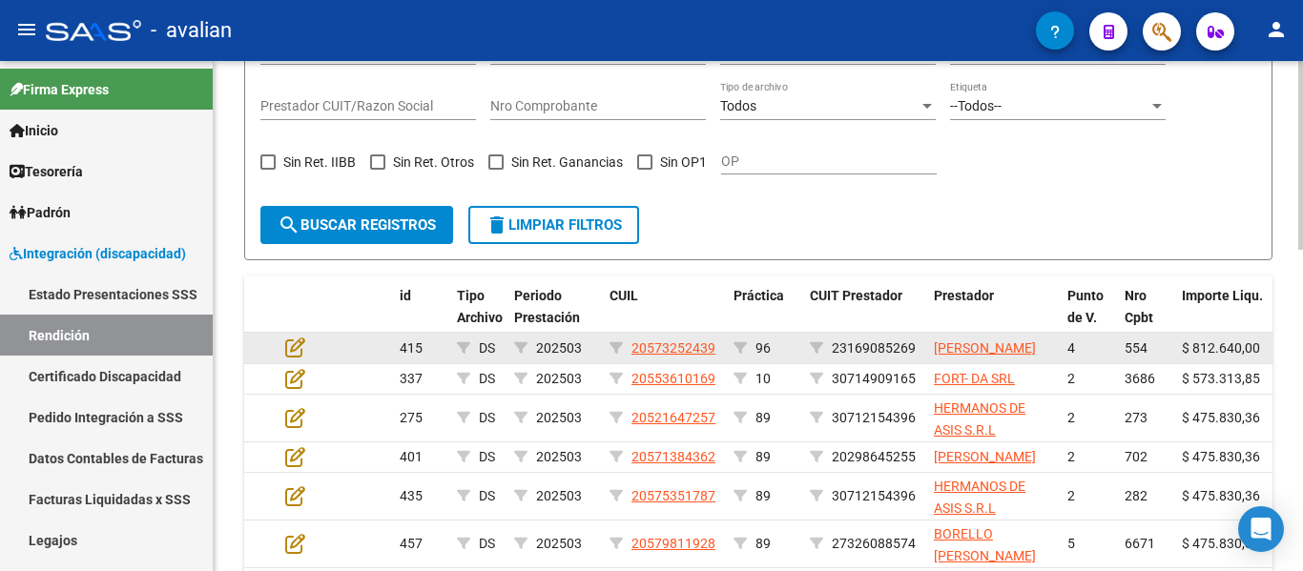
scroll to position [485, 0]
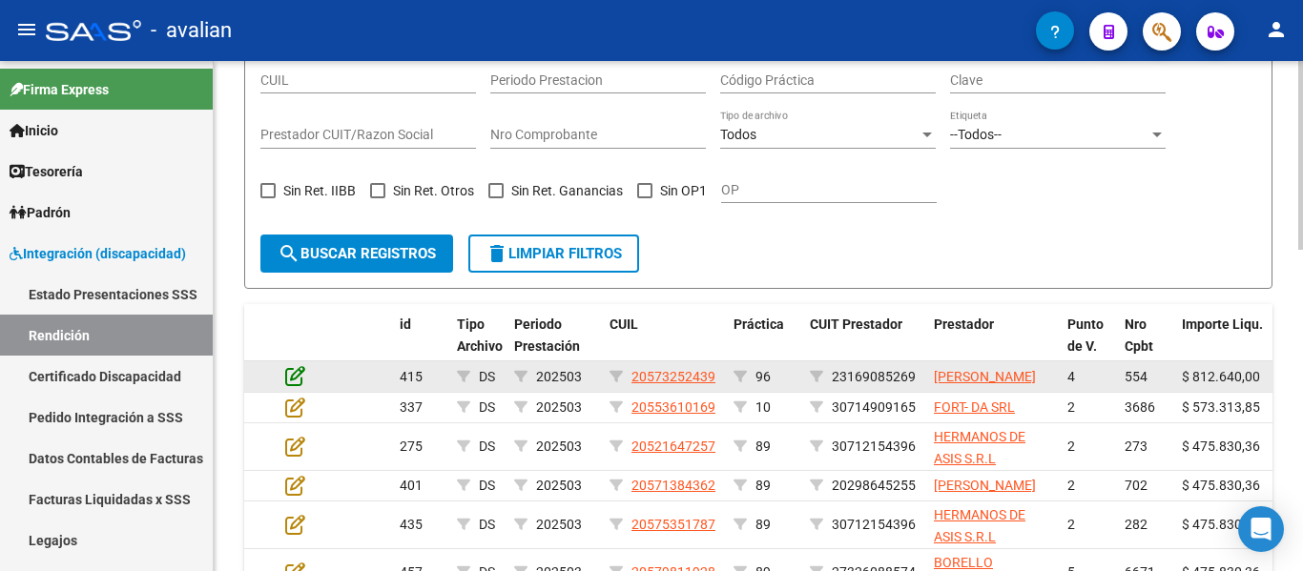
click at [295, 386] on icon at bounding box center [295, 375] width 20 height 21
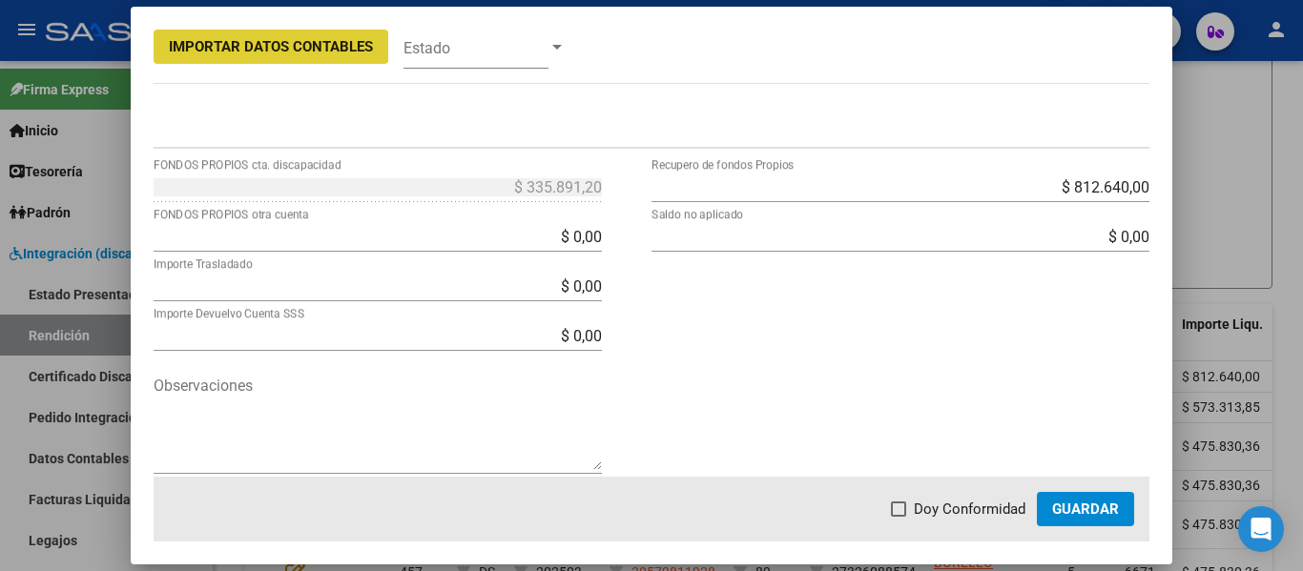
scroll to position [748, 0]
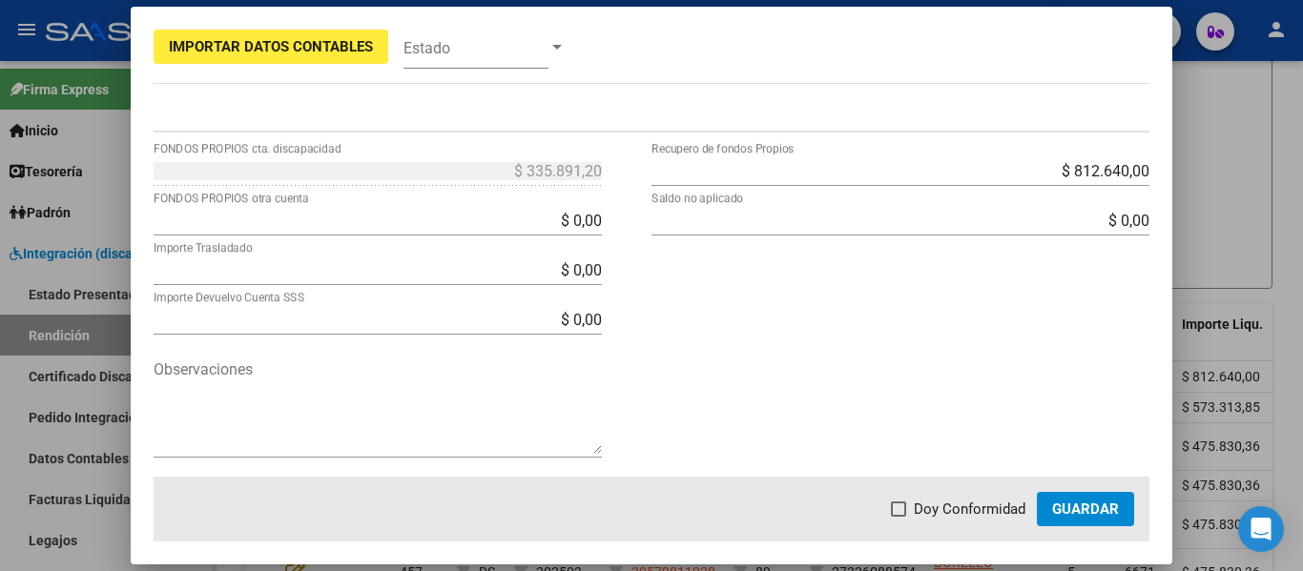
click at [1217, 179] on div at bounding box center [651, 285] width 1303 height 571
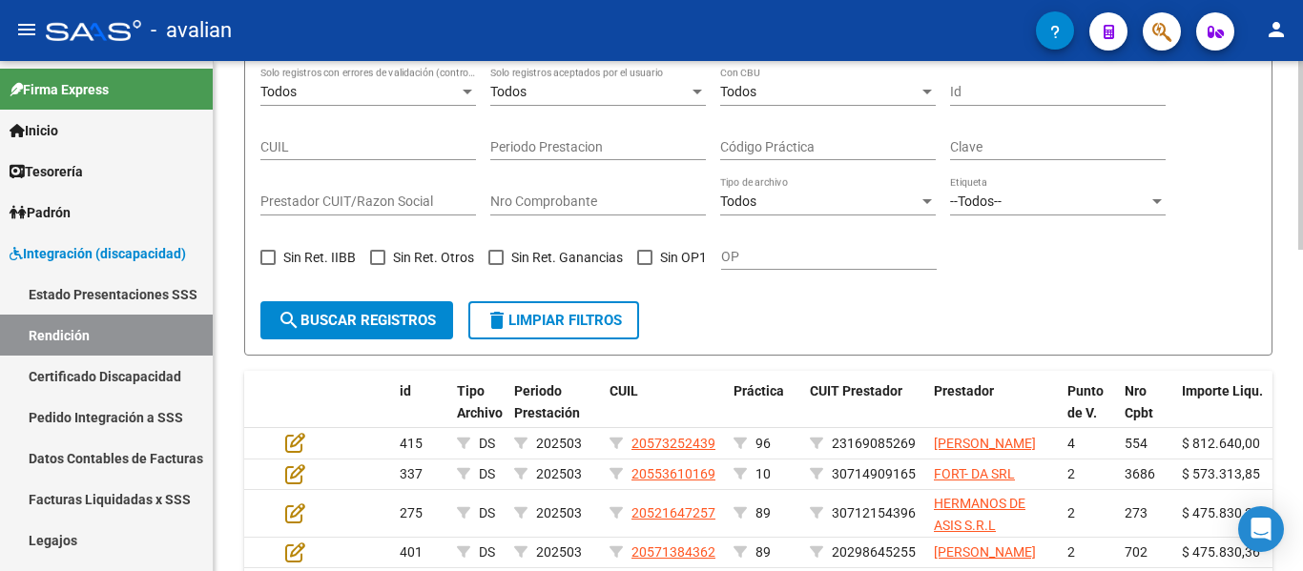
scroll to position [390, 0]
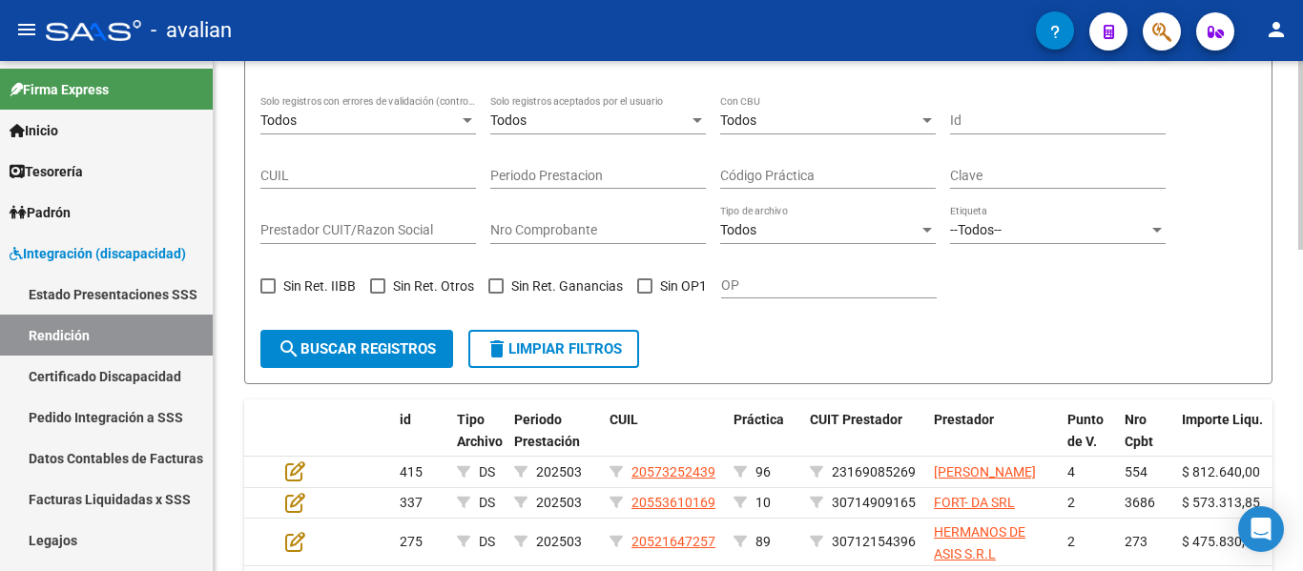
click at [380, 220] on div "Prestador CUIT/Razon Social" at bounding box center [368, 225] width 216 height 38
paste input "30716152584"
type input "30716152584"
click at [383, 346] on span "search Buscar registros" at bounding box center [357, 348] width 158 height 17
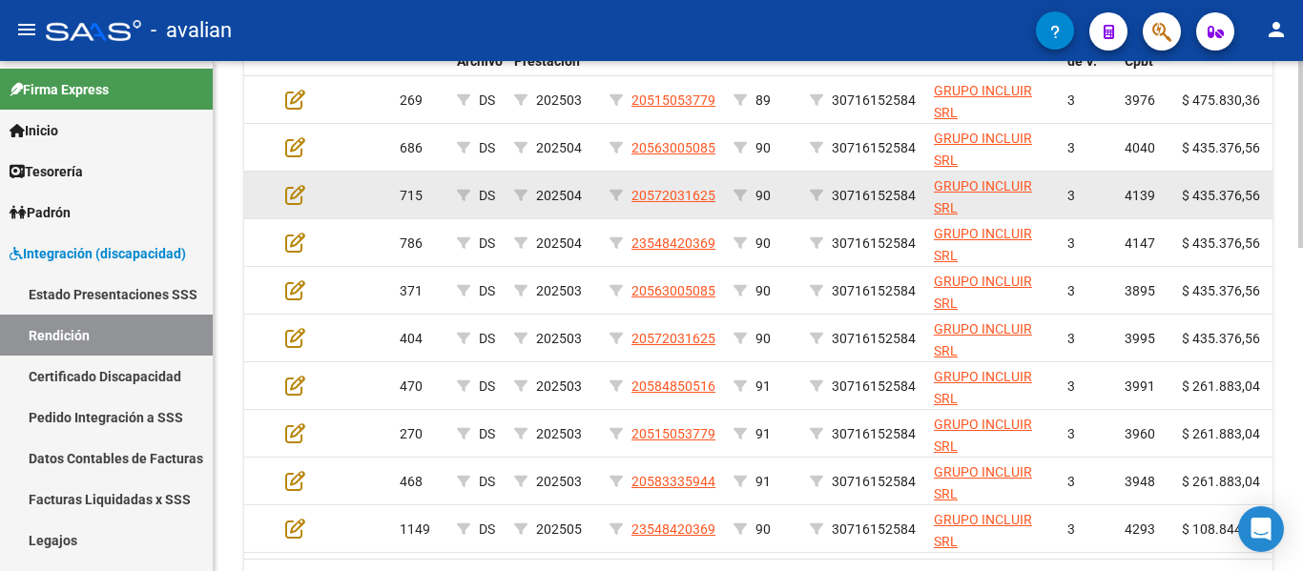
scroll to position [772, 0]
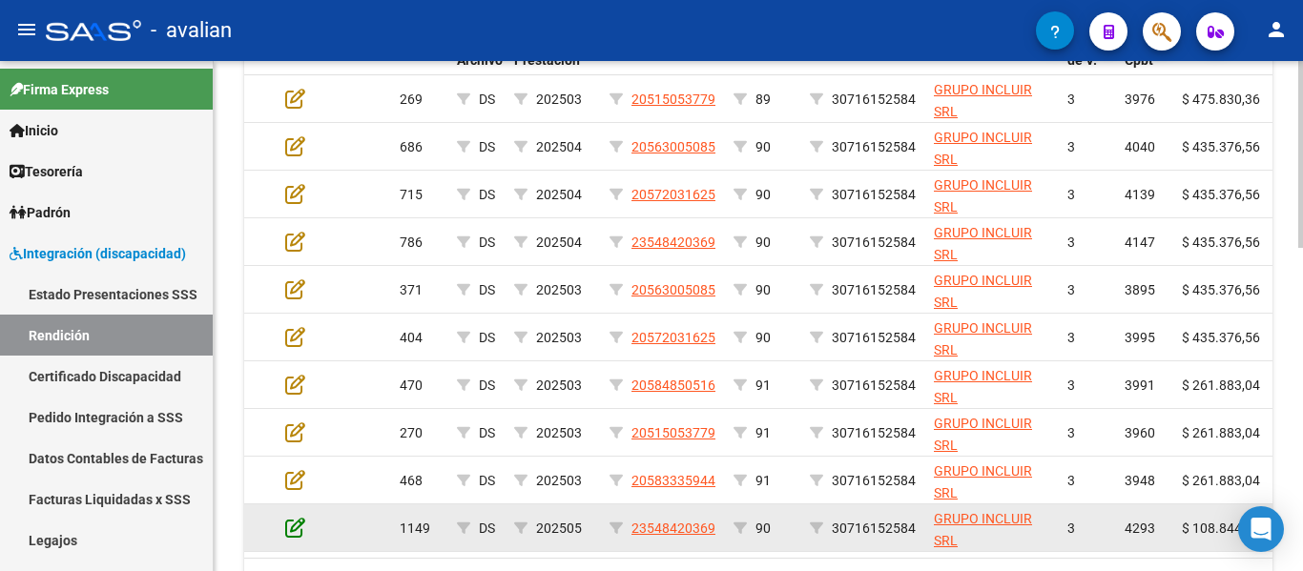
click at [294, 530] on icon at bounding box center [295, 527] width 20 height 21
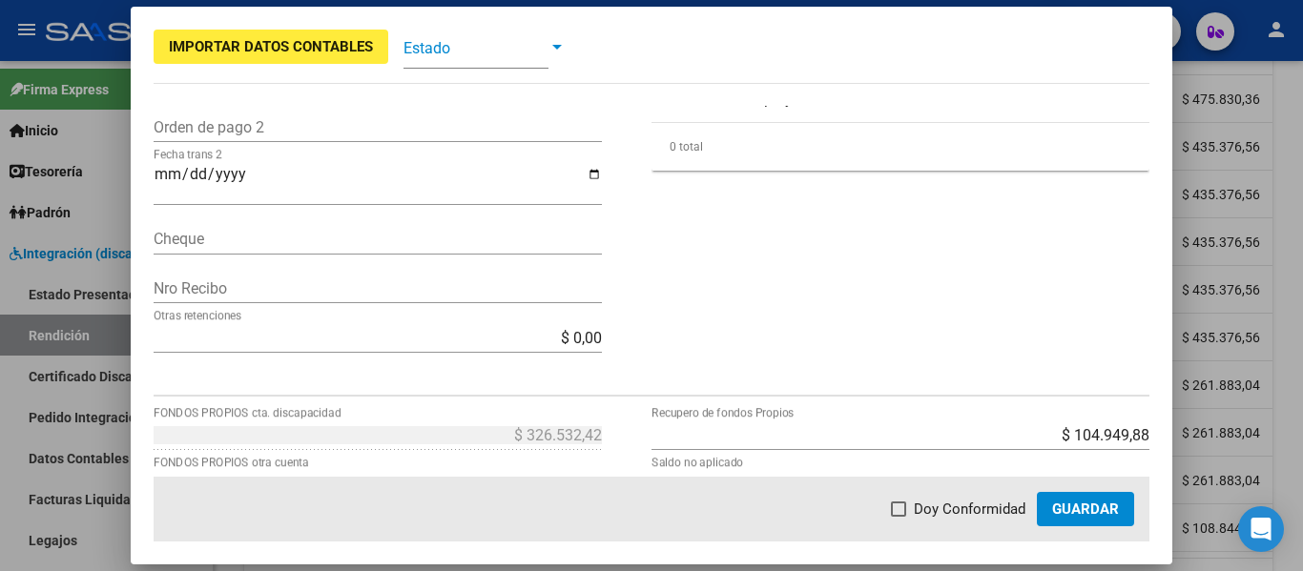
scroll to position [572, 0]
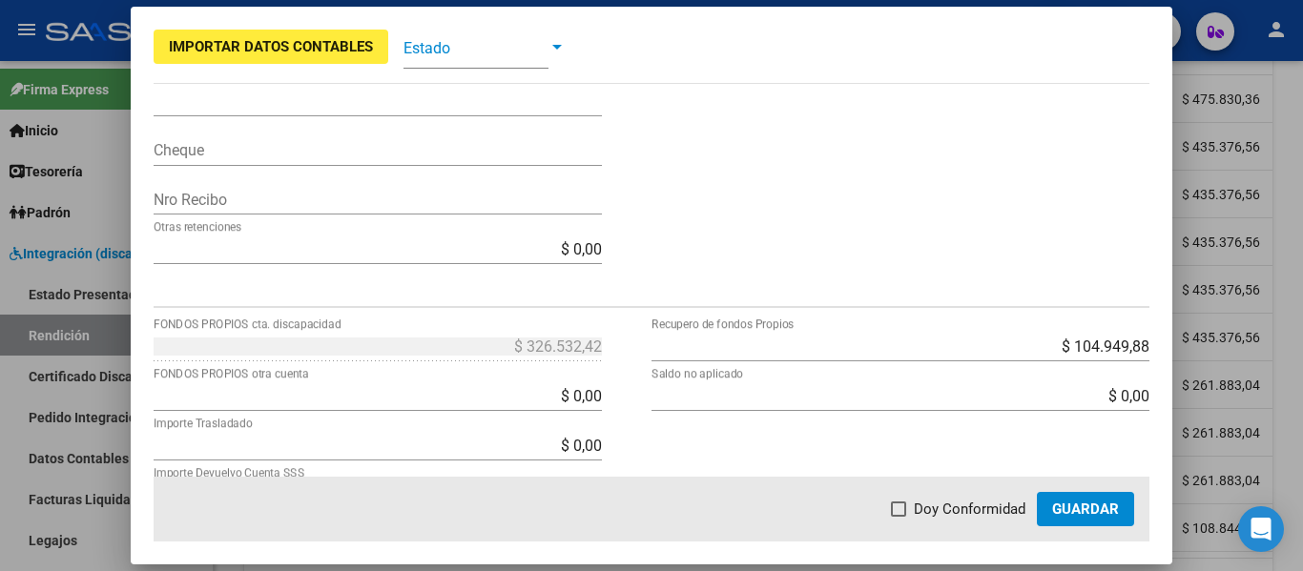
click at [1291, 186] on div at bounding box center [651, 285] width 1303 height 571
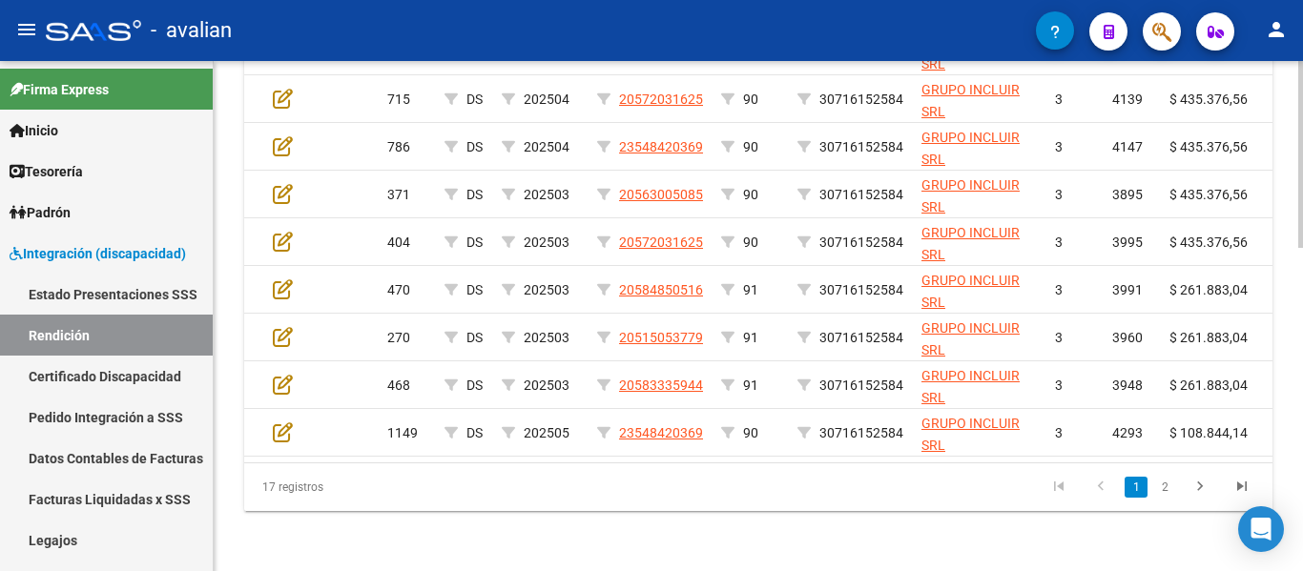
scroll to position [0, 0]
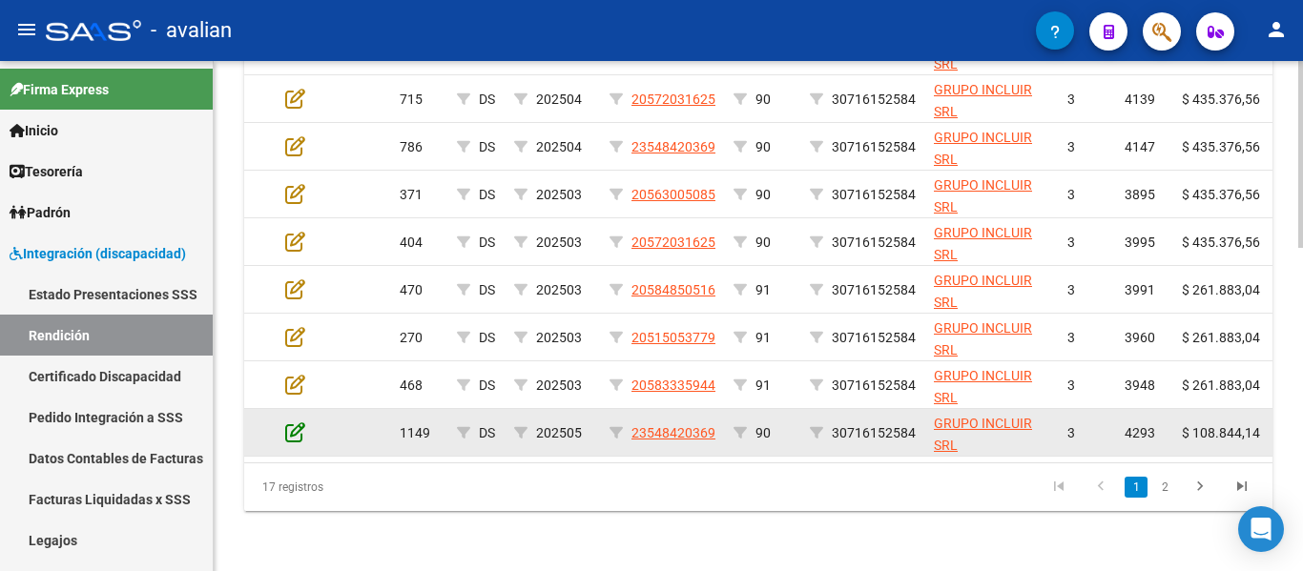
click at [294, 428] on icon at bounding box center [295, 432] width 20 height 21
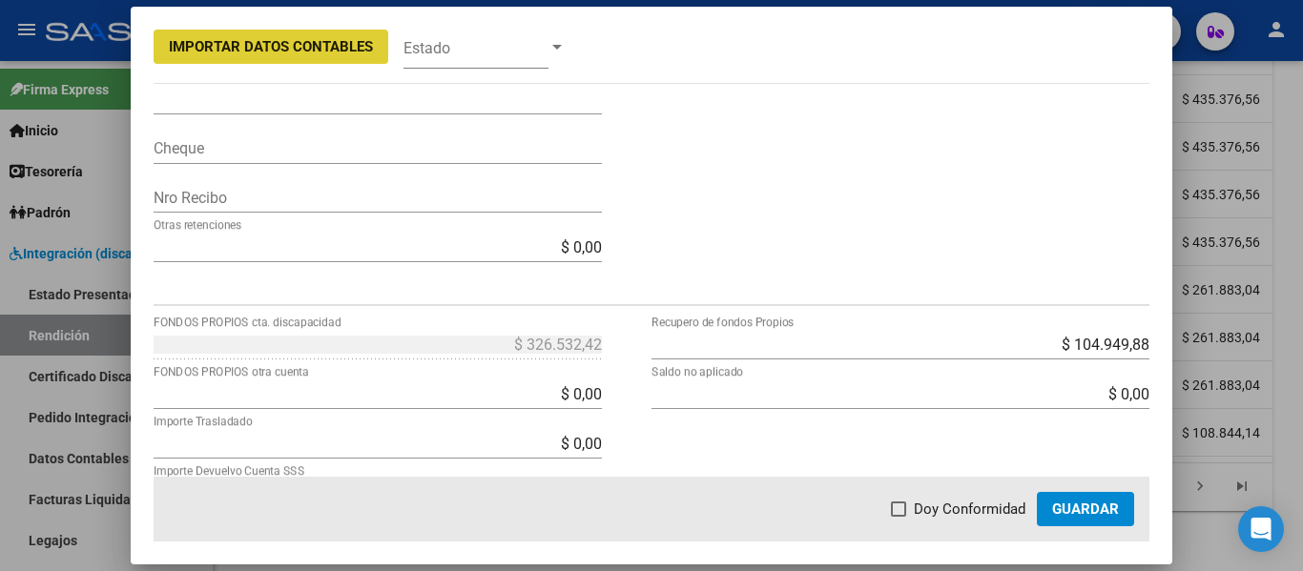
scroll to position [748, 0]
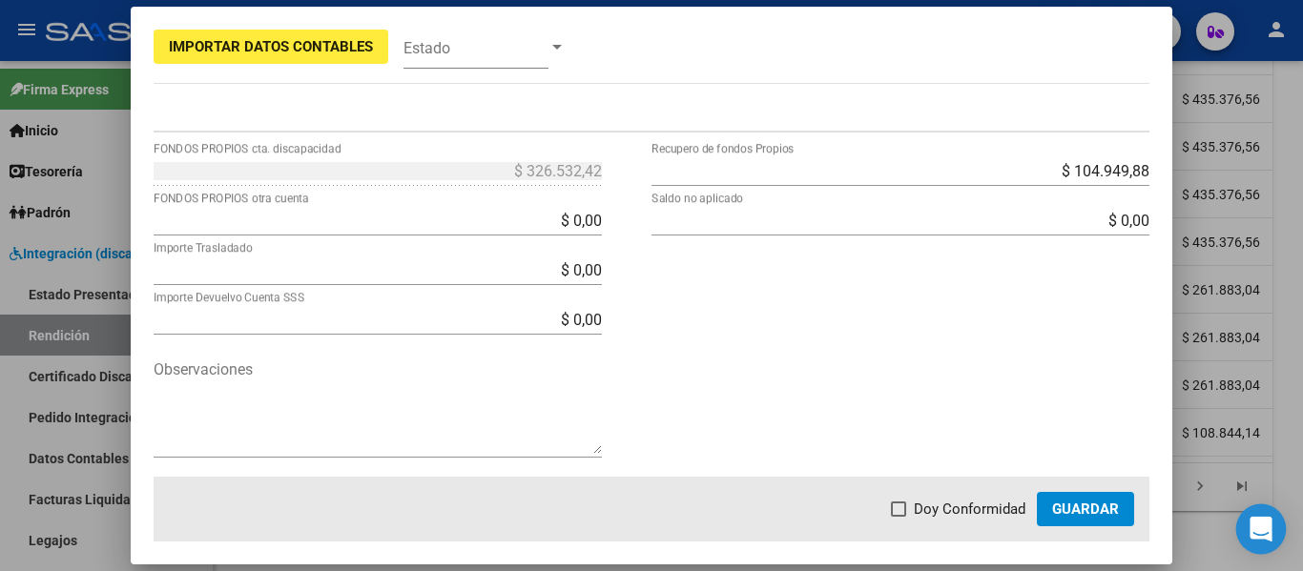
click at [1261, 534] on icon "Open Intercom Messenger" at bounding box center [1260, 529] width 25 height 25
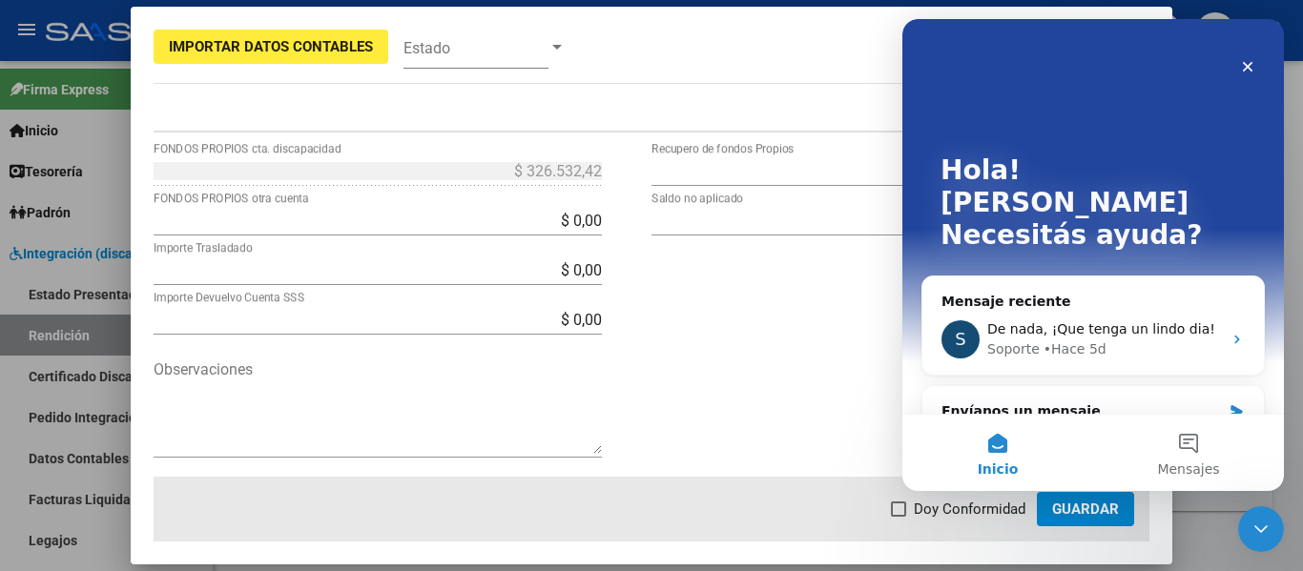
scroll to position [0, 0]
click at [1247, 63] on icon "Cerrar" at bounding box center [1247, 66] width 15 height 15
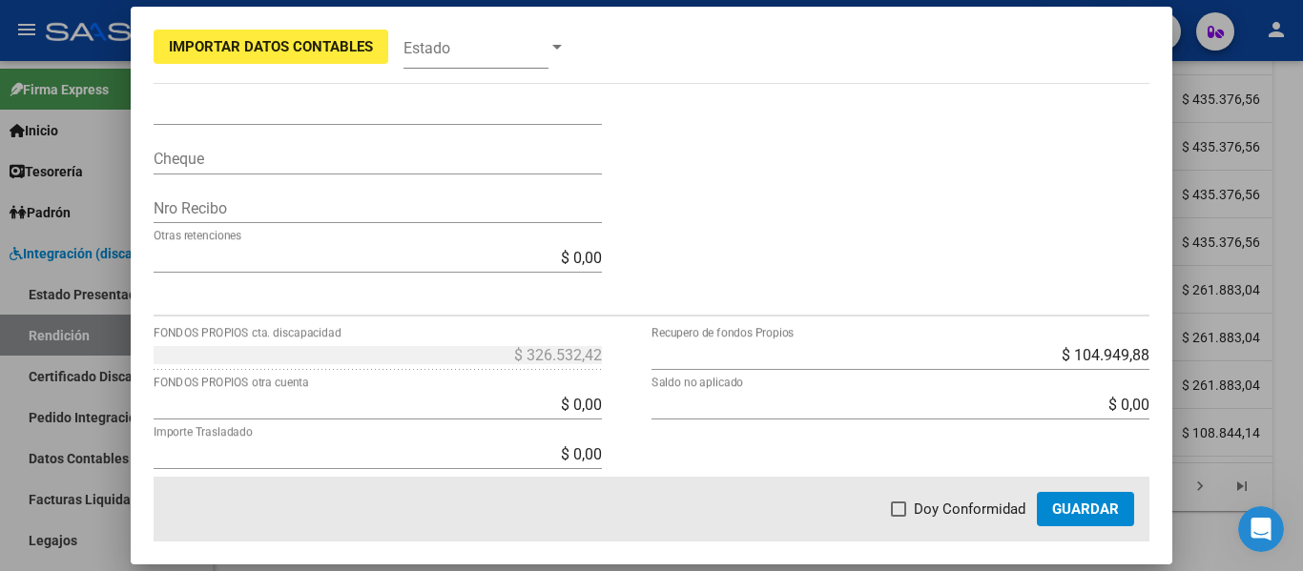
scroll to position [572, 0]
